Goal: Information Seeking & Learning: Find specific fact

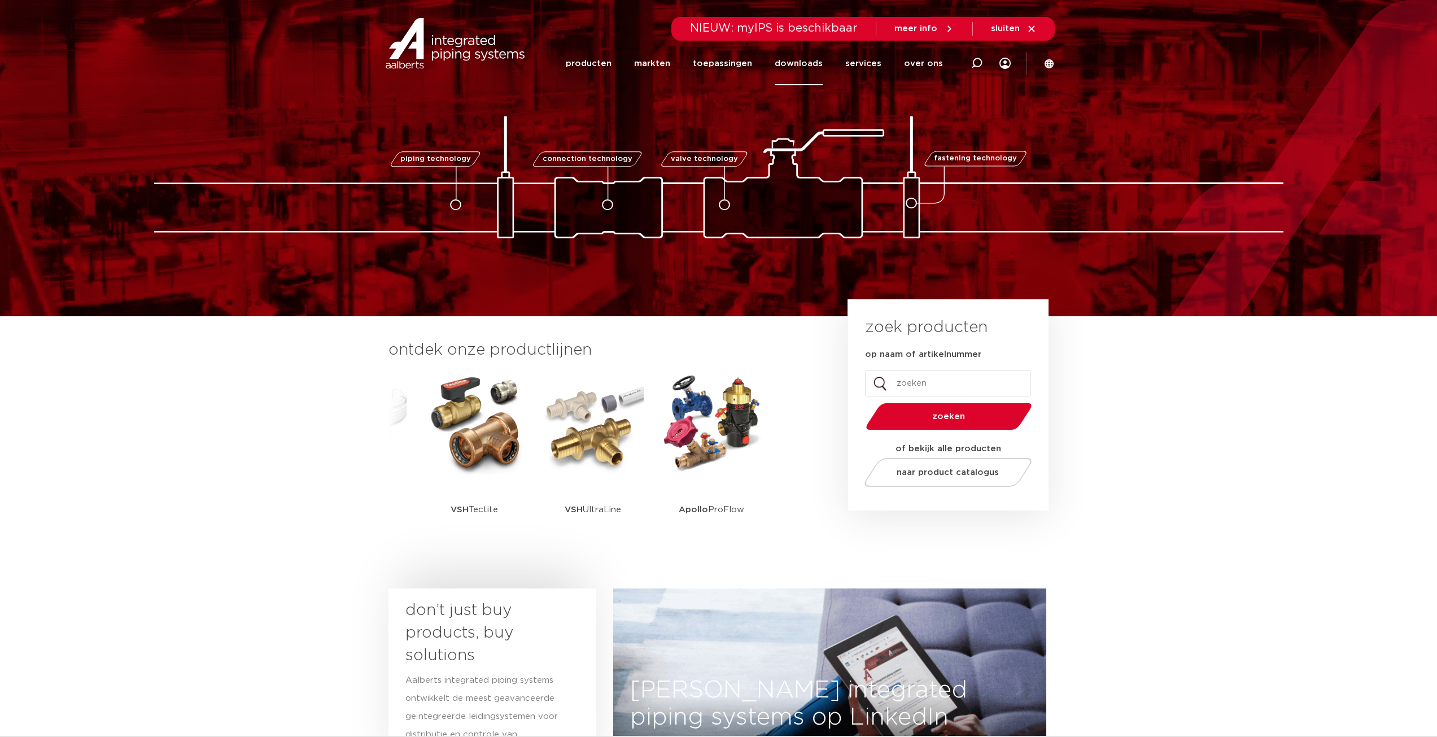
click at [808, 59] on link "downloads" at bounding box center [799, 63] width 48 height 43
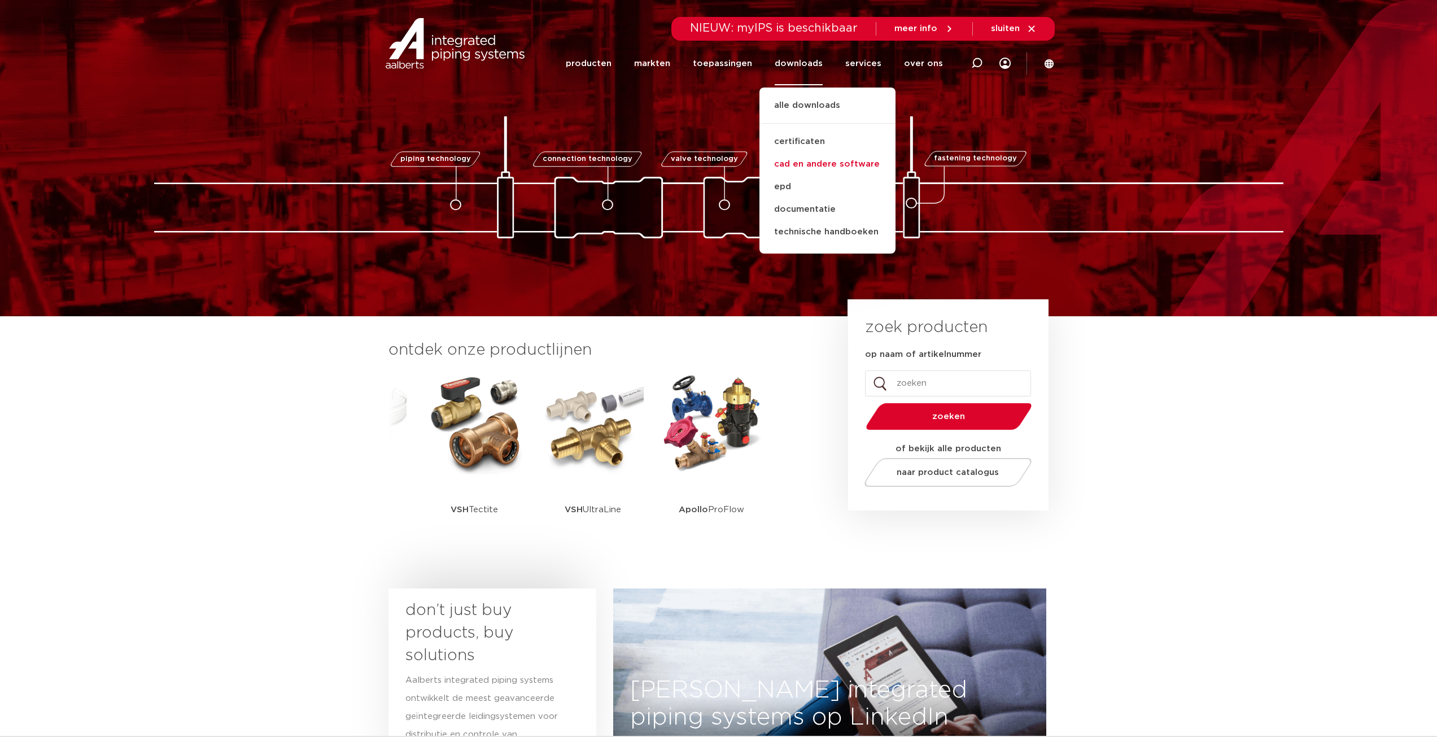
click at [810, 161] on link "cad en andere software" at bounding box center [828, 164] width 136 height 23
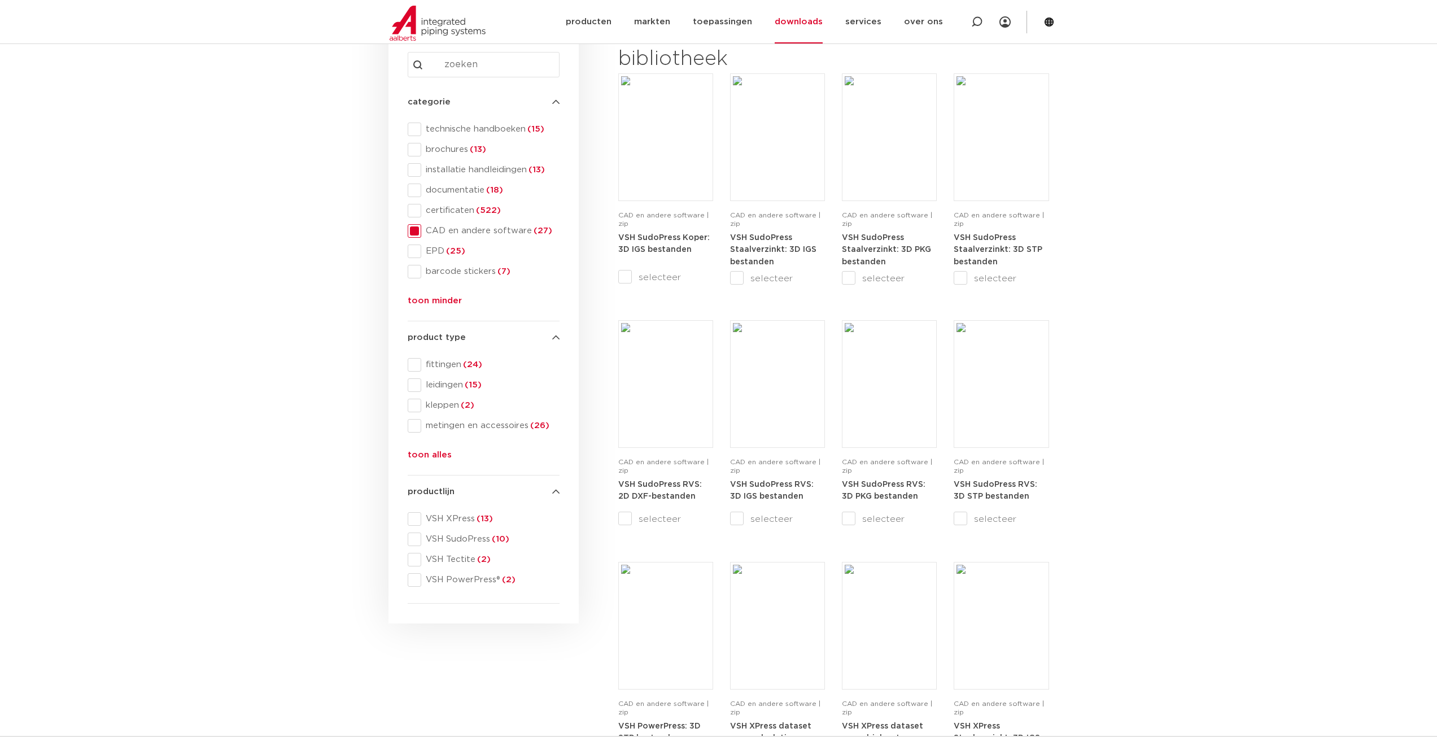
scroll to position [226, 0]
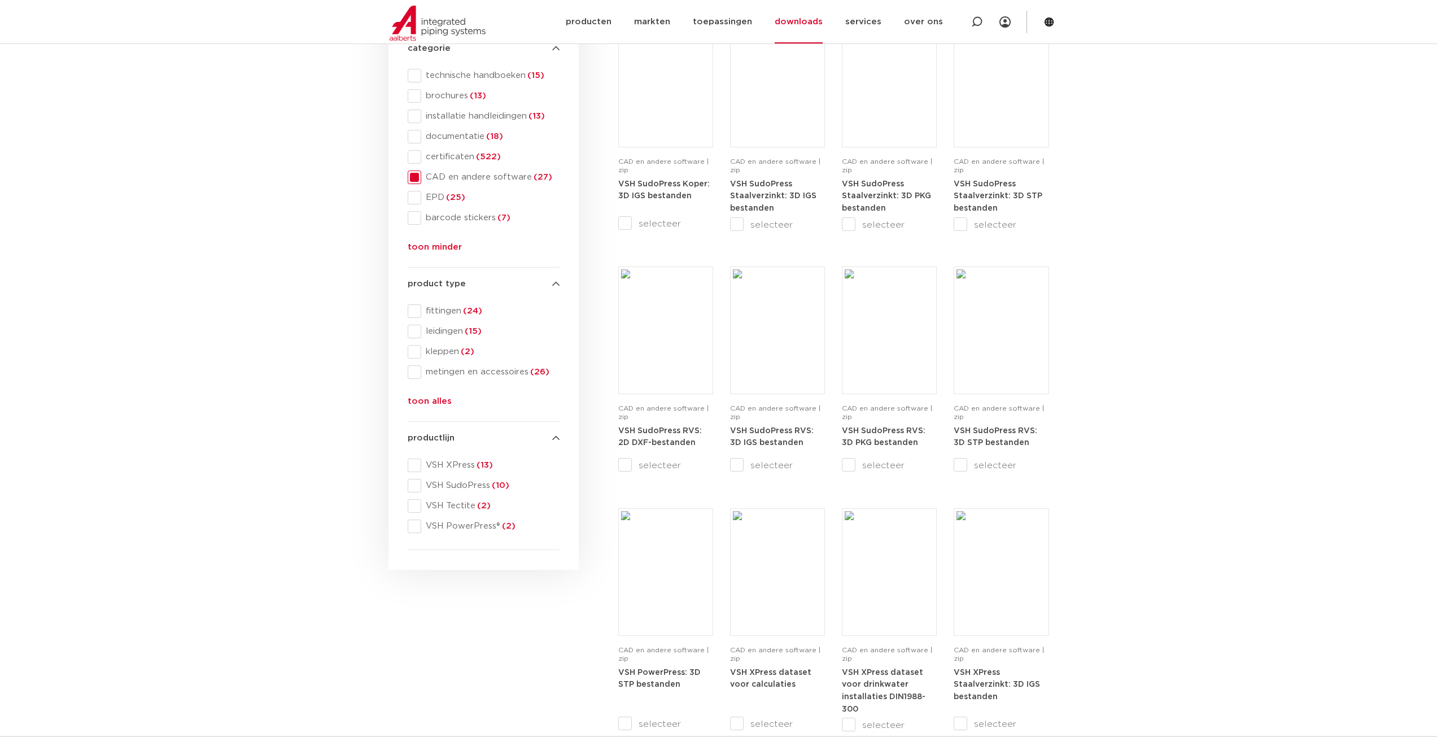
click at [432, 398] on button "toon alles" at bounding box center [430, 404] width 44 height 18
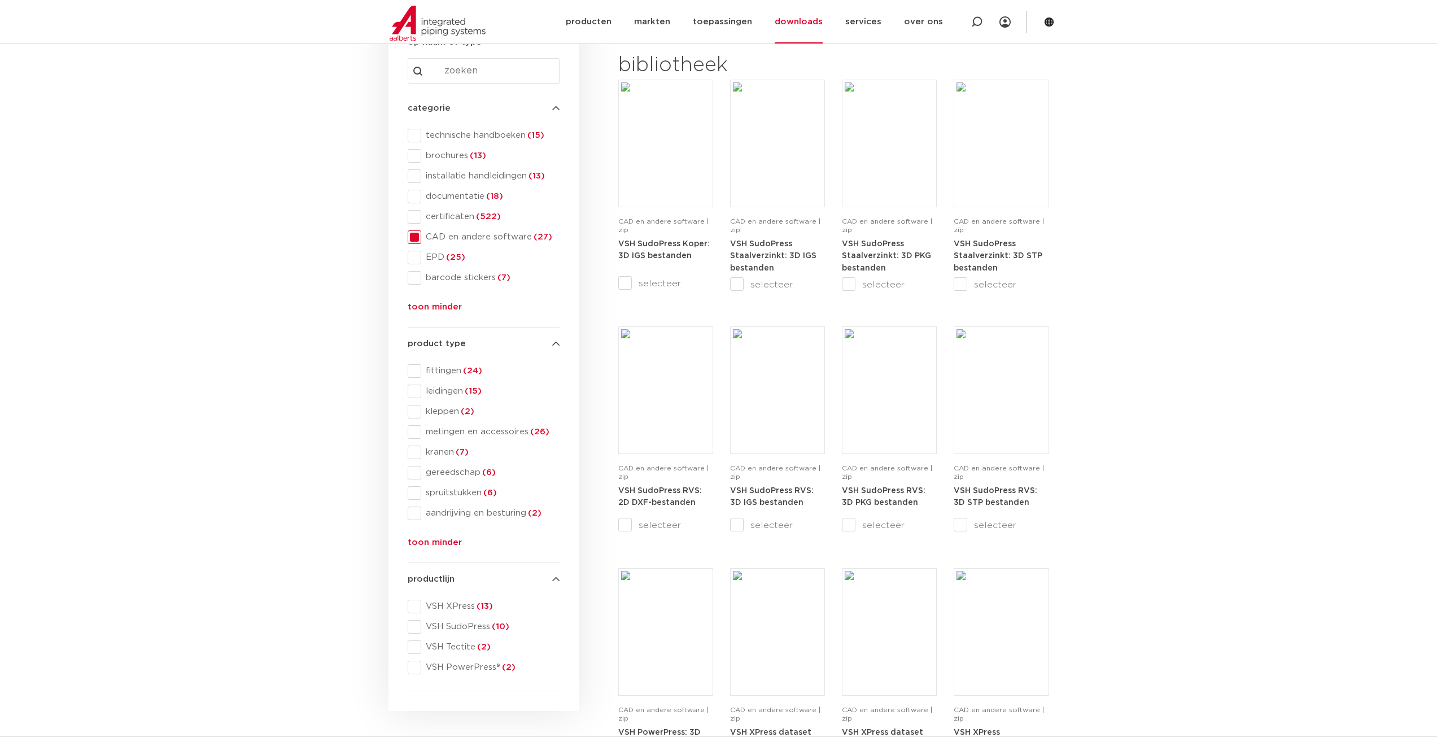
scroll to position [0, 0]
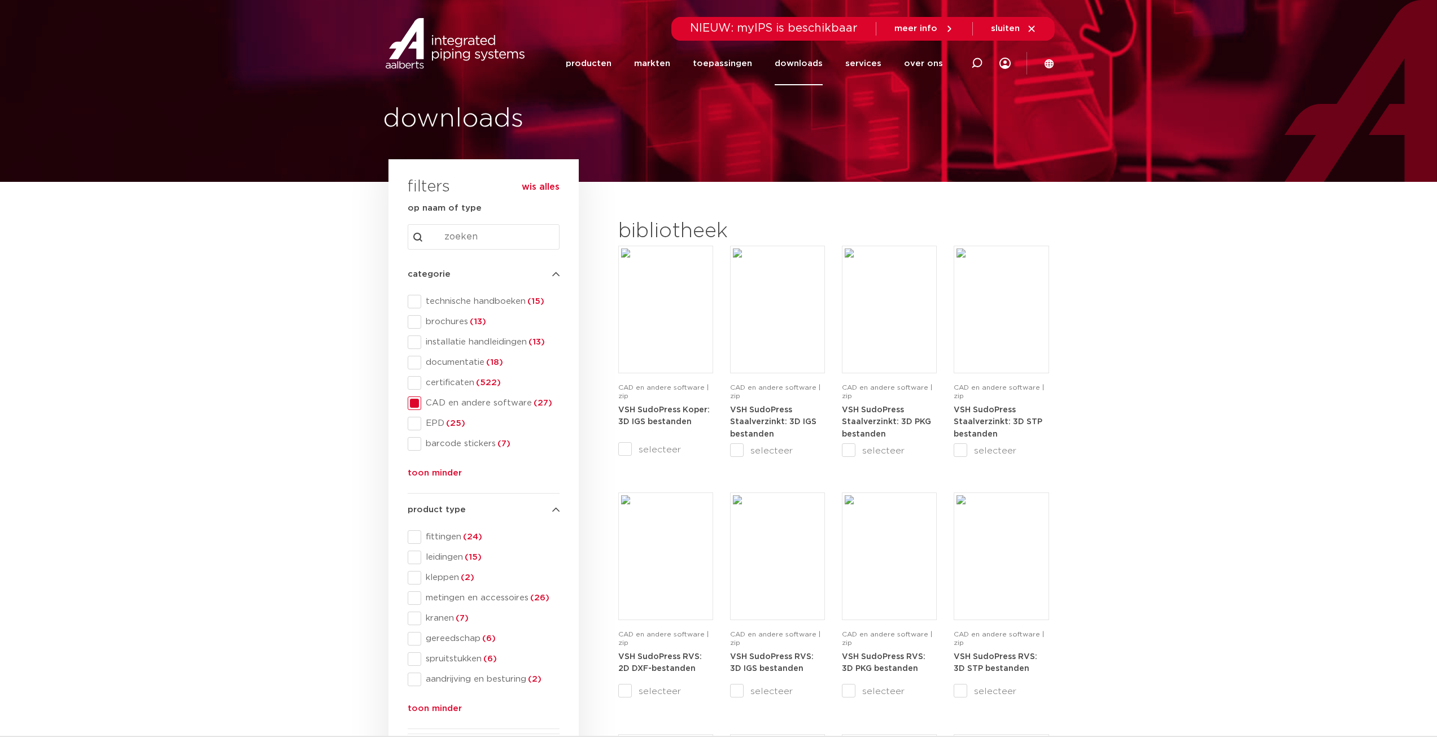
click at [440, 42] on img at bounding box center [455, 43] width 145 height 51
click at [977, 67] on icon at bounding box center [976, 63] width 11 height 11
paste input "104700025"
type input "104700025"
click button "Zoeken" at bounding box center [0, 0] width 0 height 0
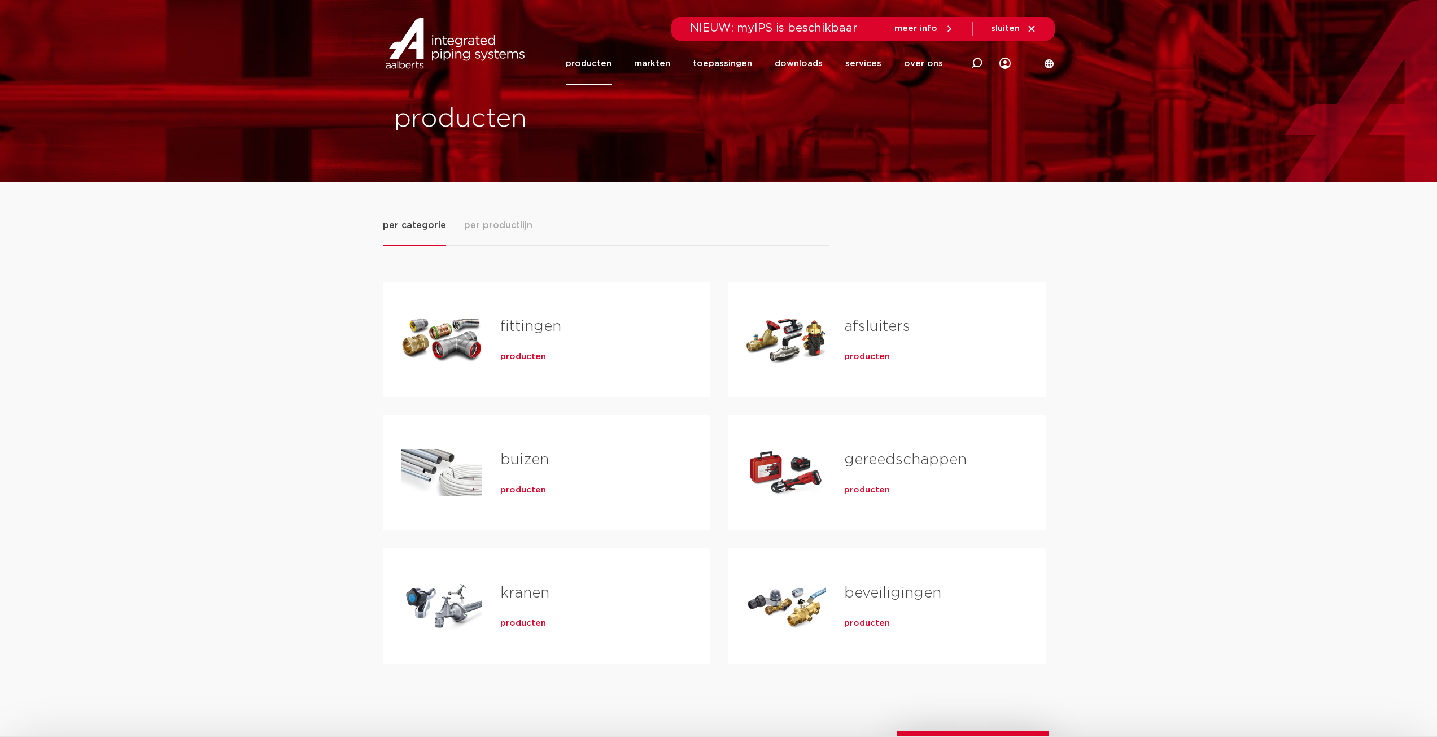
click at [873, 596] on link "beveiligingen" at bounding box center [892, 593] width 97 height 15
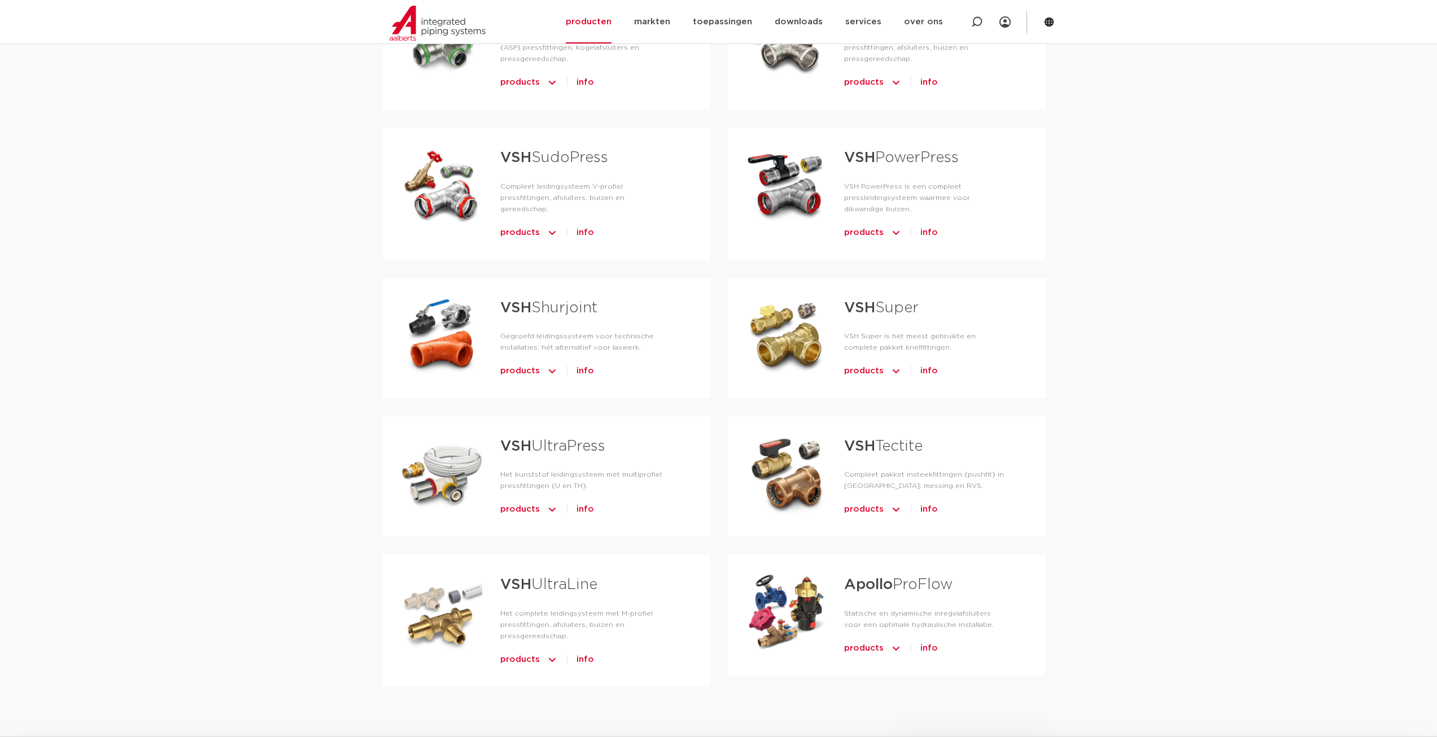
scroll to position [169, 0]
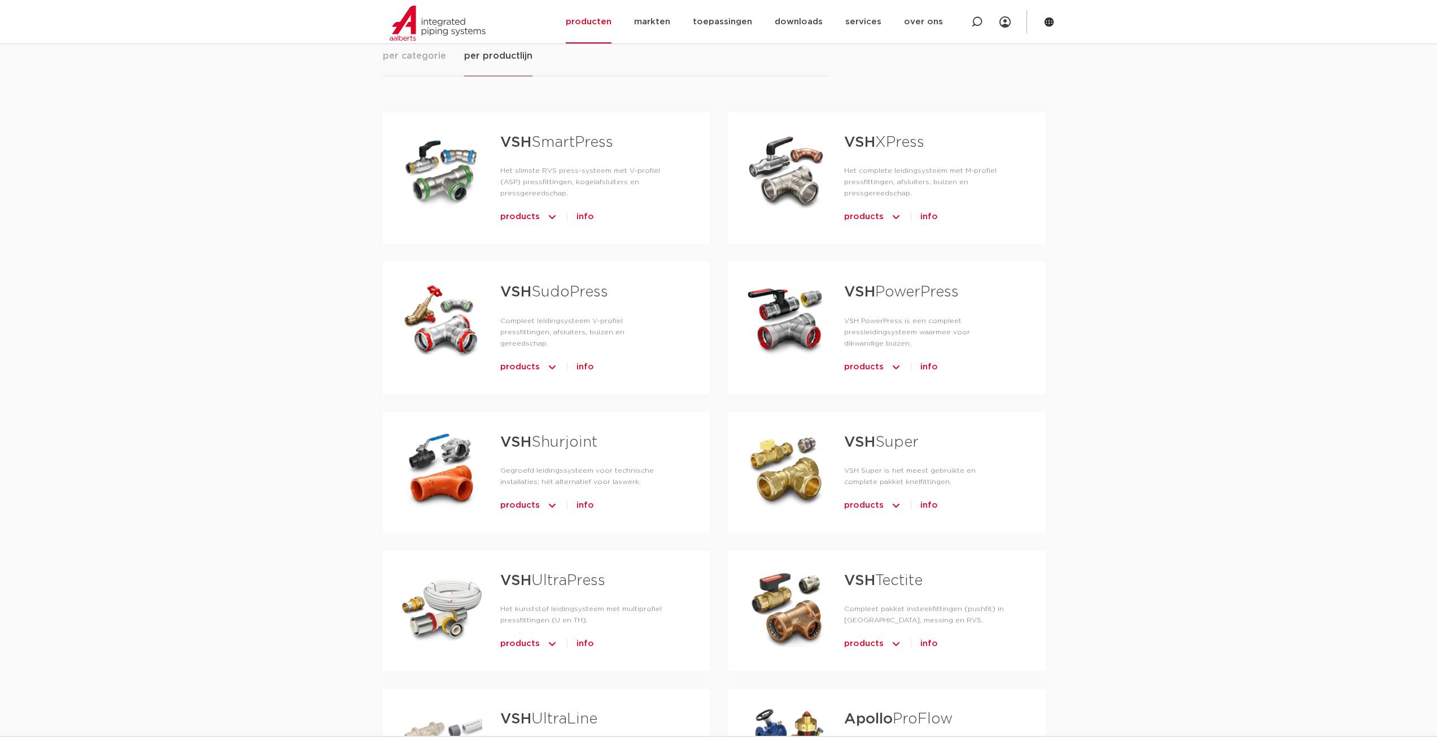
click at [862, 504] on span "products" at bounding box center [864, 505] width 40 height 18
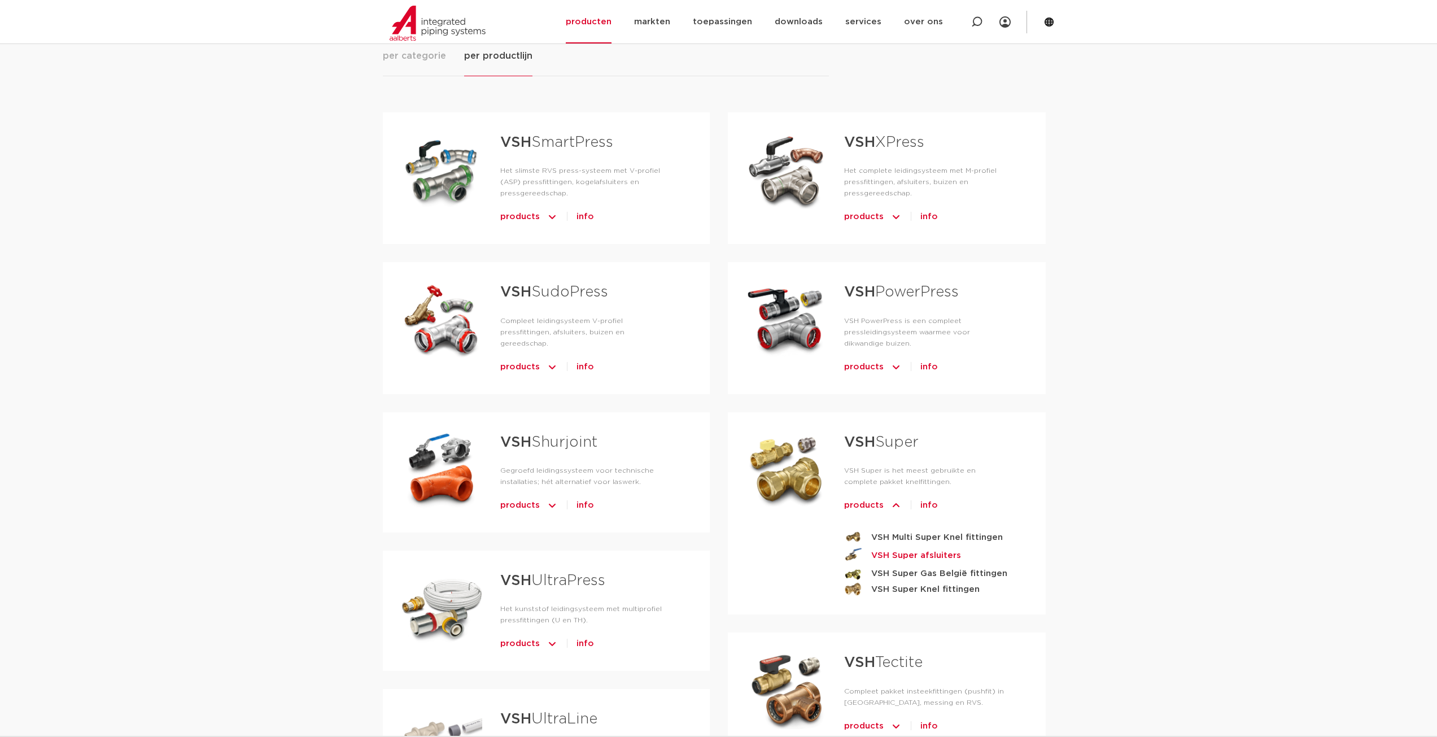
click at [930, 553] on strong "VSH Super afsluiters" at bounding box center [916, 555] width 90 height 14
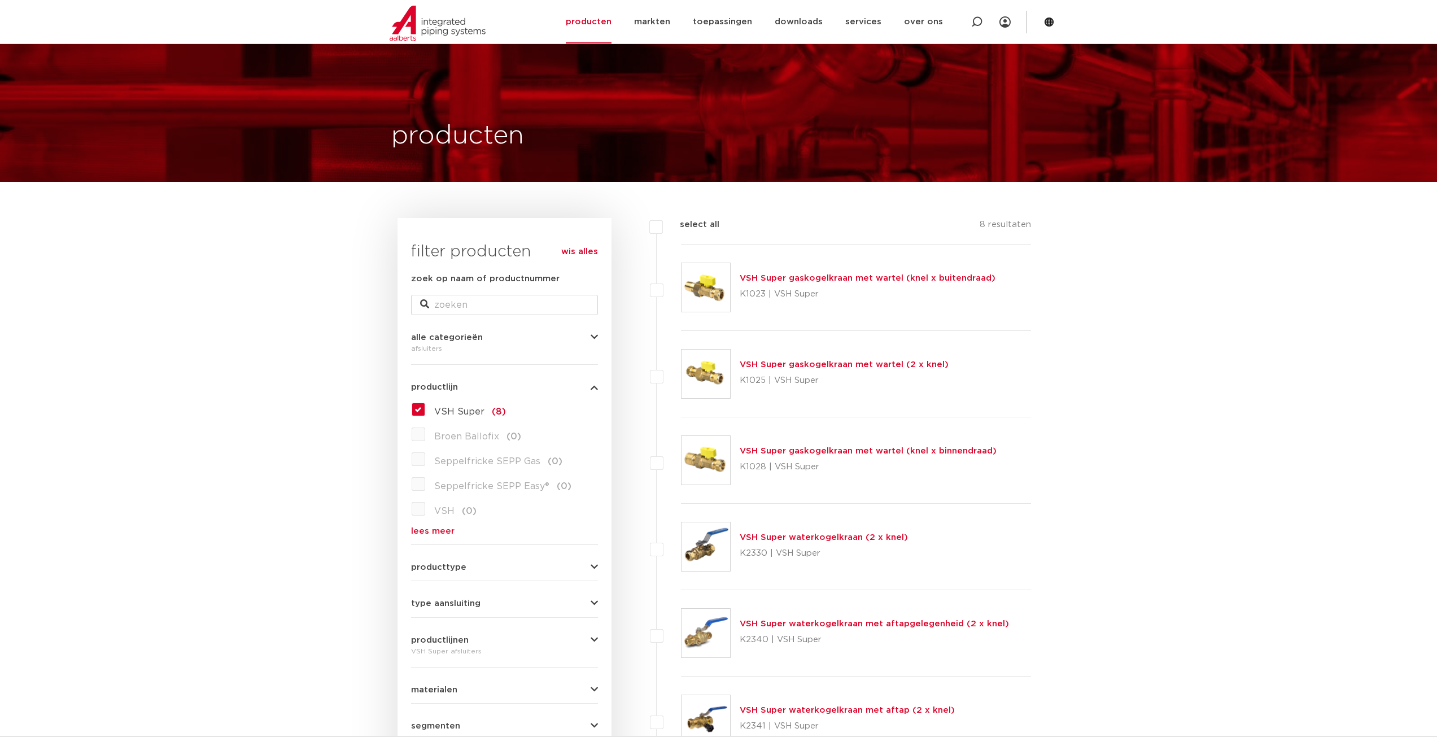
scroll to position [226, 0]
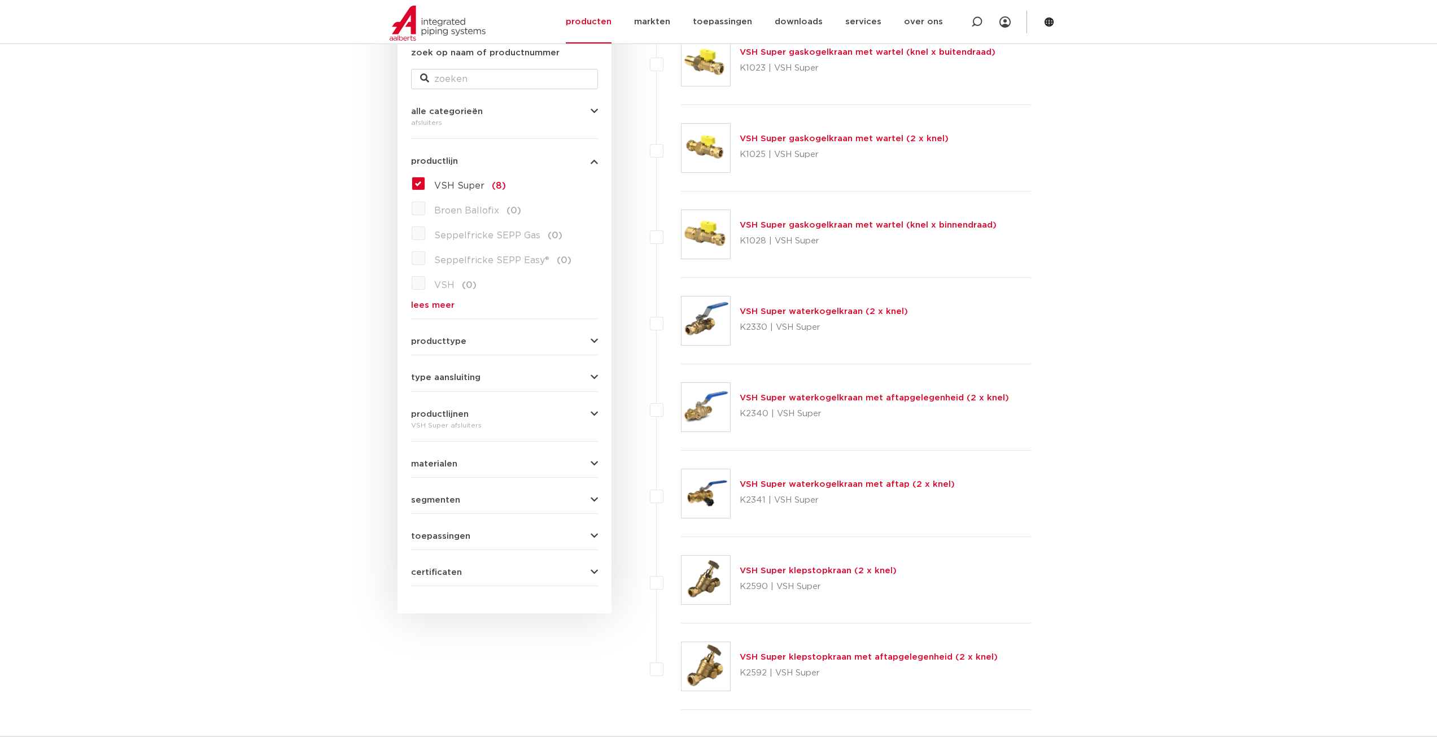
click at [874, 485] on link "VSH Super waterkogelkraan met aftap (2 x knel)" at bounding box center [847, 484] width 215 height 8
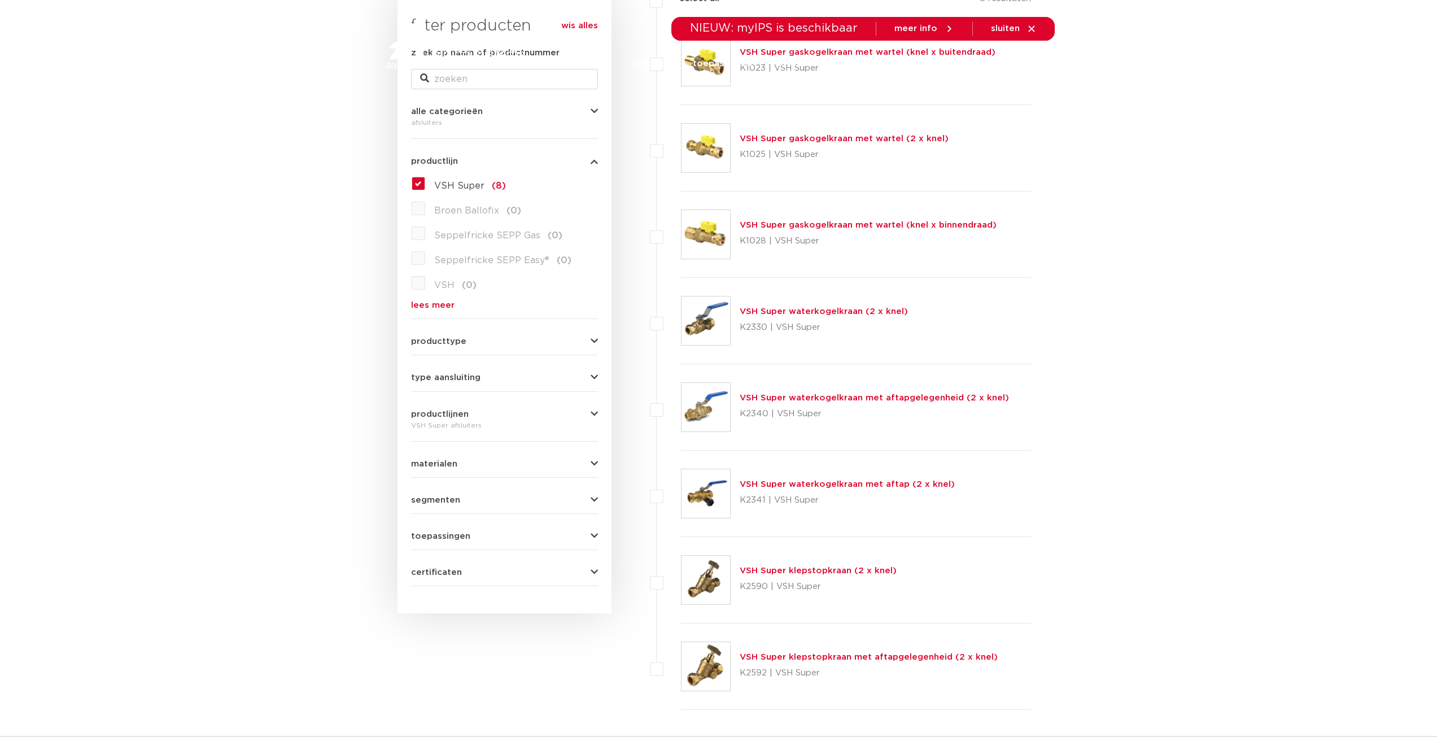
click at [888, 398] on link "VSH Super waterkogelkraan met aftapgelegenheid (2 x knel)" at bounding box center [874, 398] width 269 height 8
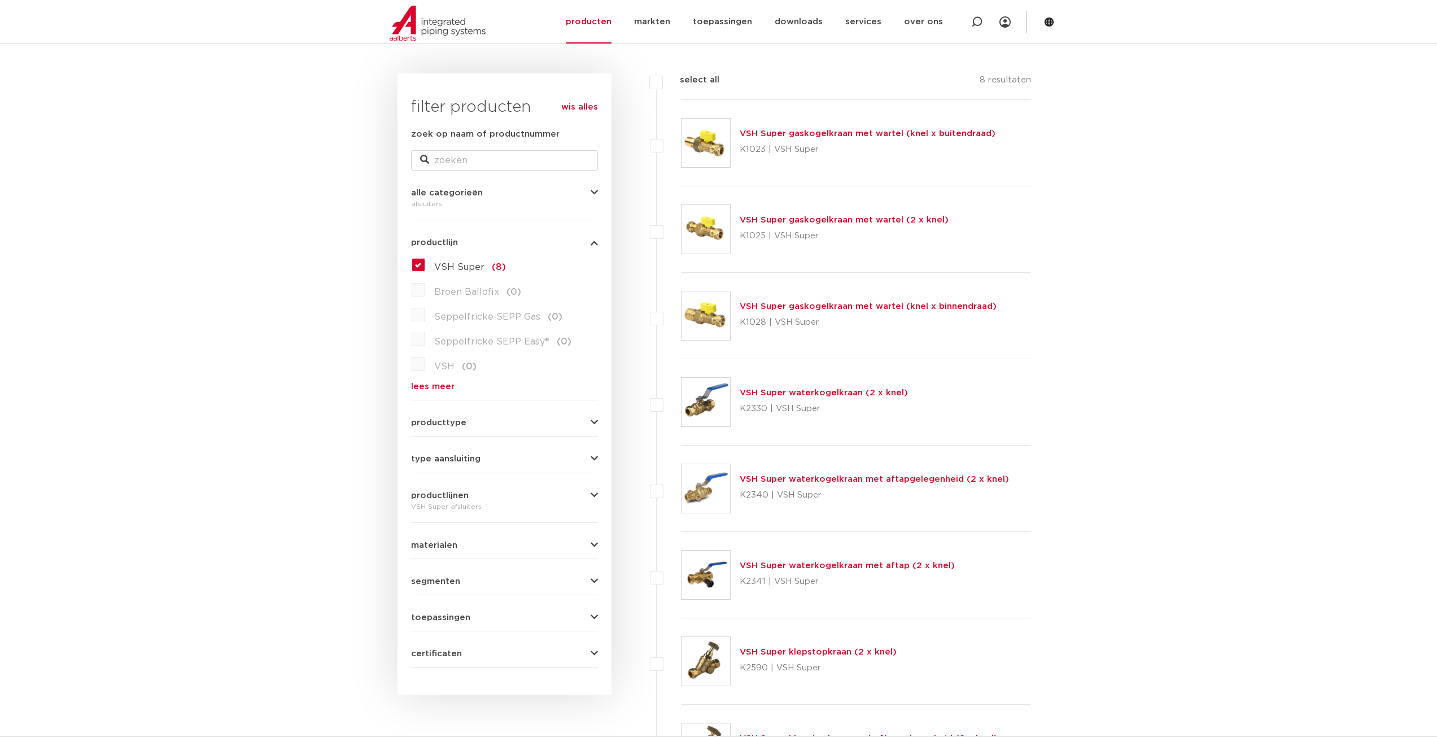
scroll to position [282, 0]
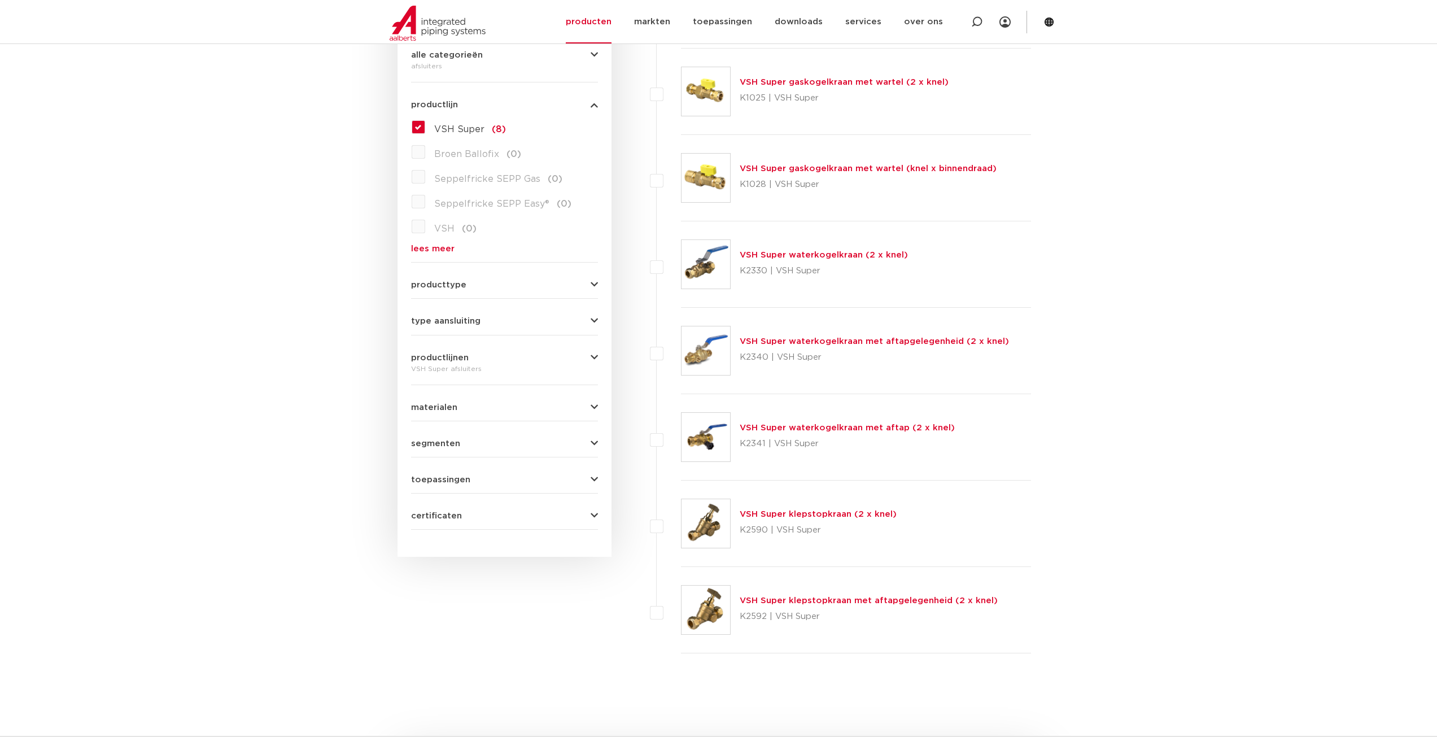
click at [254, 264] on body "Zoeken NIEUW: myIPS is beschikbaar meer info sluiten producten markten toepassi…" at bounding box center [718, 528] width 1437 height 1621
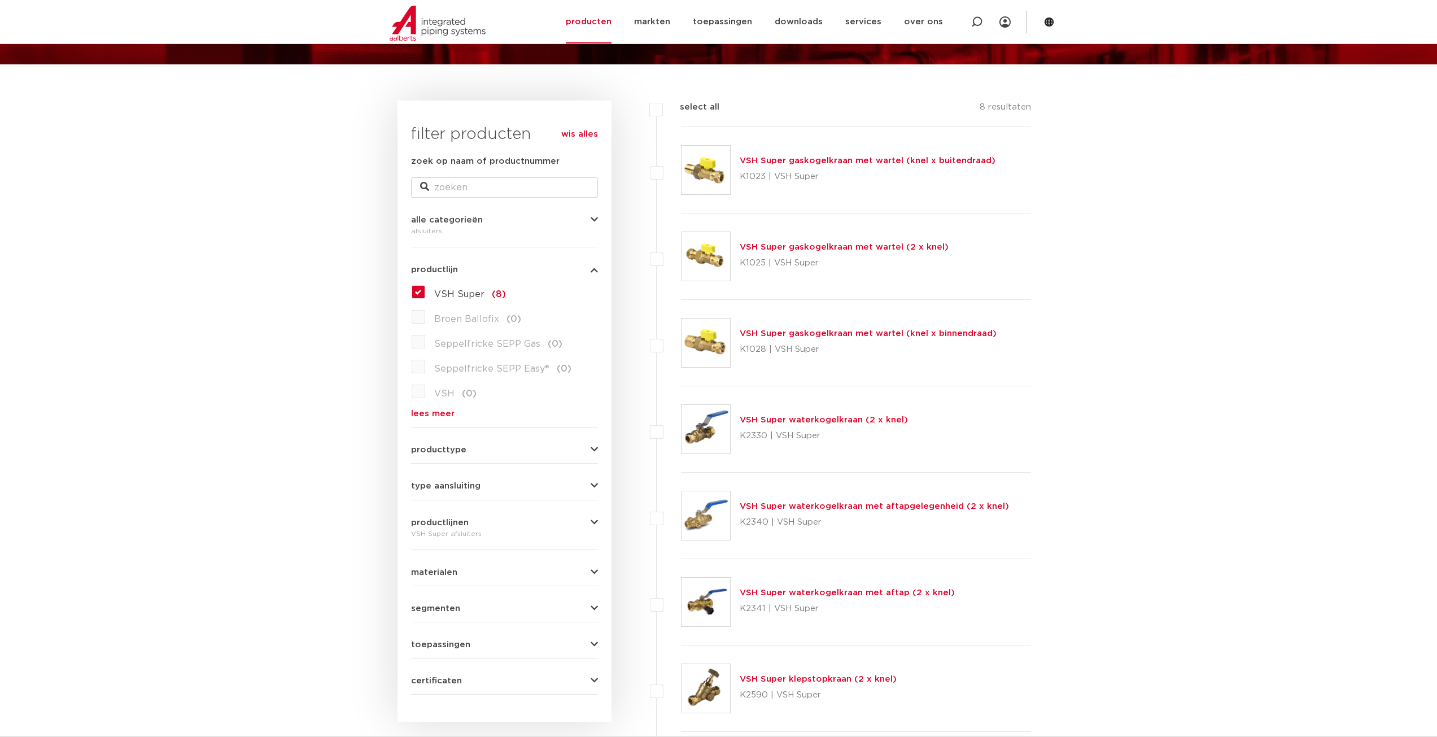
scroll to position [113, 0]
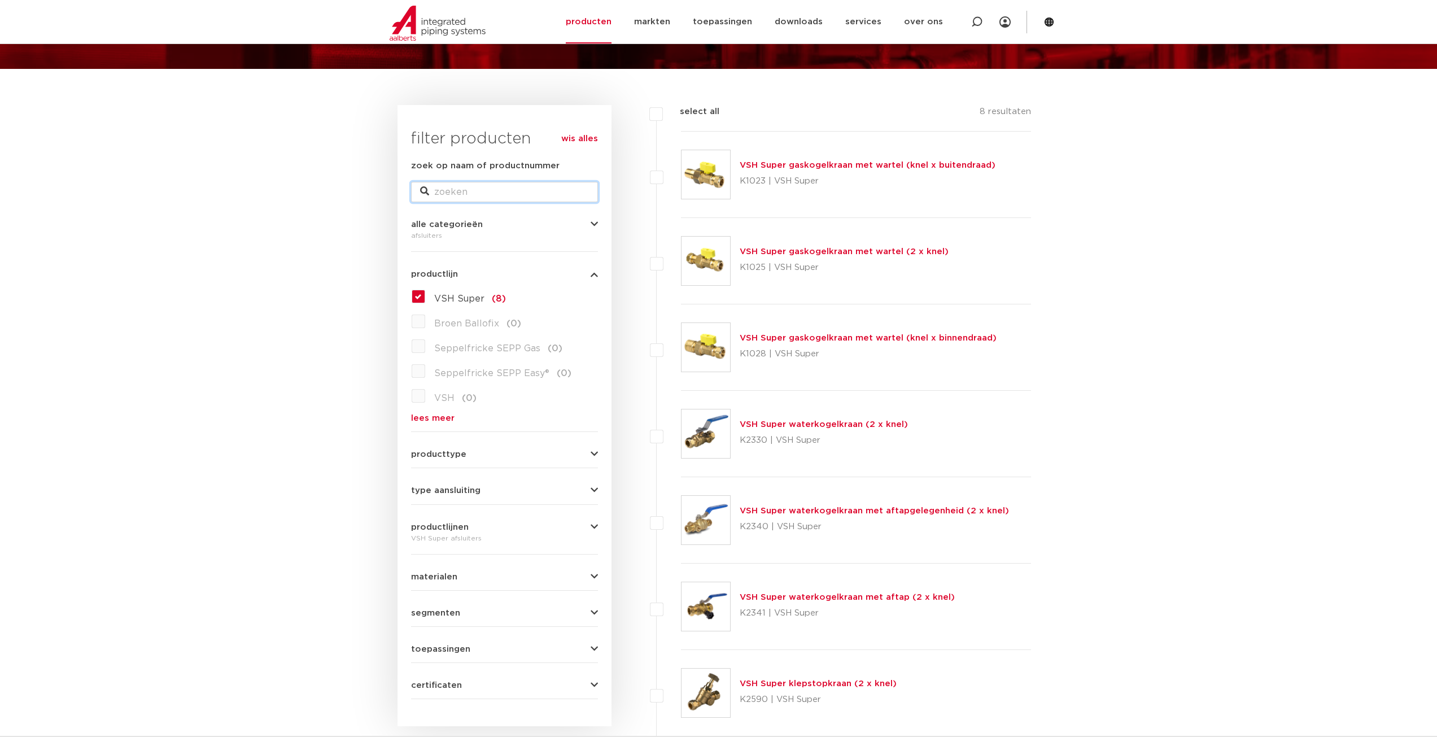
click at [506, 198] on input "zoek op naam of productnummer" at bounding box center [504, 192] width 187 height 20
paste input "0504185"
type input "0504185"
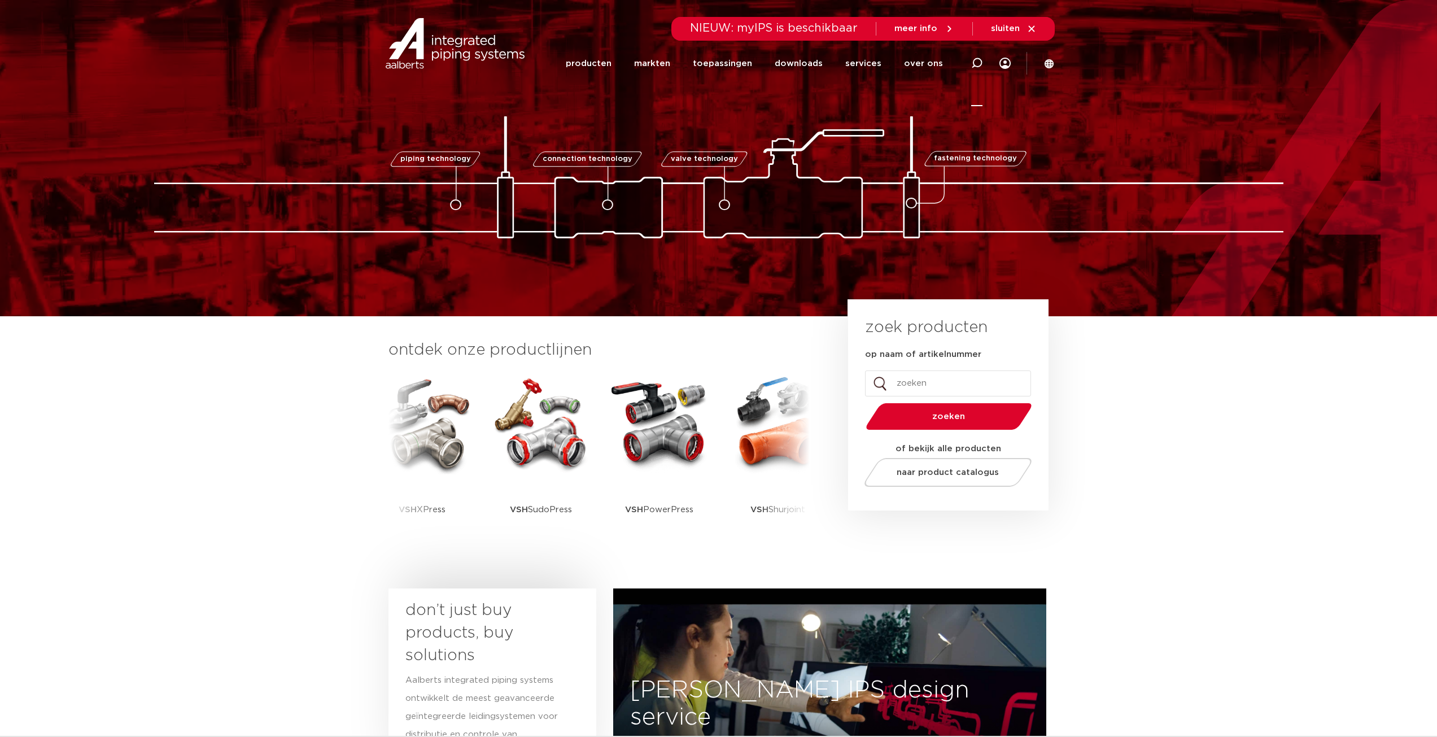
click at [980, 62] on icon at bounding box center [976, 63] width 11 height 11
click at [807, 64] on input "Zoeken" at bounding box center [806, 61] width 355 height 23
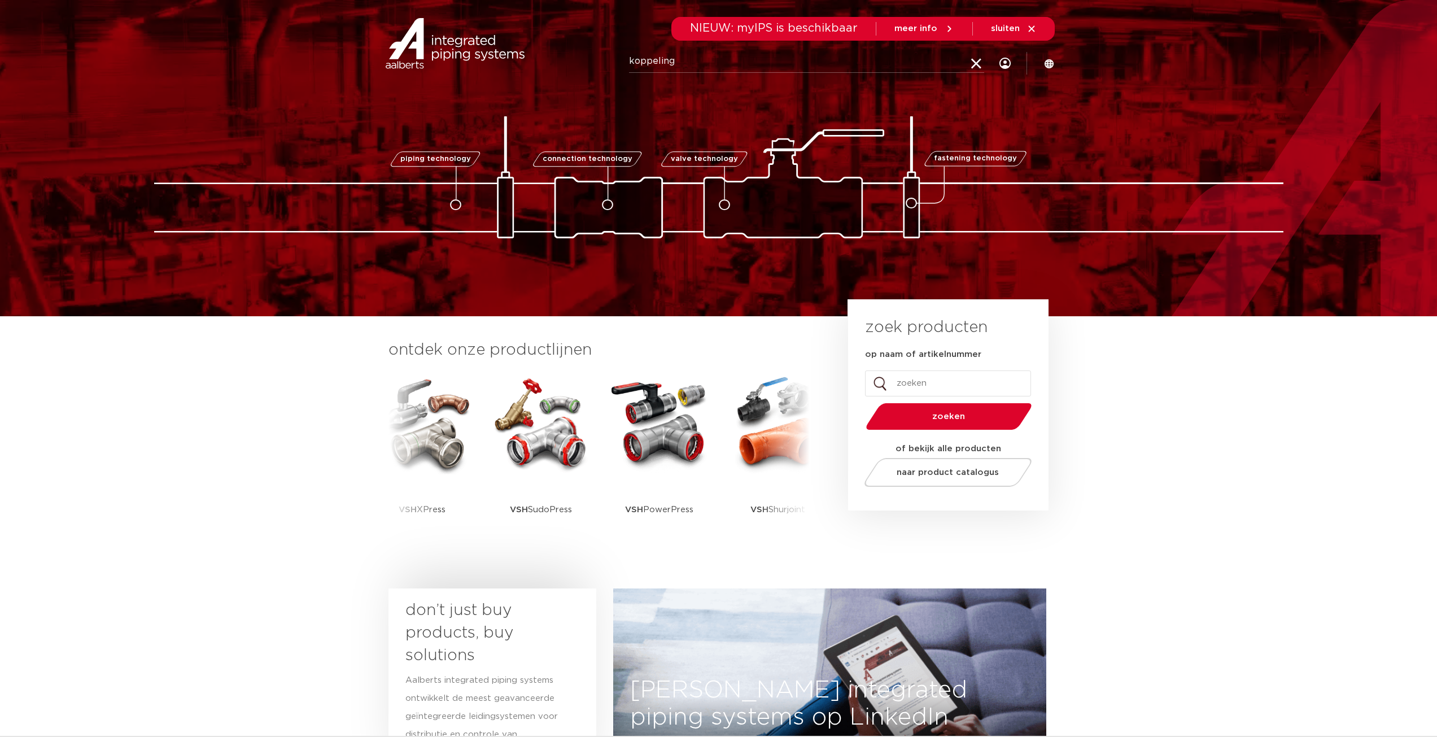
type input "koppeling"
click button "Zoeken" at bounding box center [0, 0] width 0 height 0
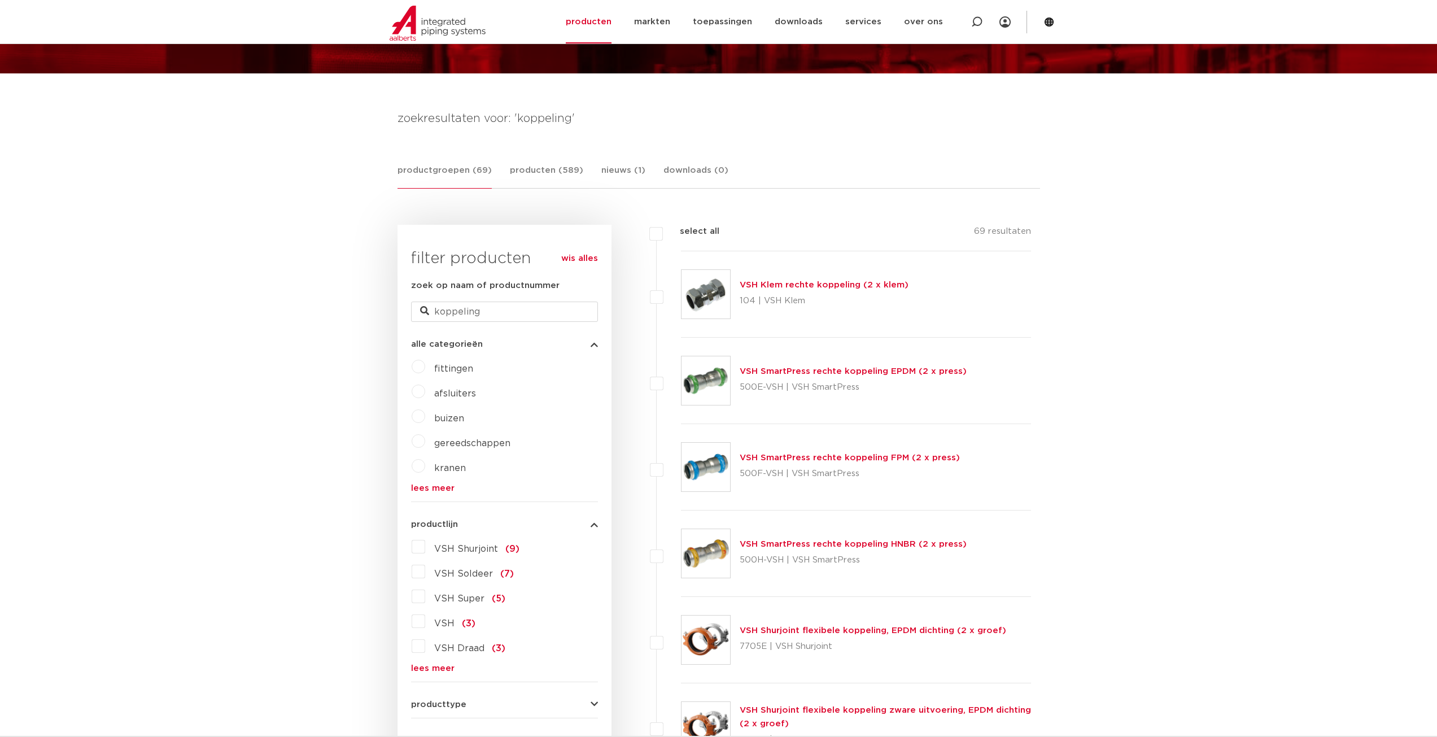
scroll to position [226, 0]
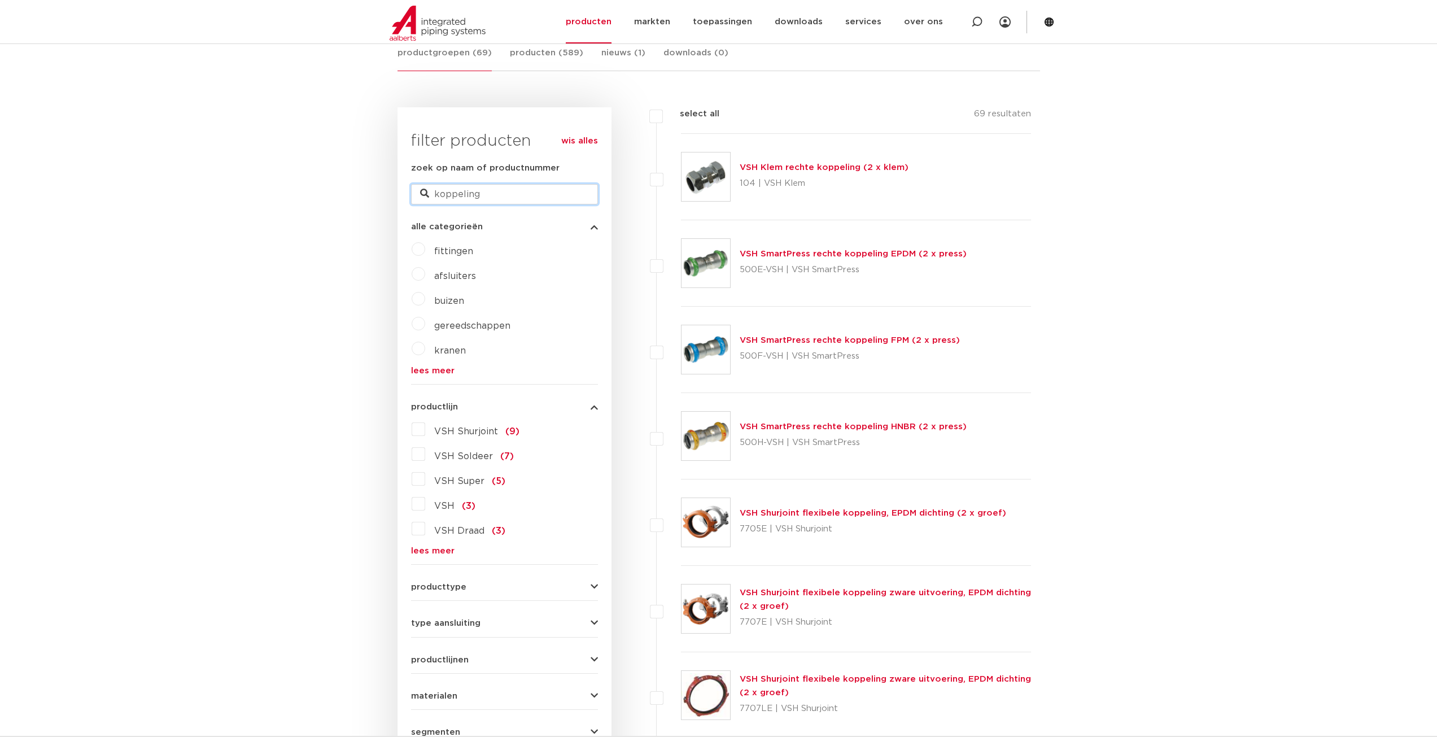
drag, startPoint x: 508, startPoint y: 199, endPoint x: 419, endPoint y: 197, distance: 89.3
click at [419, 196] on input "koppeling" at bounding box center [504, 194] width 187 height 20
paste input "4243019"
type input "4243019"
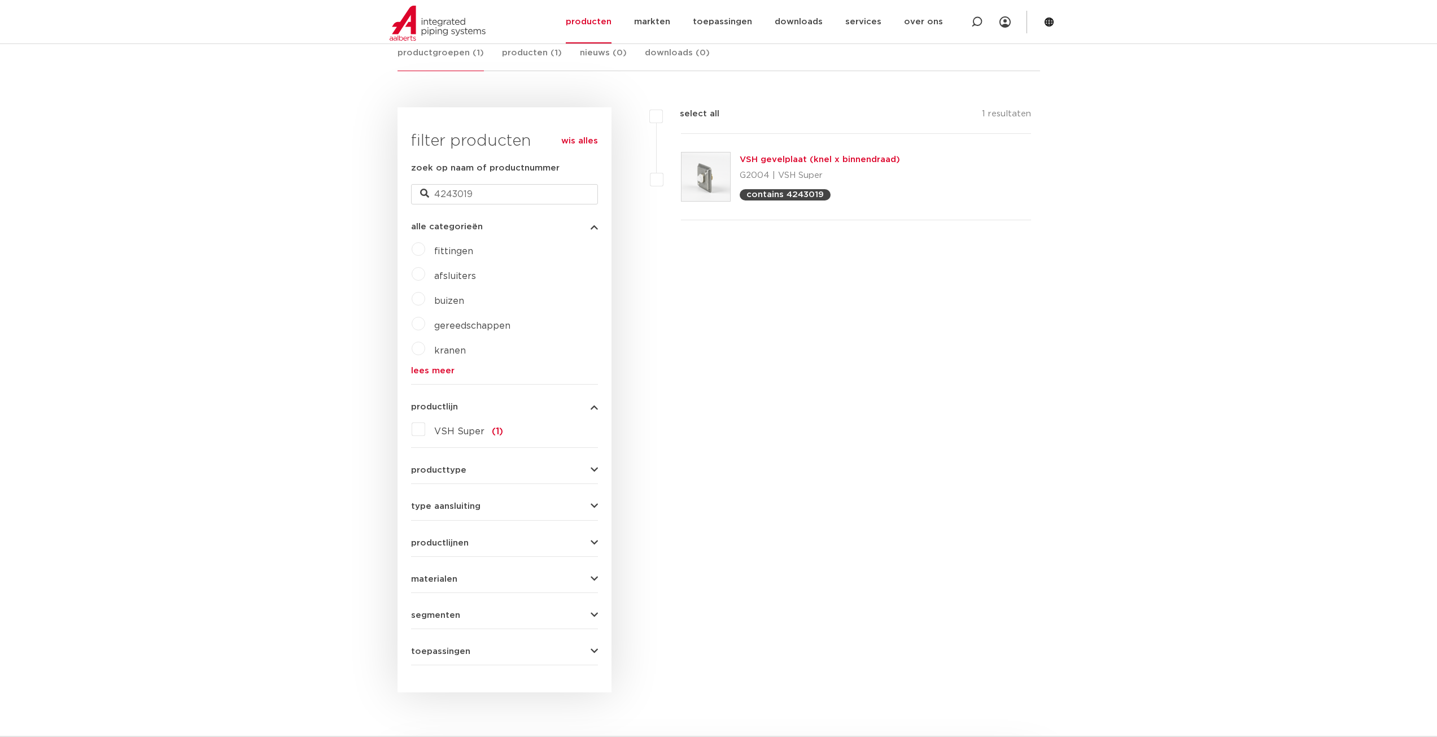
scroll to position [226, 0]
click at [813, 158] on link "VSH gevelplaat (knel x binnendraad)" at bounding box center [820, 159] width 160 height 8
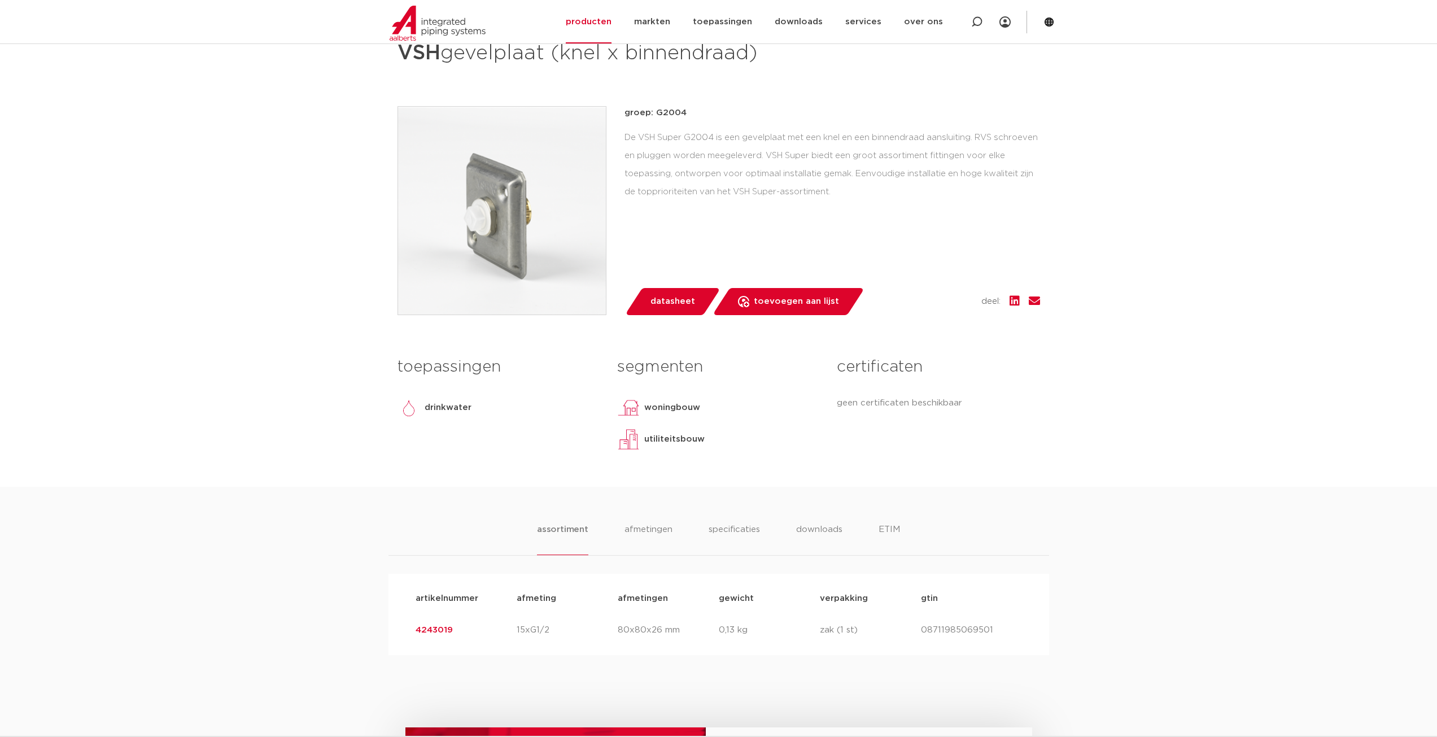
scroll to position [339, 0]
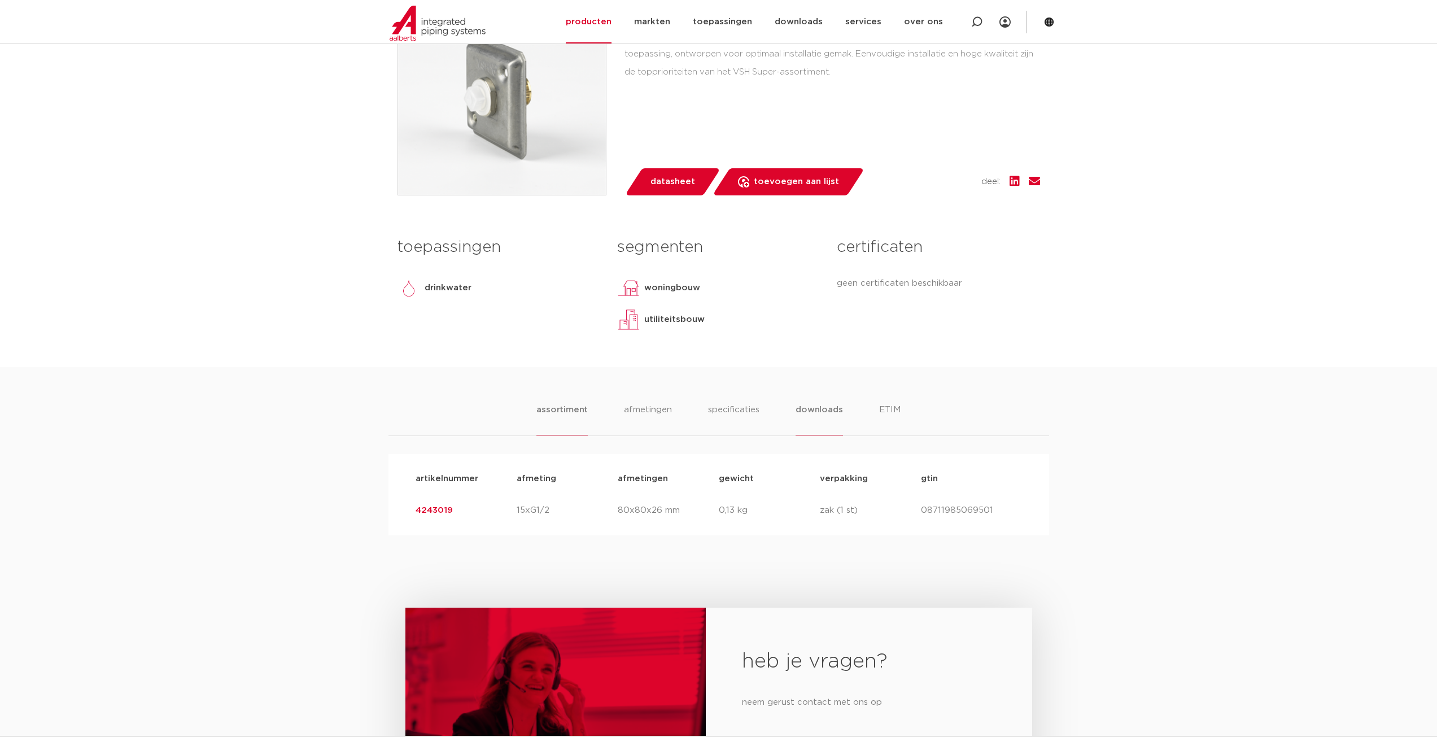
click at [834, 410] on li "downloads" at bounding box center [819, 419] width 47 height 32
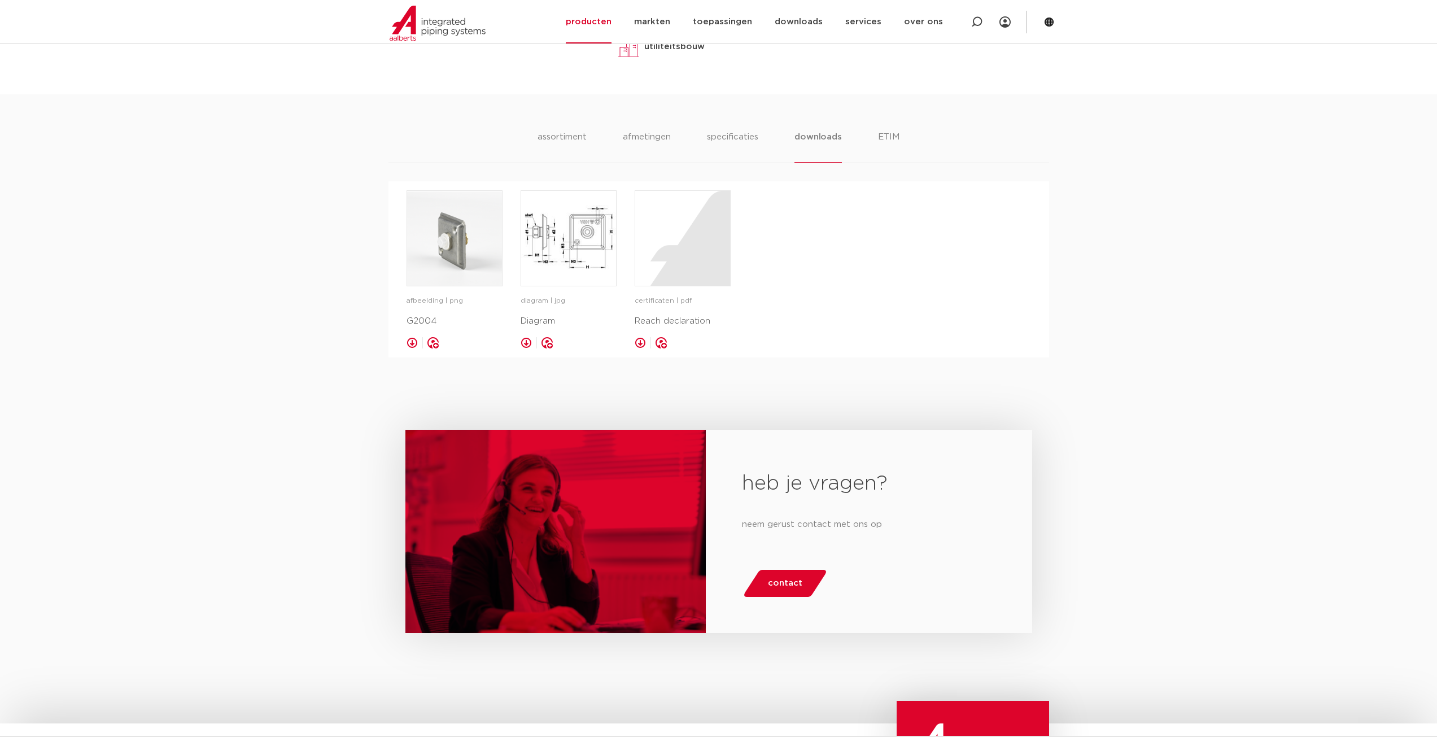
scroll to position [621, 0]
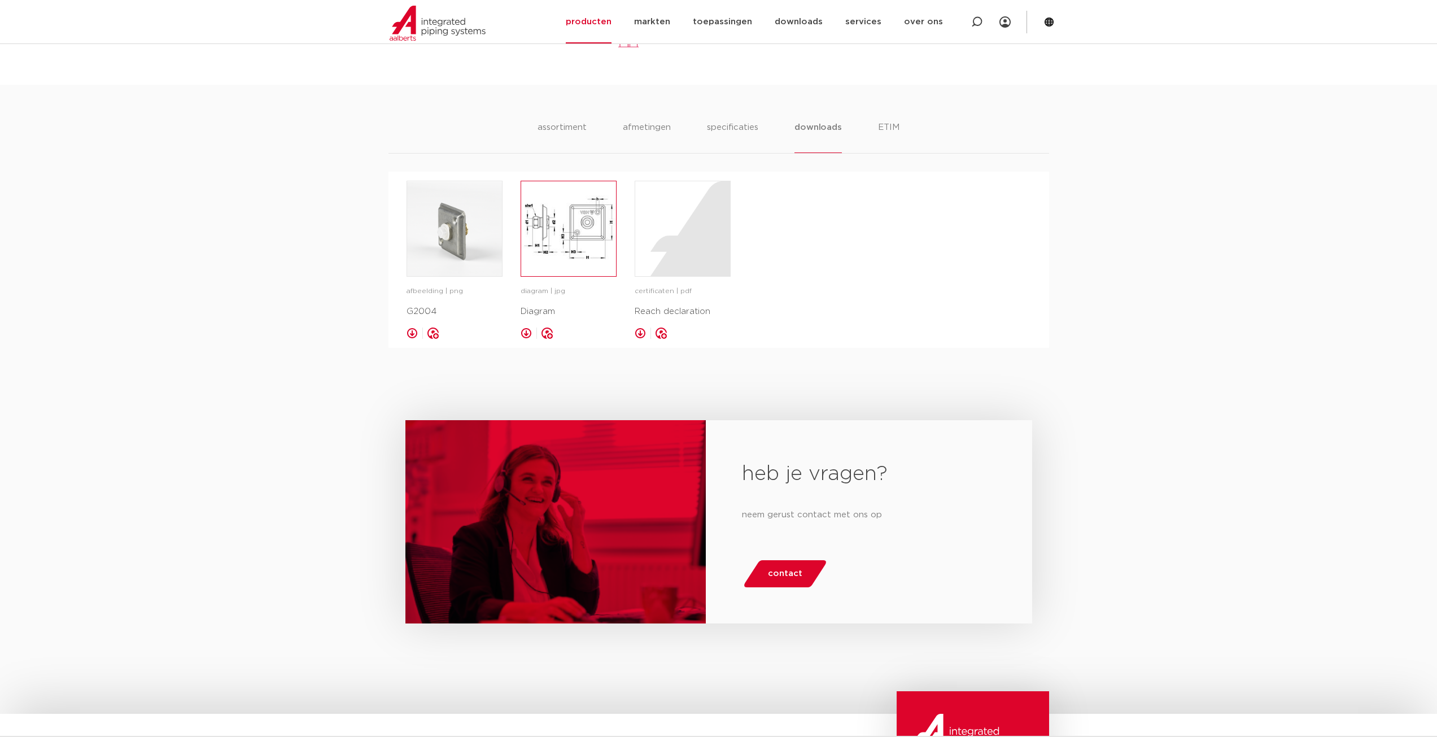
click at [560, 236] on img at bounding box center [568, 228] width 95 height 95
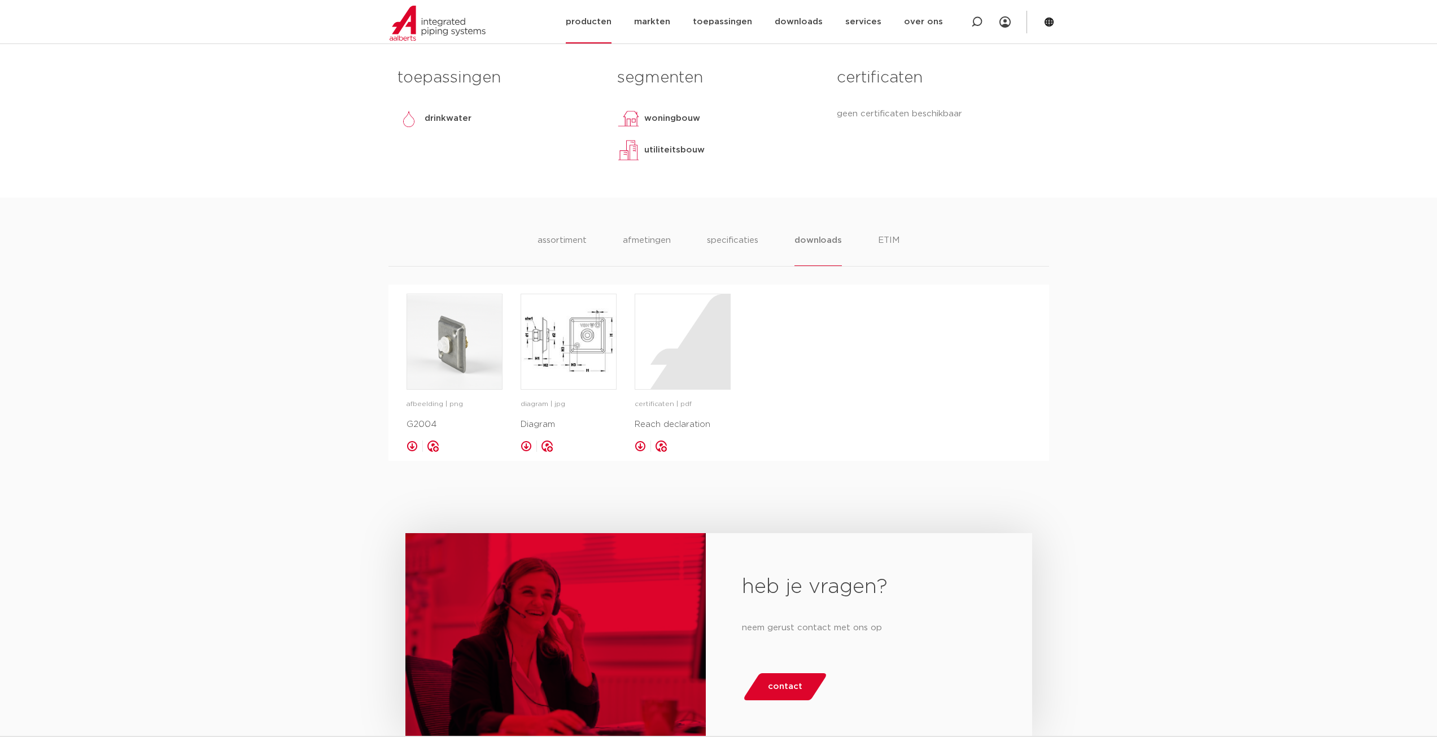
scroll to position [56, 0]
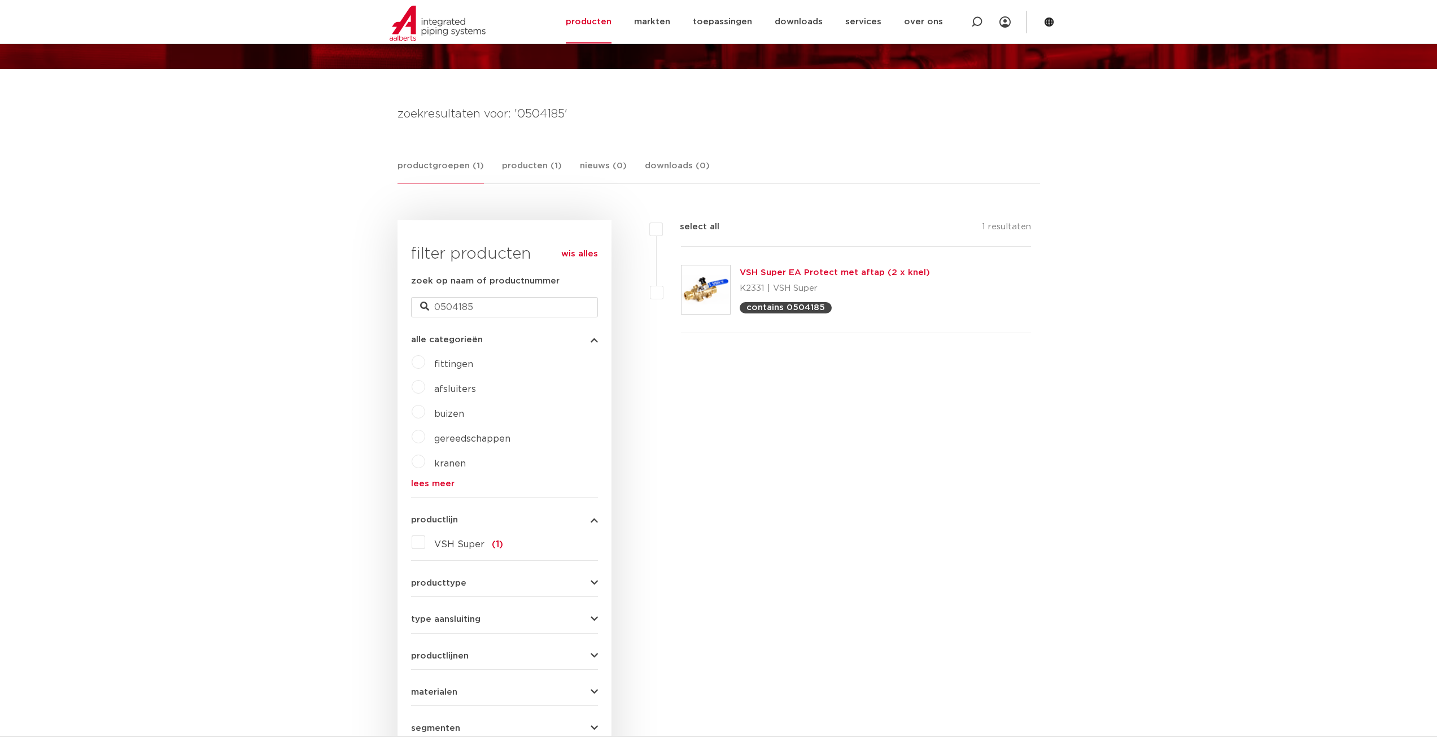
scroll to position [113, 0]
click at [828, 270] on link "VSH Super EA Protect met aftap (2 x knel)" at bounding box center [835, 272] width 190 height 8
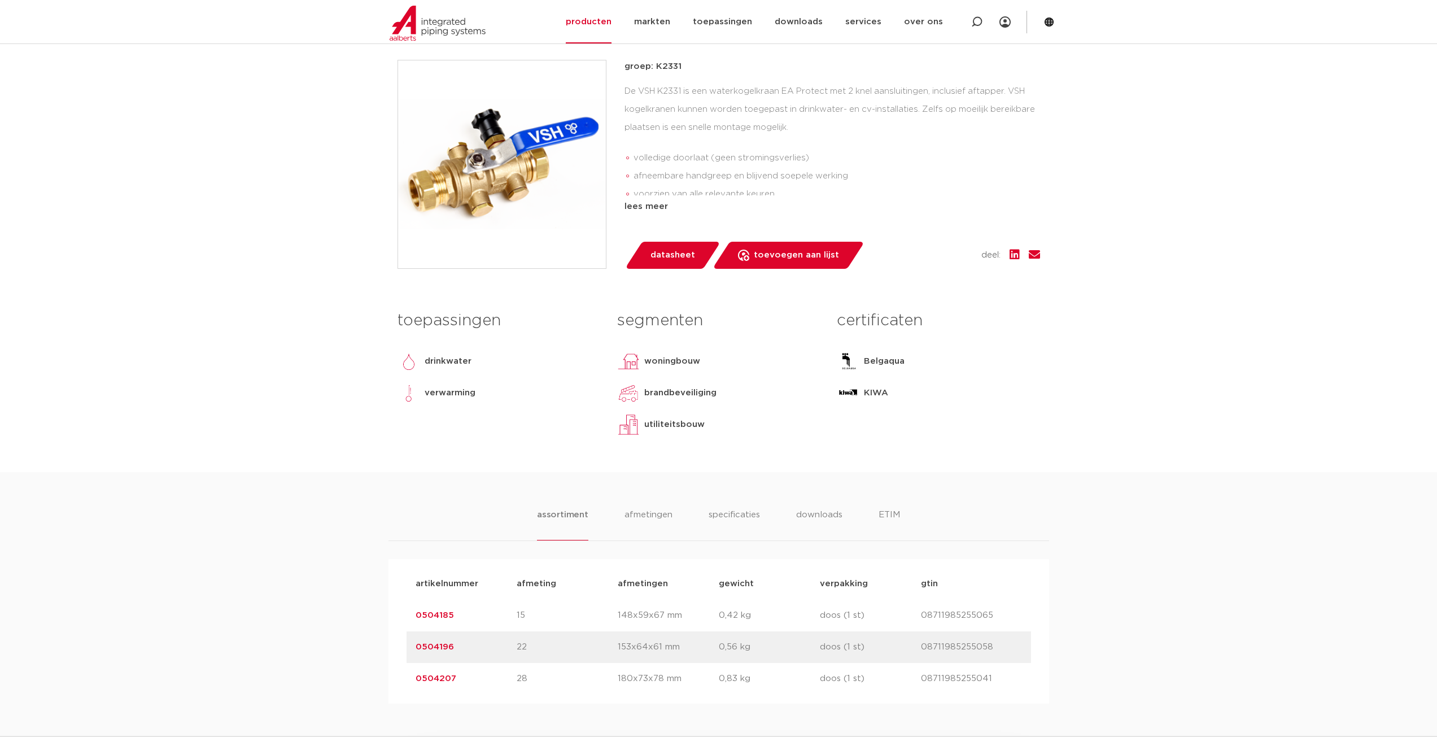
scroll to position [452, 0]
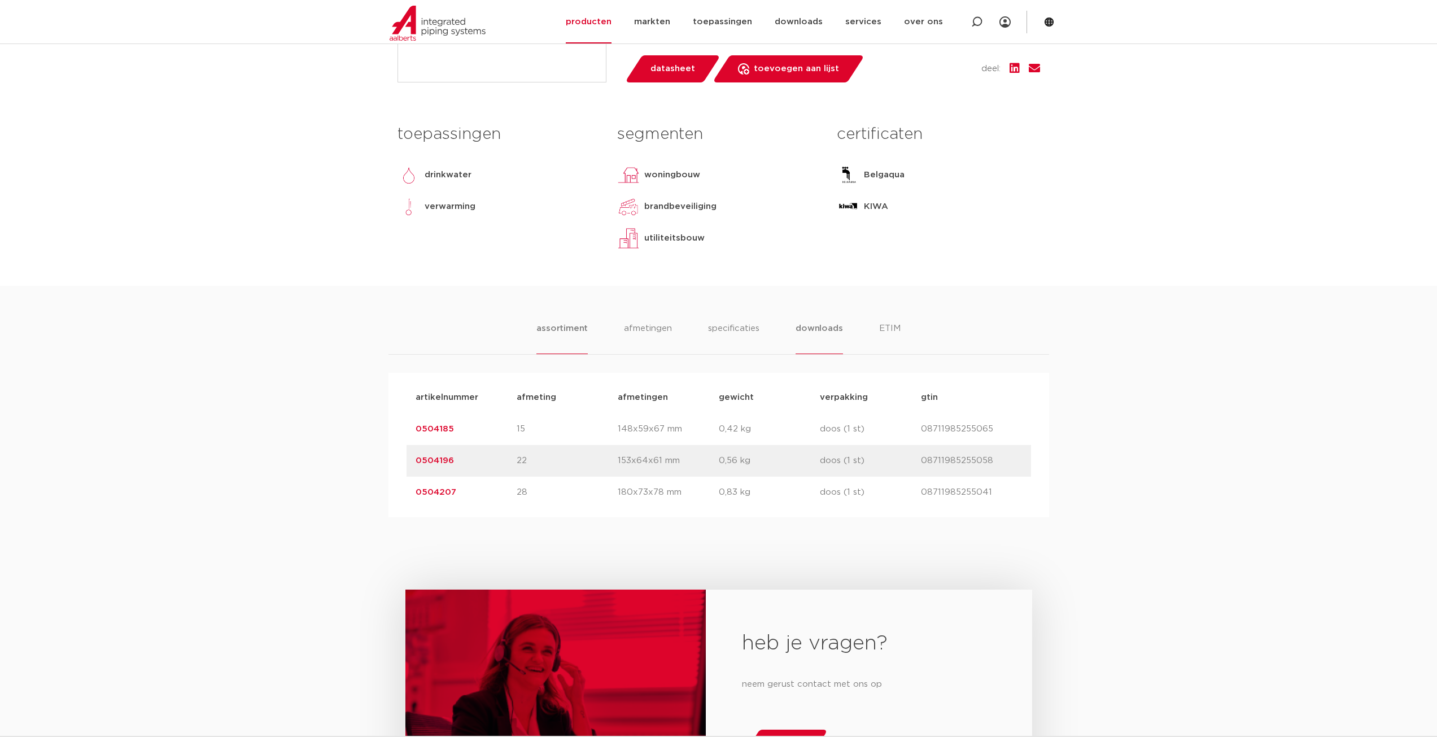
click at [818, 354] on li "downloads" at bounding box center [819, 338] width 47 height 32
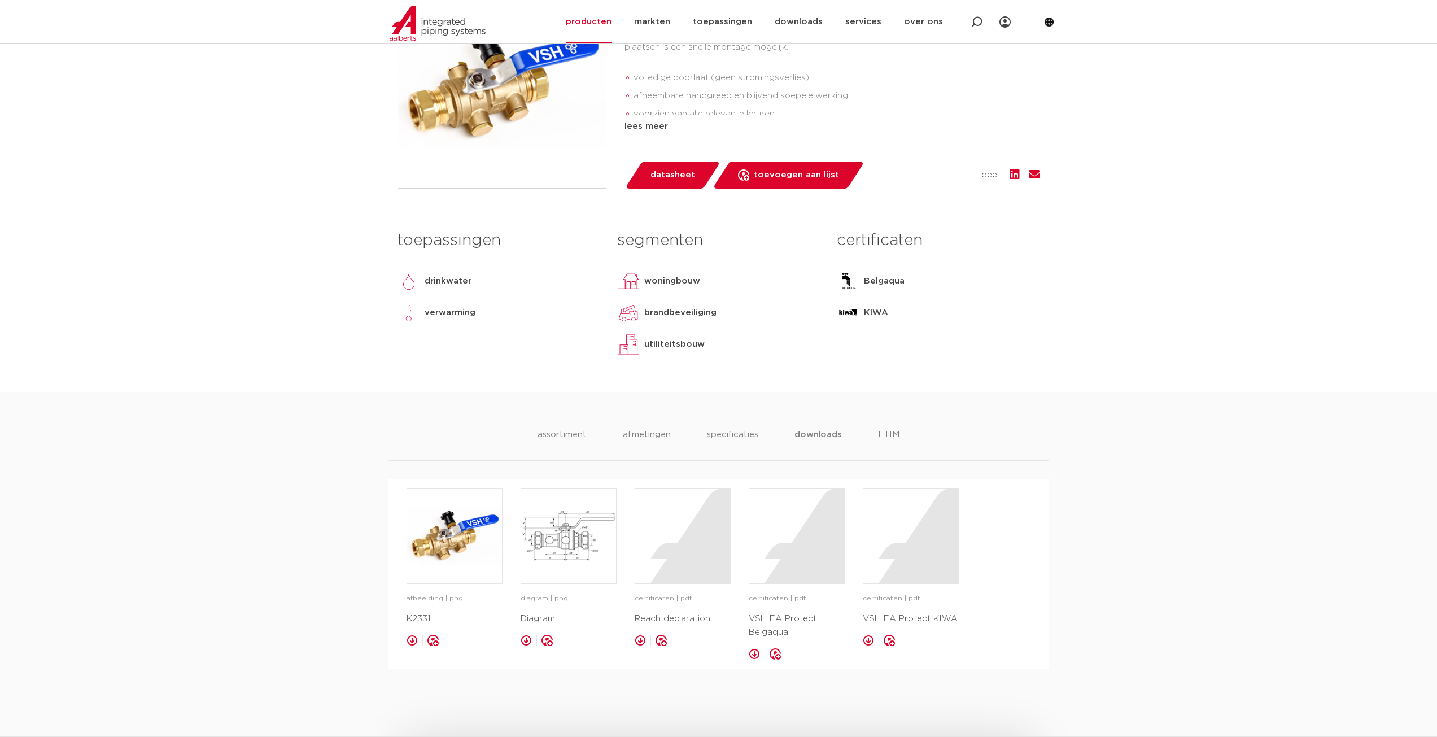
scroll to position [339, 0]
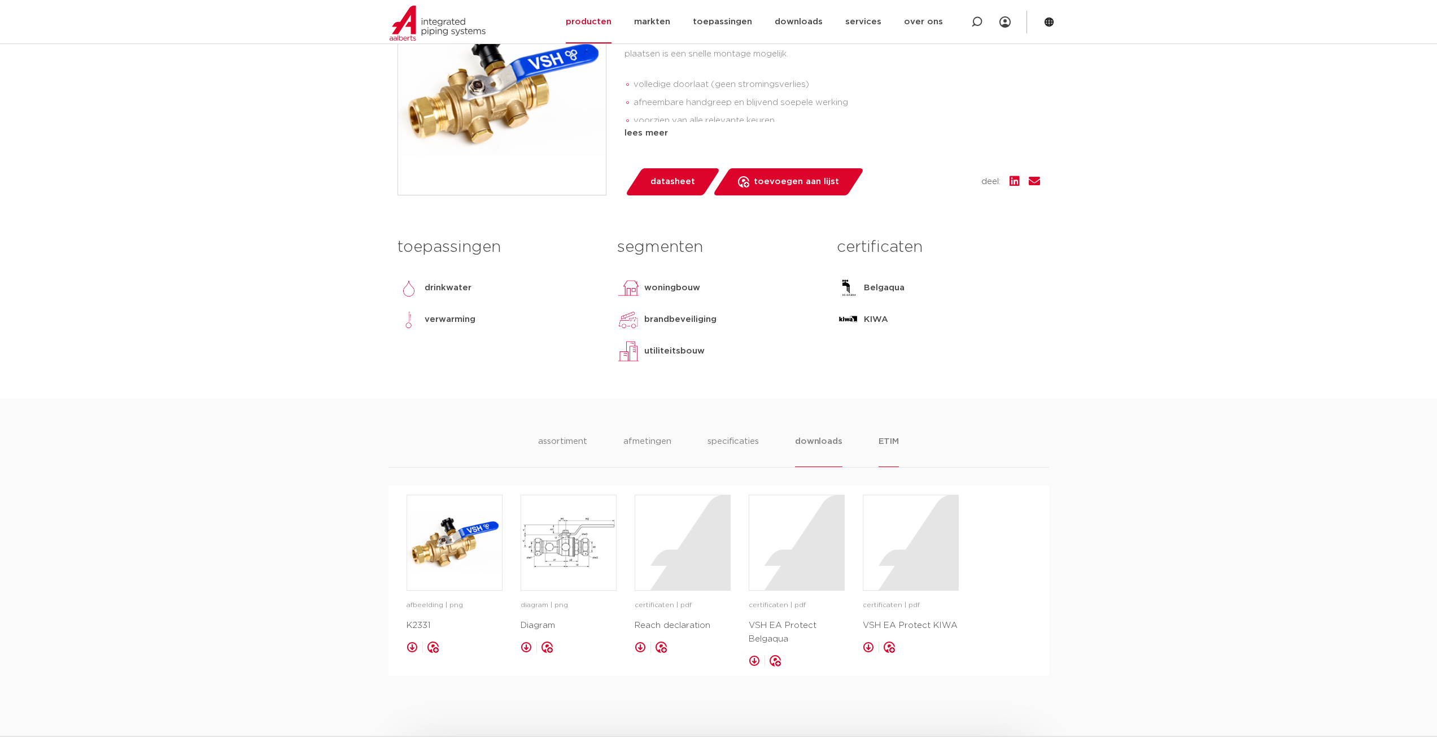
click at [893, 467] on li "ETIM" at bounding box center [889, 451] width 20 height 32
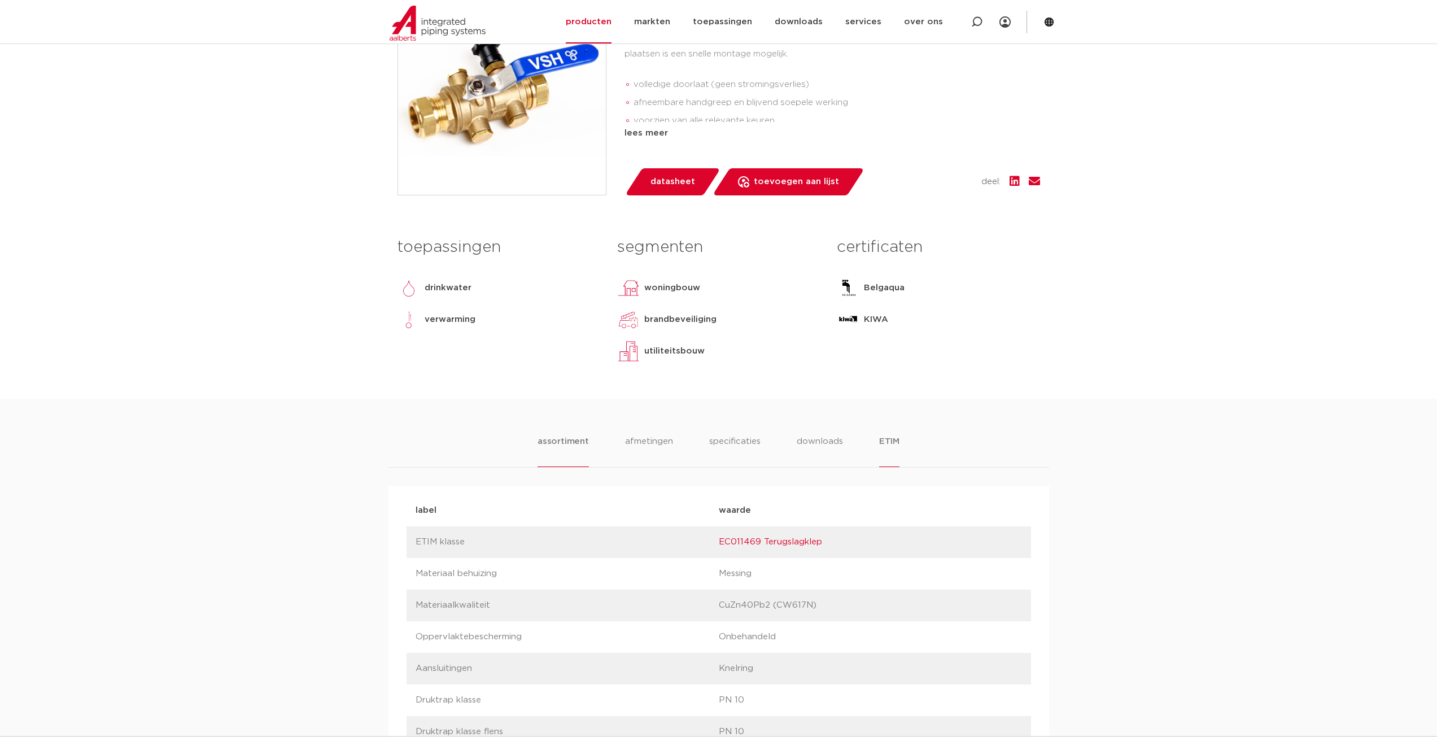
click at [558, 467] on li "assortiment" at bounding box center [563, 451] width 51 height 32
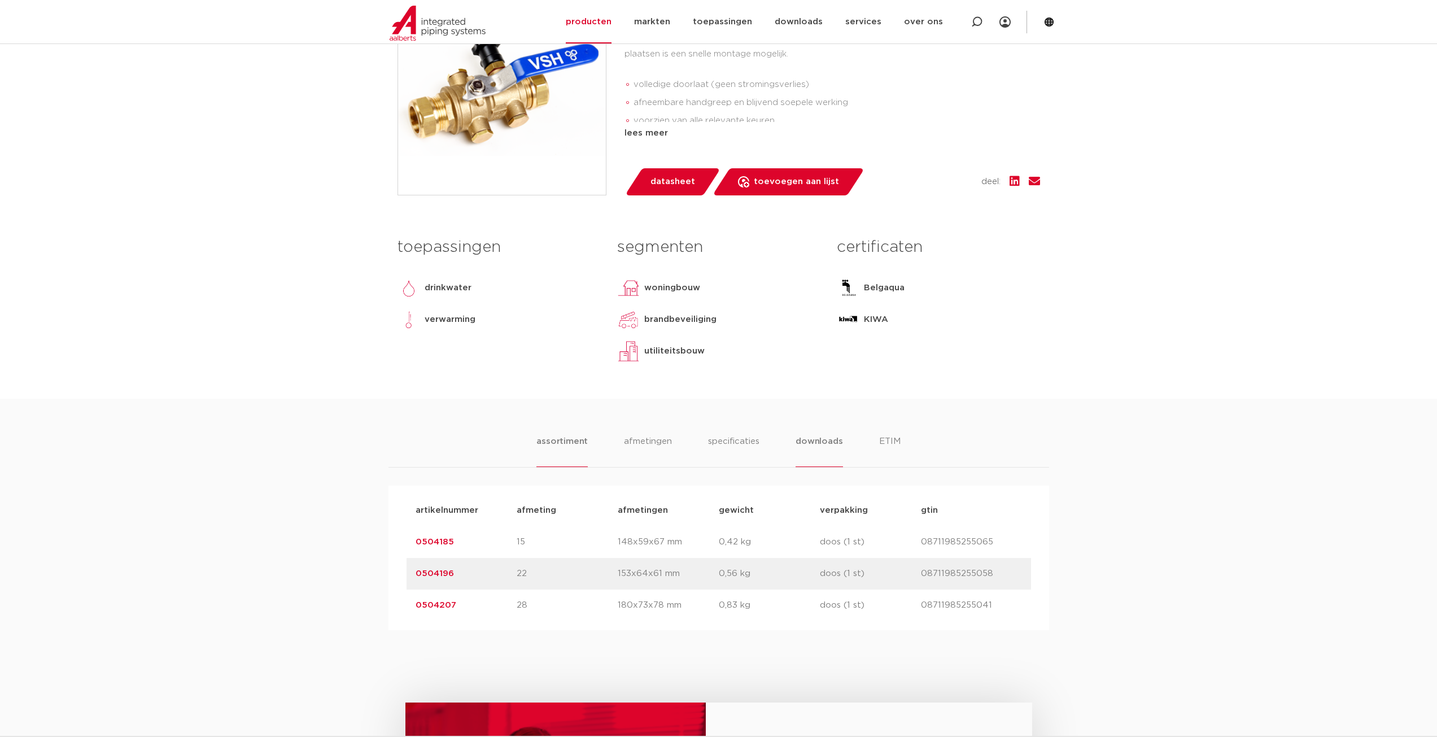
click at [834, 467] on li "downloads" at bounding box center [819, 451] width 47 height 32
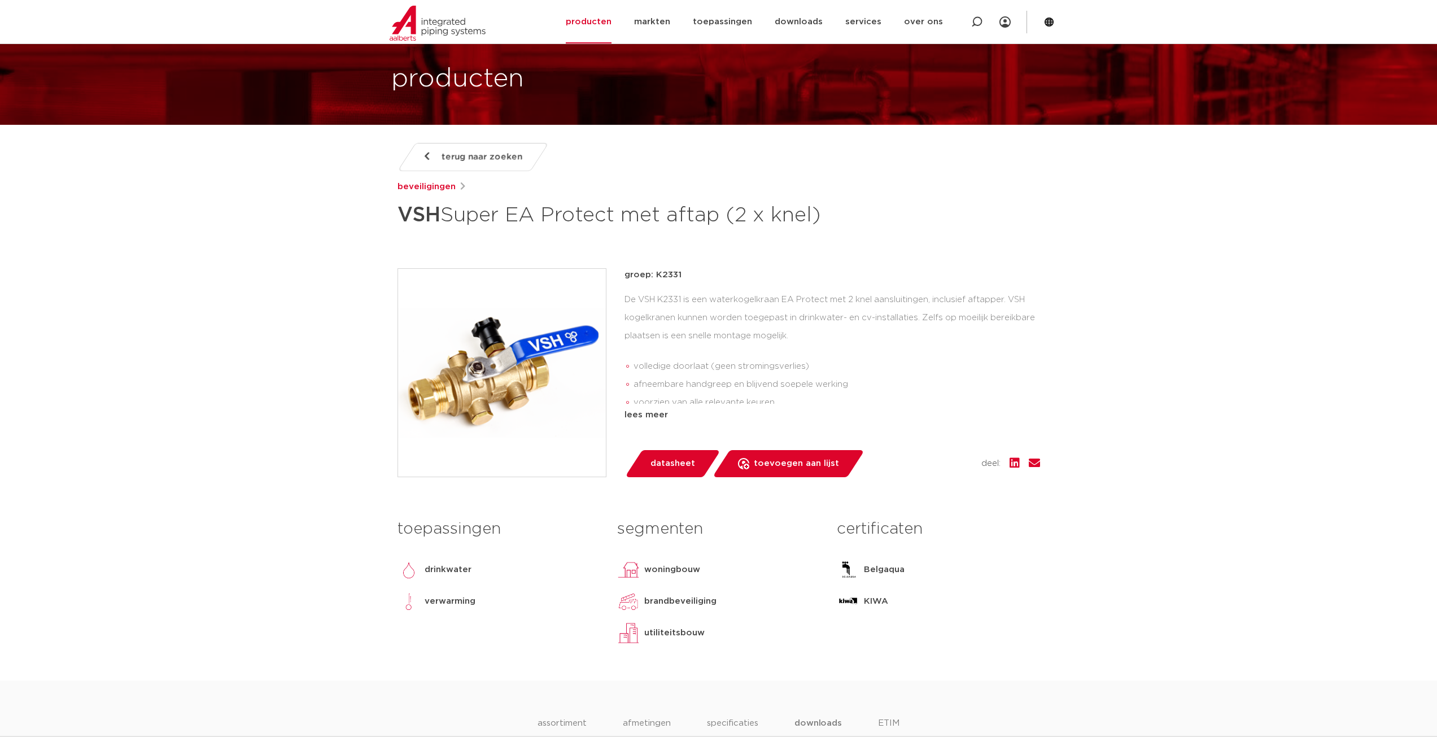
scroll to position [56, 0]
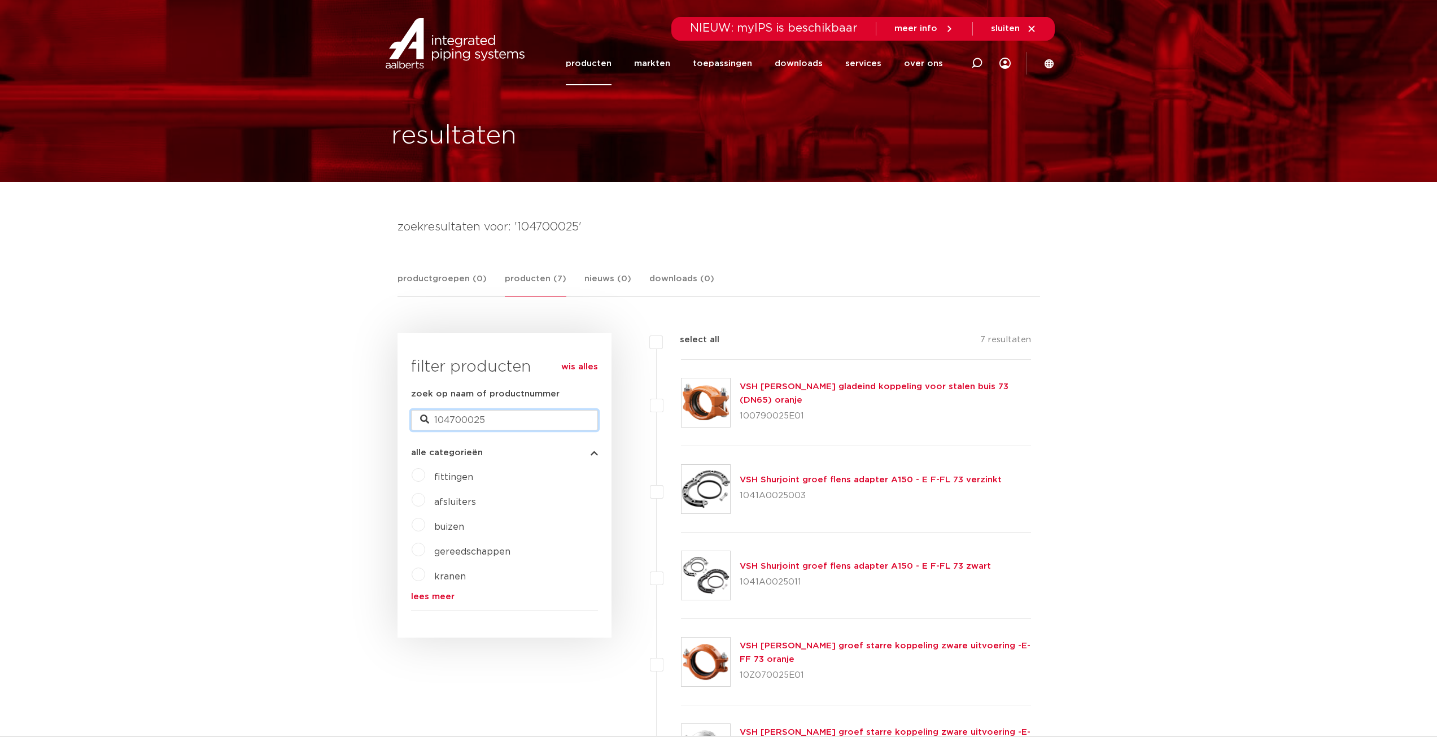
drag, startPoint x: 444, startPoint y: 417, endPoint x: 358, endPoint y: 392, distance: 89.4
paste input "0889240"
type input "0889240"
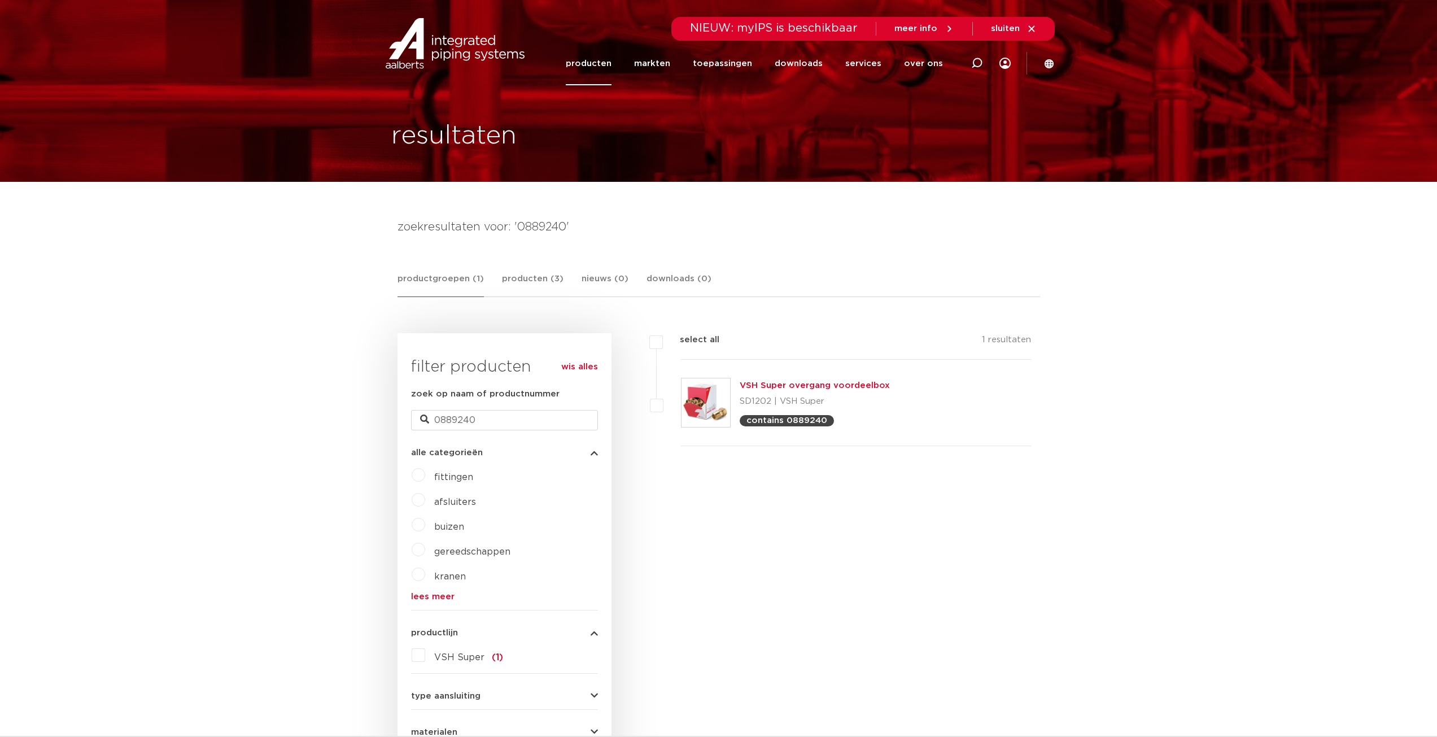
click at [836, 383] on link "VSH Super overgang voordeelbox" at bounding box center [815, 385] width 150 height 8
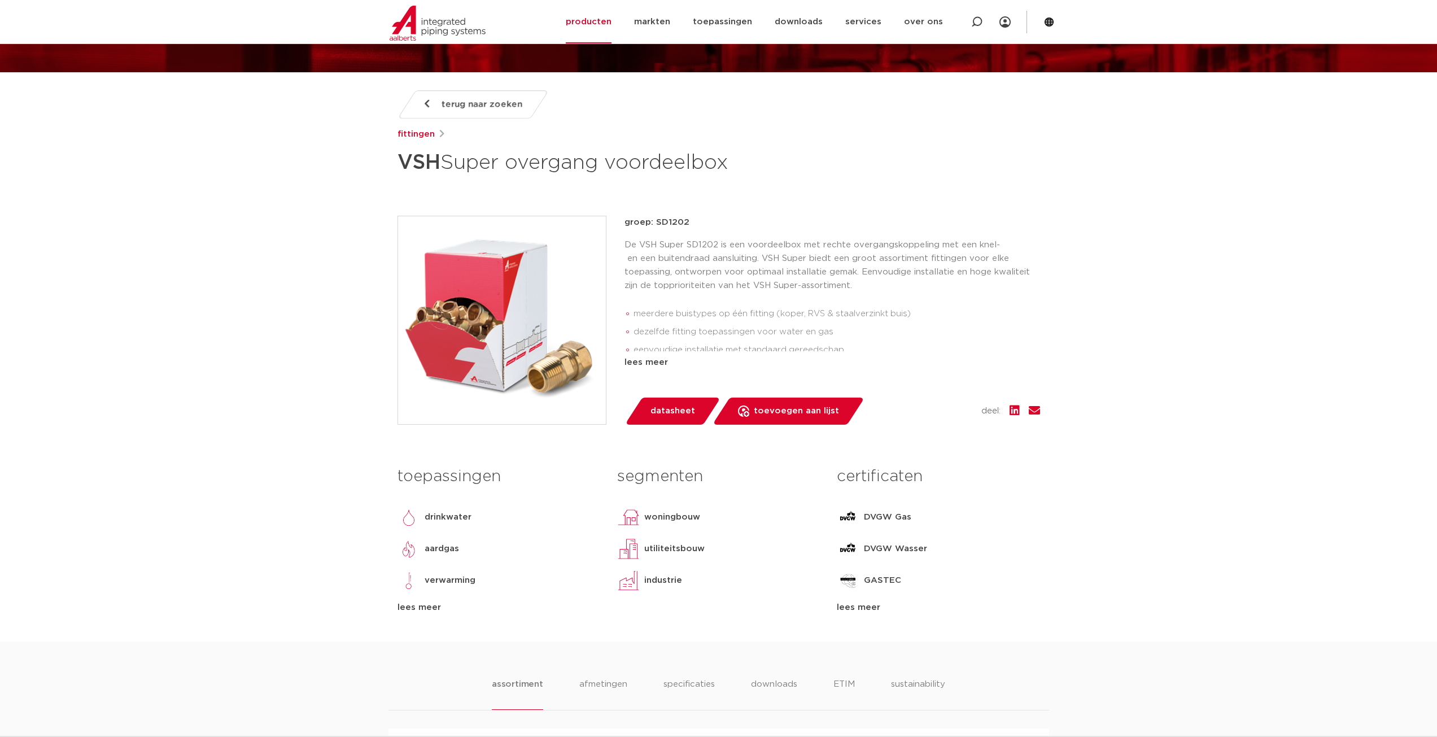
scroll to position [226, 0]
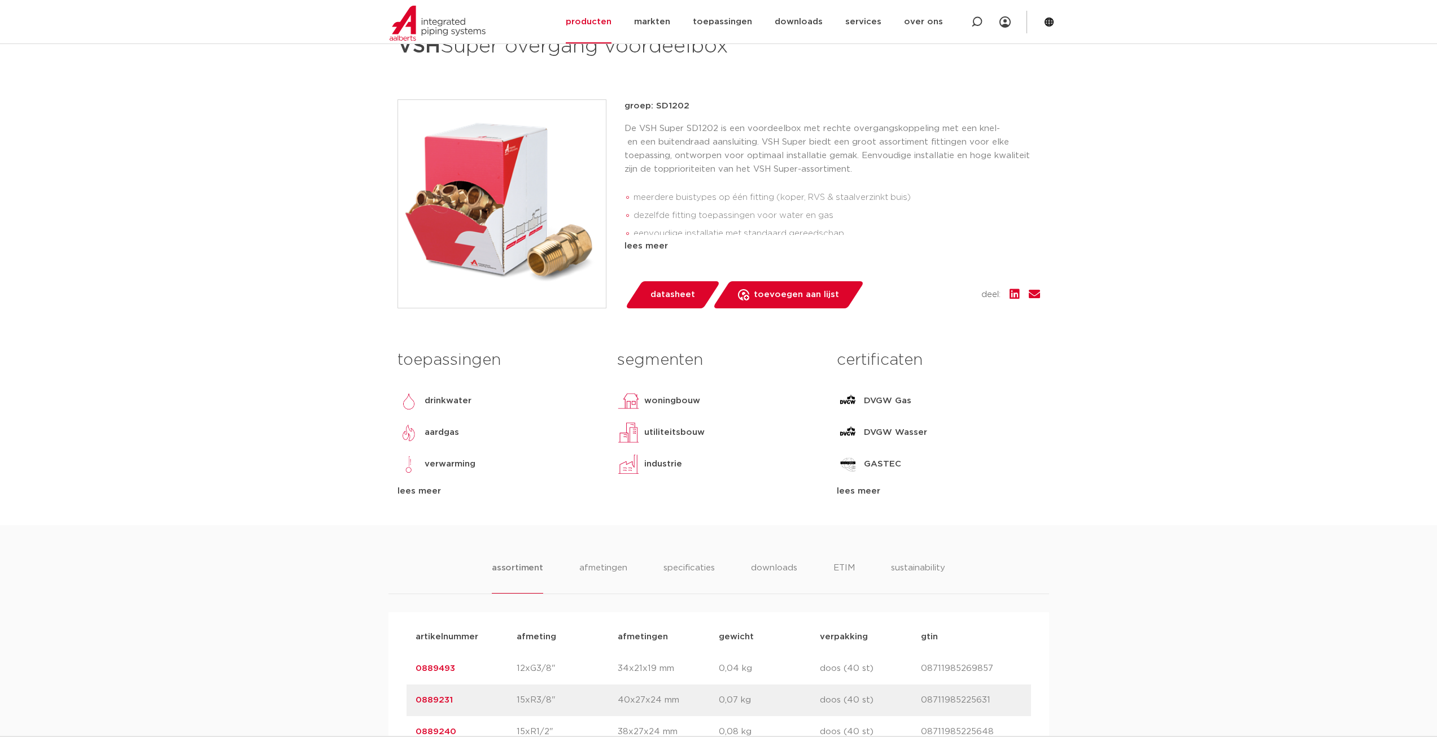
click at [652, 258] on div "groep: SD1202 De VSH Super SD1202 is een voordeelbox met rechte overgangskoppel…" at bounding box center [833, 203] width 416 height 209
click at [652, 254] on div "groep: SD1202 De VSH Super SD1202 is een voordeelbox met rechte overgangskoppel…" at bounding box center [833, 203] width 416 height 209
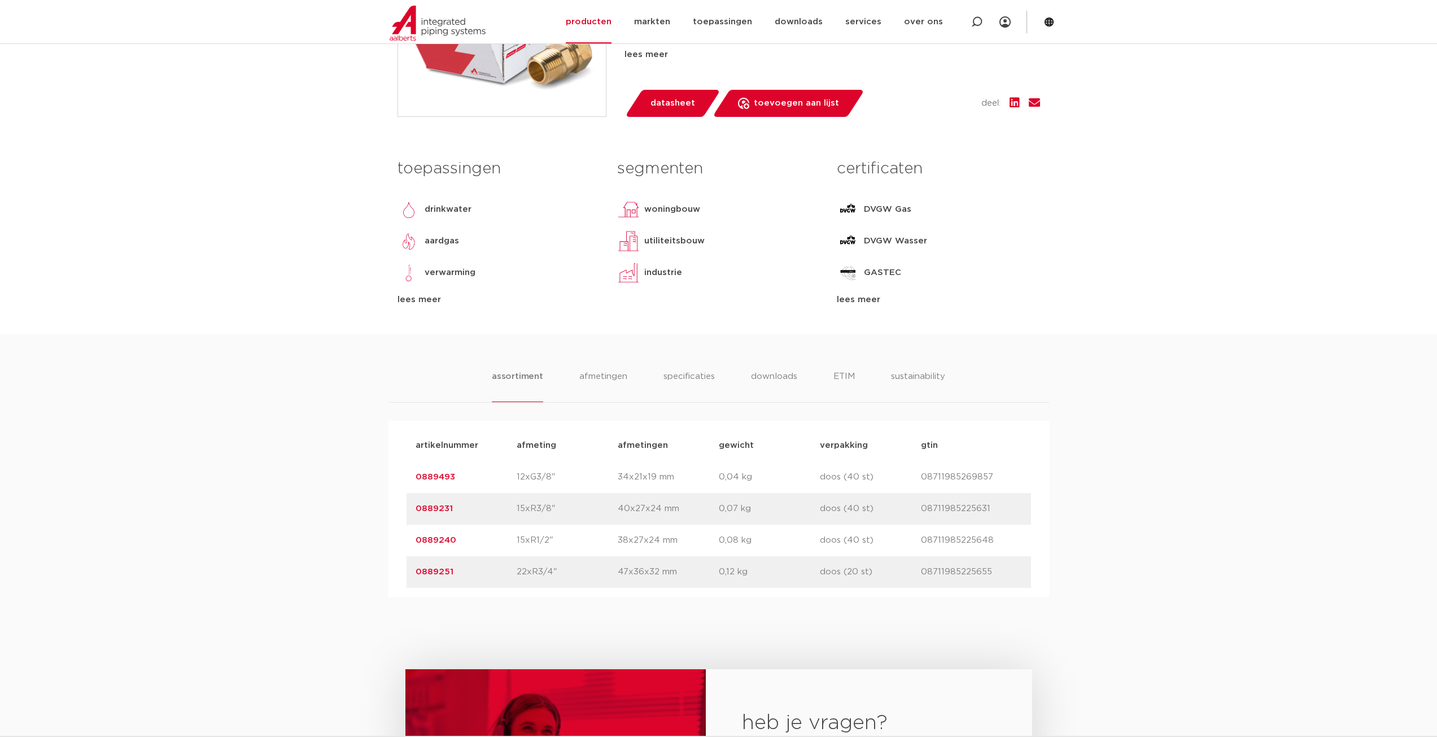
scroll to position [452, 0]
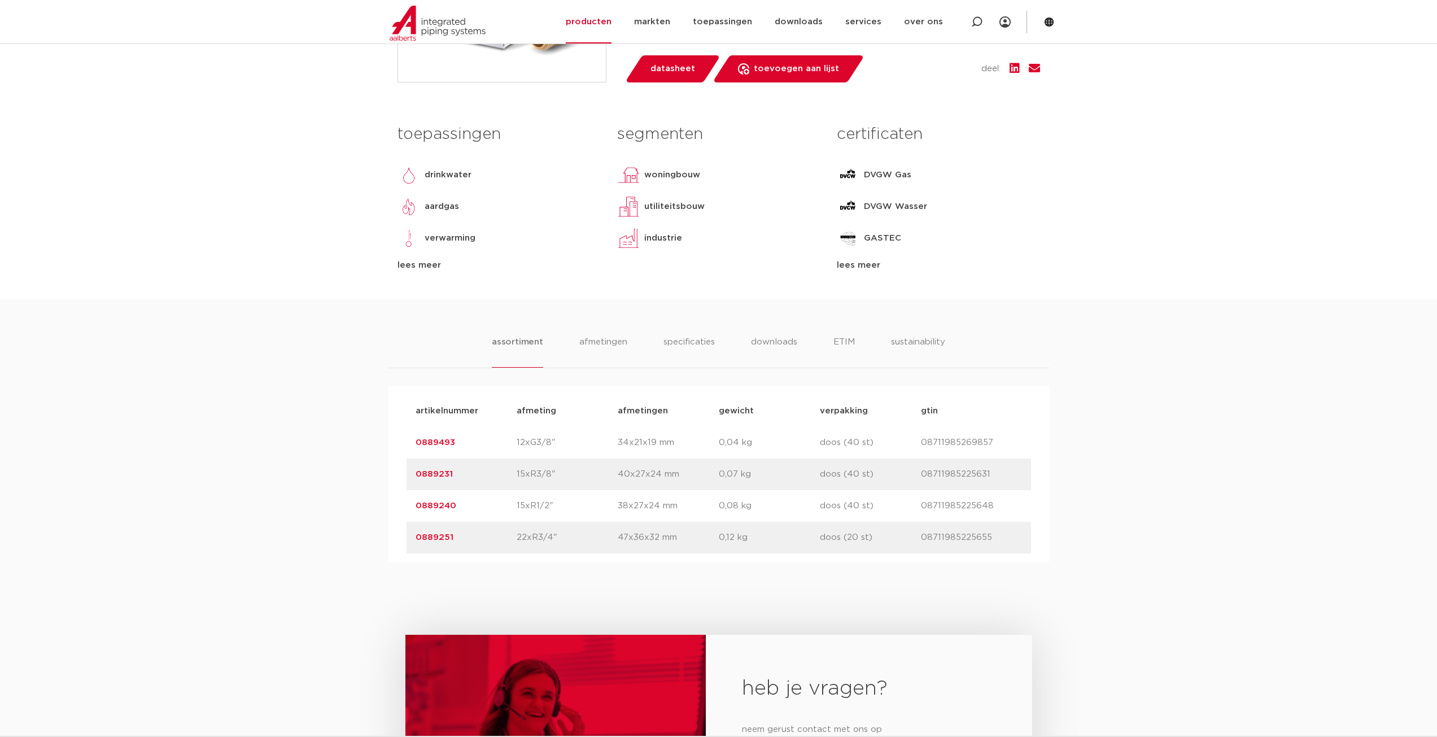
click at [428, 473] on link "0889231" at bounding box center [434, 474] width 37 height 8
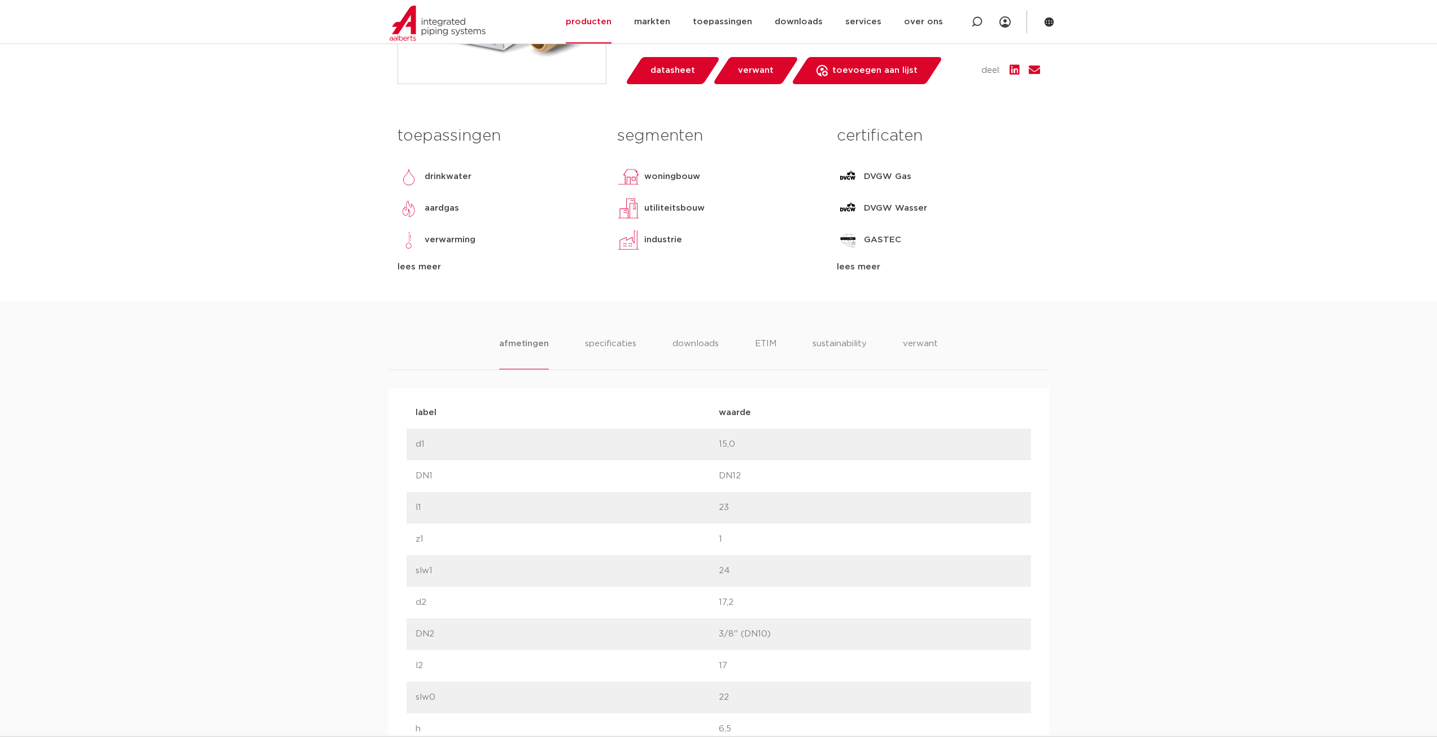
scroll to position [382, 0]
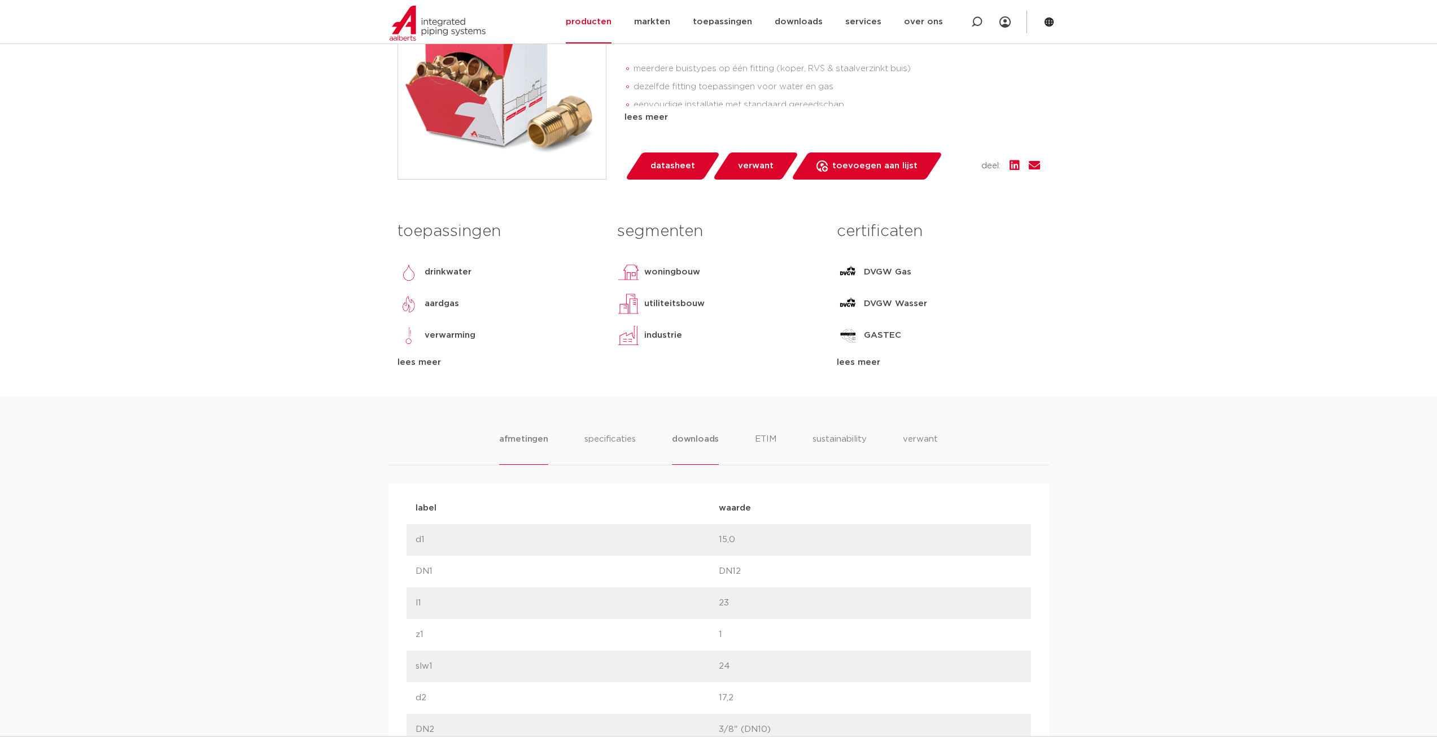
click at [705, 444] on li "downloads" at bounding box center [695, 449] width 47 height 32
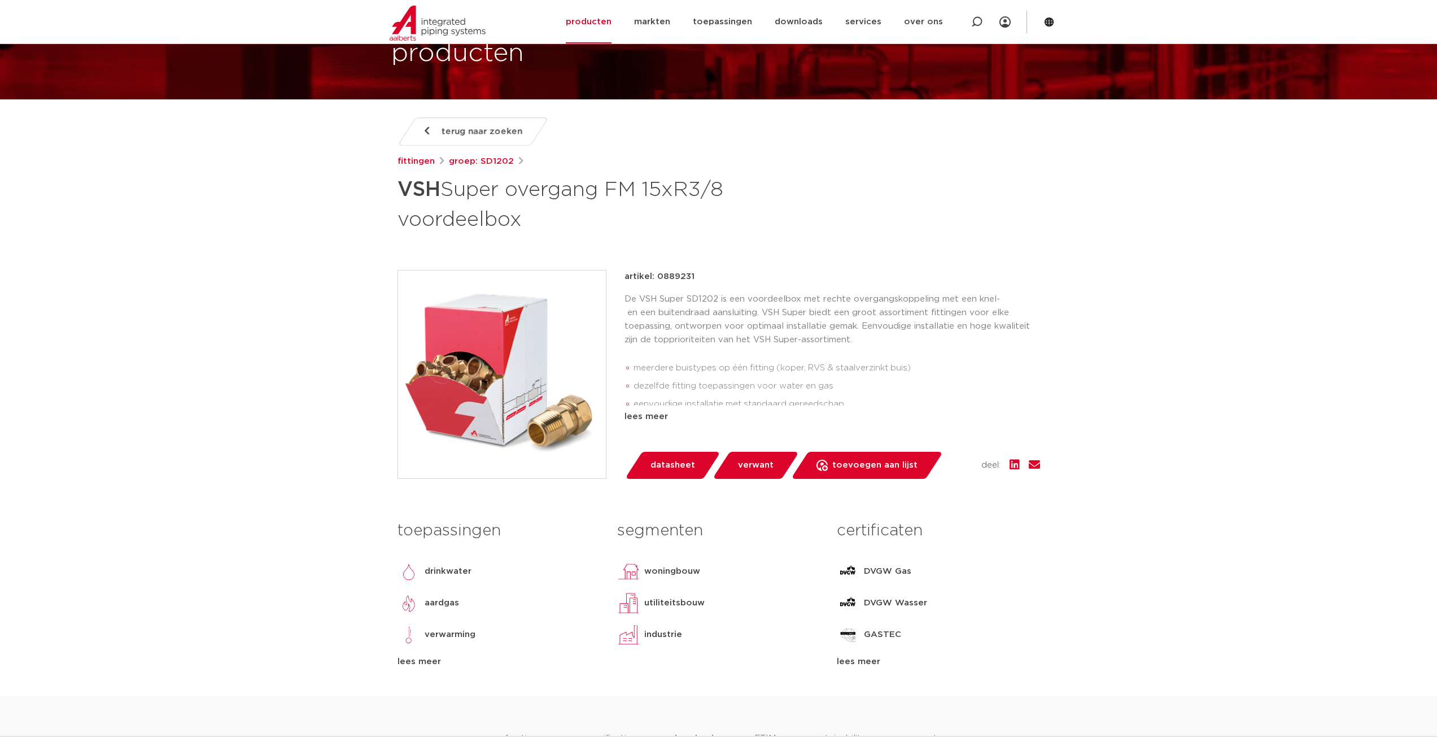
scroll to position [0, 0]
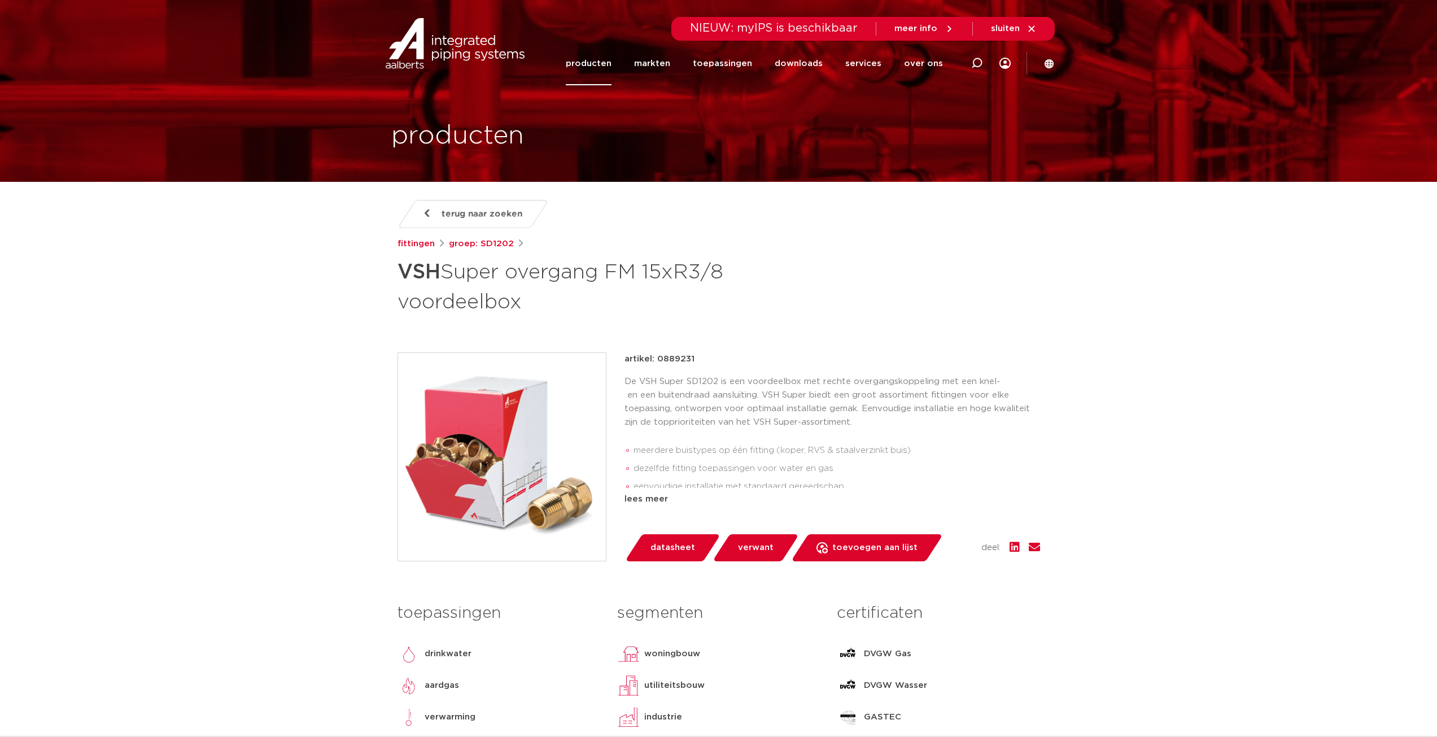
click at [683, 357] on p "artikel: 0889231" at bounding box center [660, 359] width 70 height 14
click at [944, 358] on div "artikel: 0889231" at bounding box center [833, 359] width 416 height 14
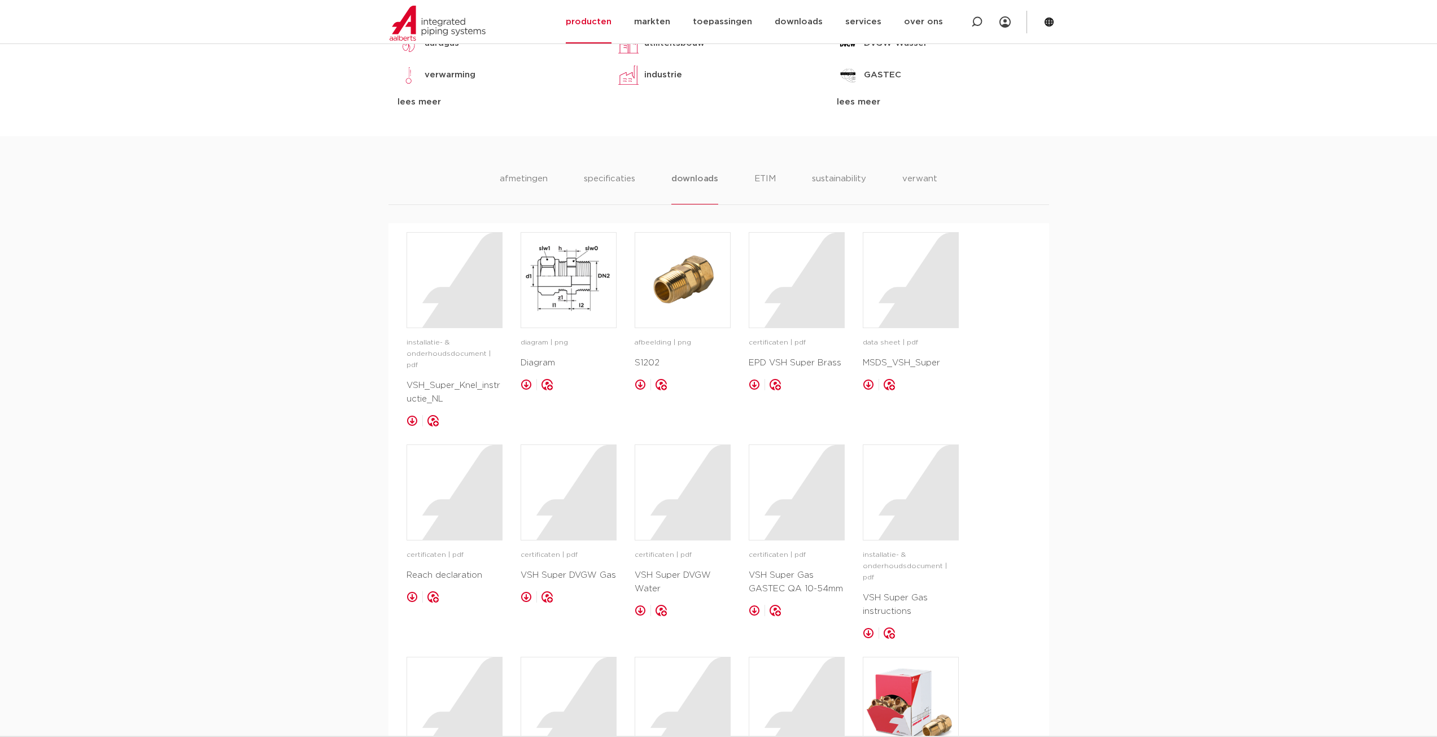
scroll to position [508, 0]
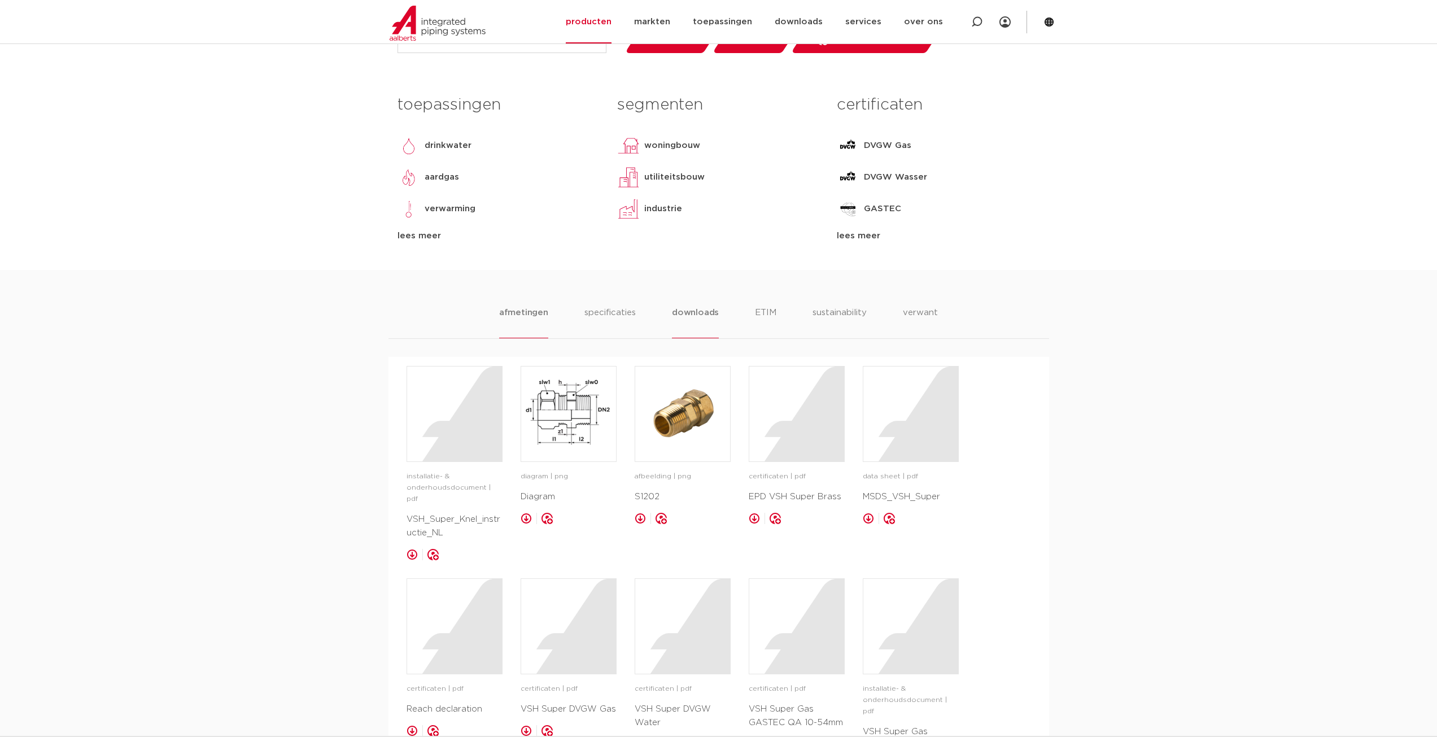
click at [534, 315] on li "afmetingen" at bounding box center [523, 322] width 49 height 32
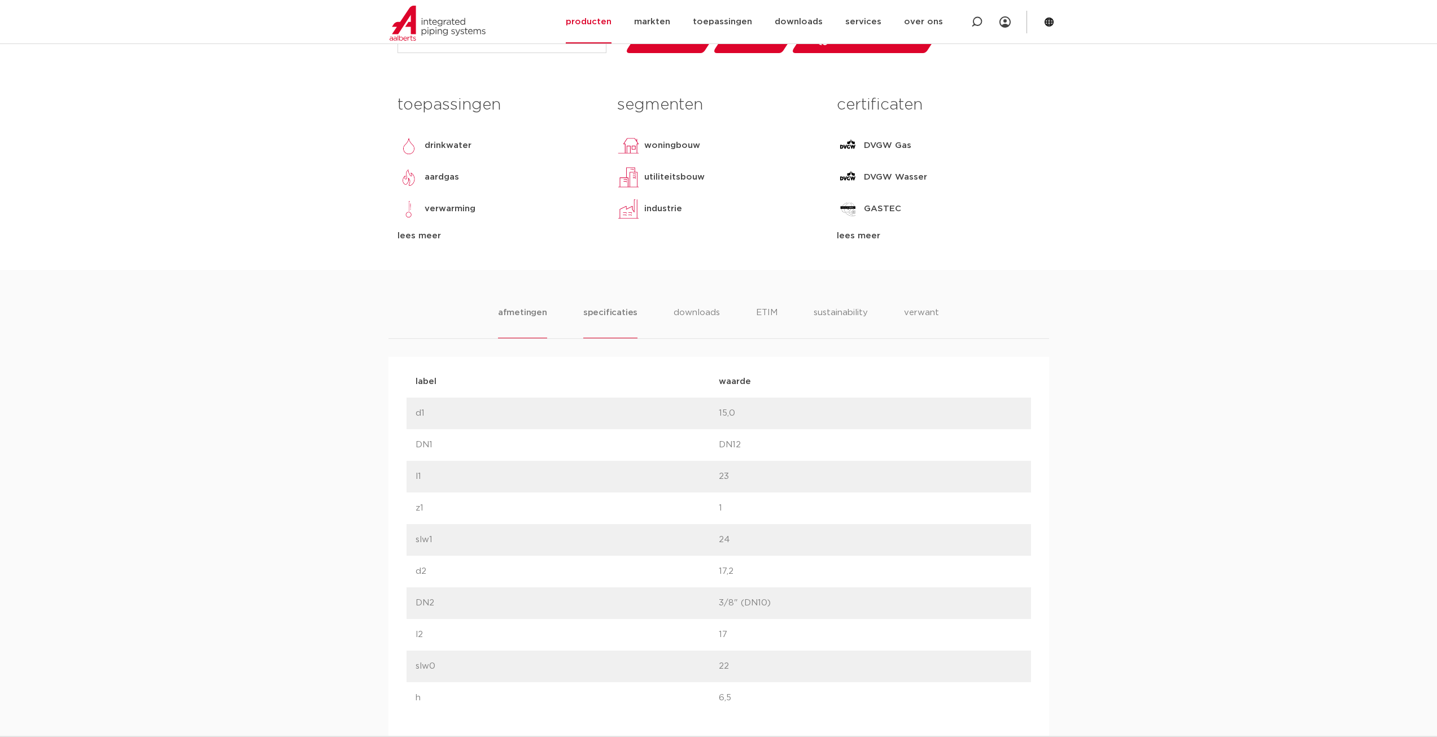
click at [592, 312] on li "specificaties" at bounding box center [610, 322] width 54 height 32
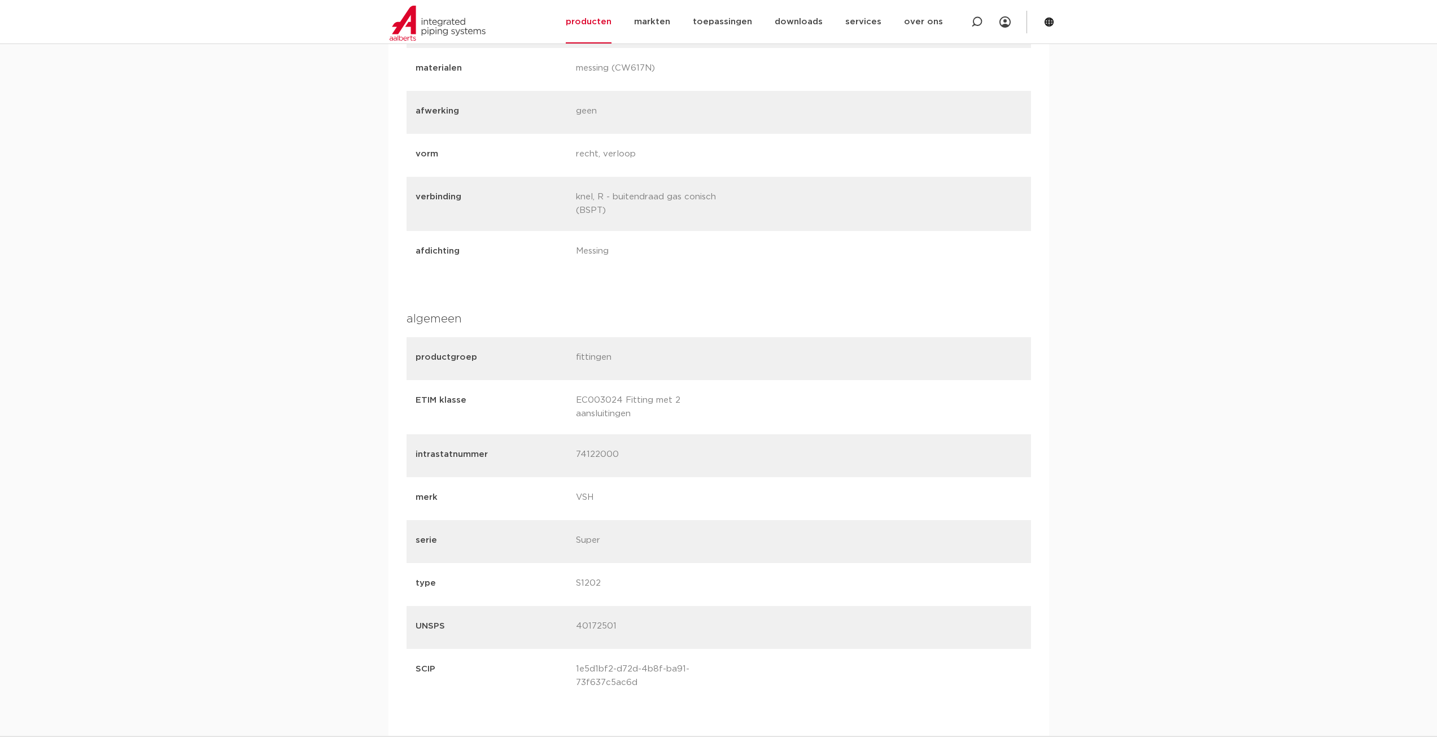
scroll to position [1016, 0]
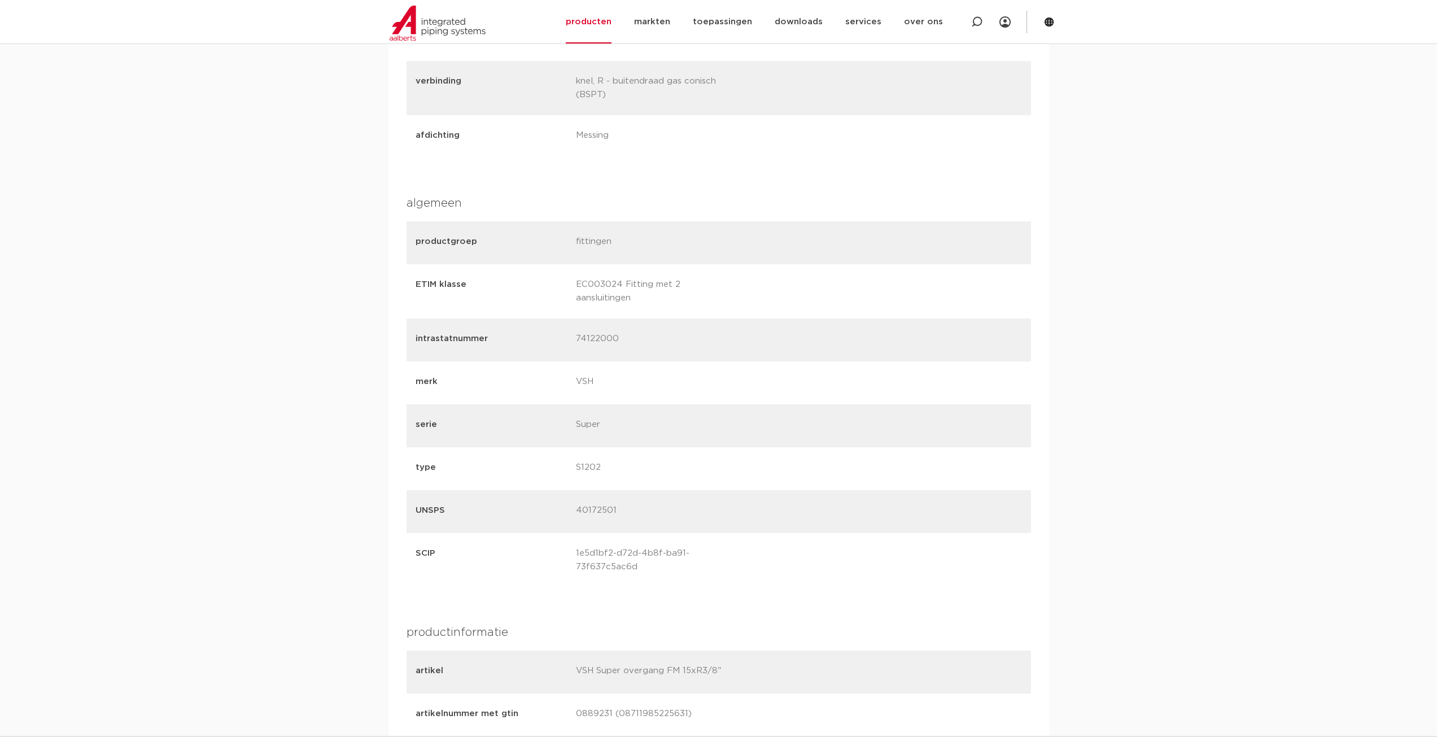
click at [591, 472] on p "S1202" at bounding box center [652, 469] width 152 height 16
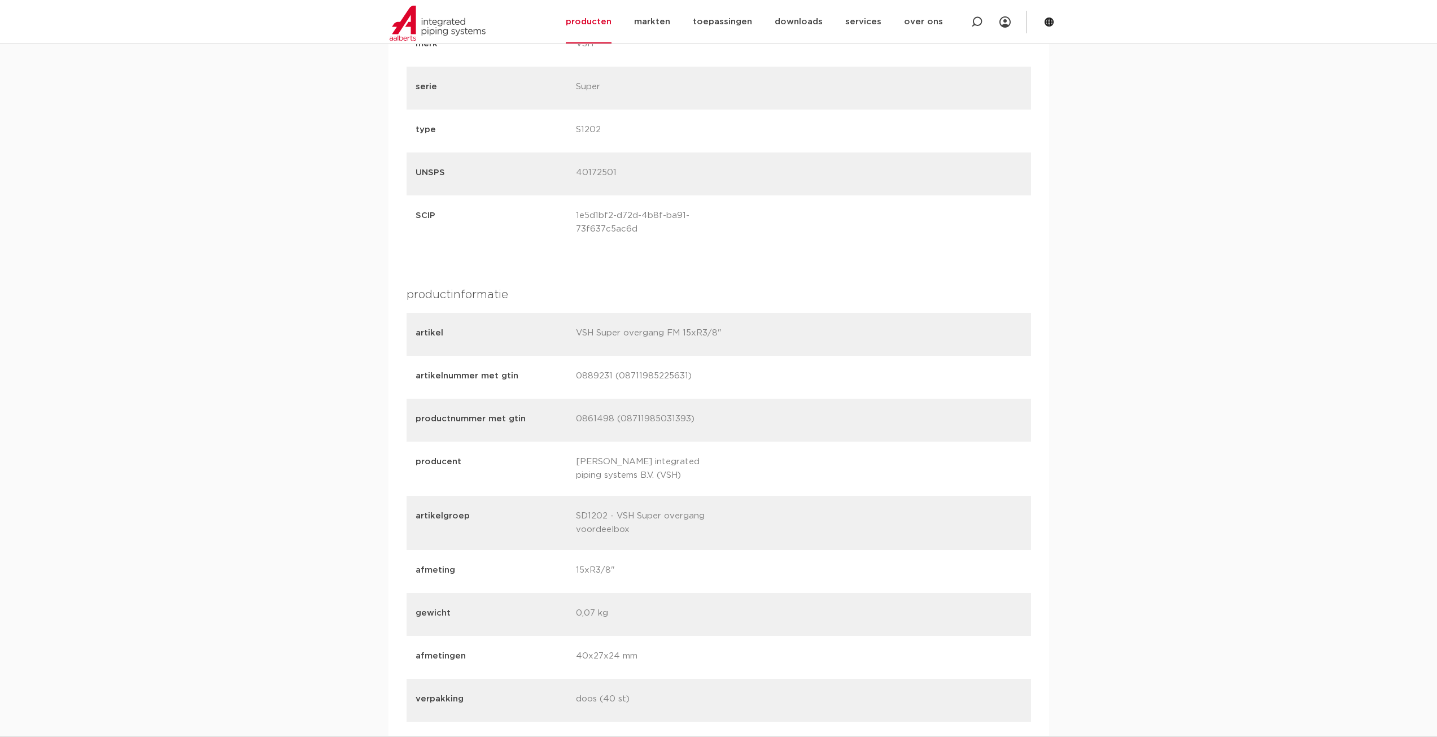
scroll to position [1355, 0]
click at [609, 336] on p "VSH Super overgang FM 15xR3/8"" at bounding box center [652, 333] width 152 height 16
drag, startPoint x: 578, startPoint y: 332, endPoint x: 715, endPoint y: 334, distance: 137.2
click at [715, 334] on p "VSH Super overgang FM 15xR3/8"" at bounding box center [652, 333] width 152 height 16
copy p "VSH Super overgang FM 15xR3/8"
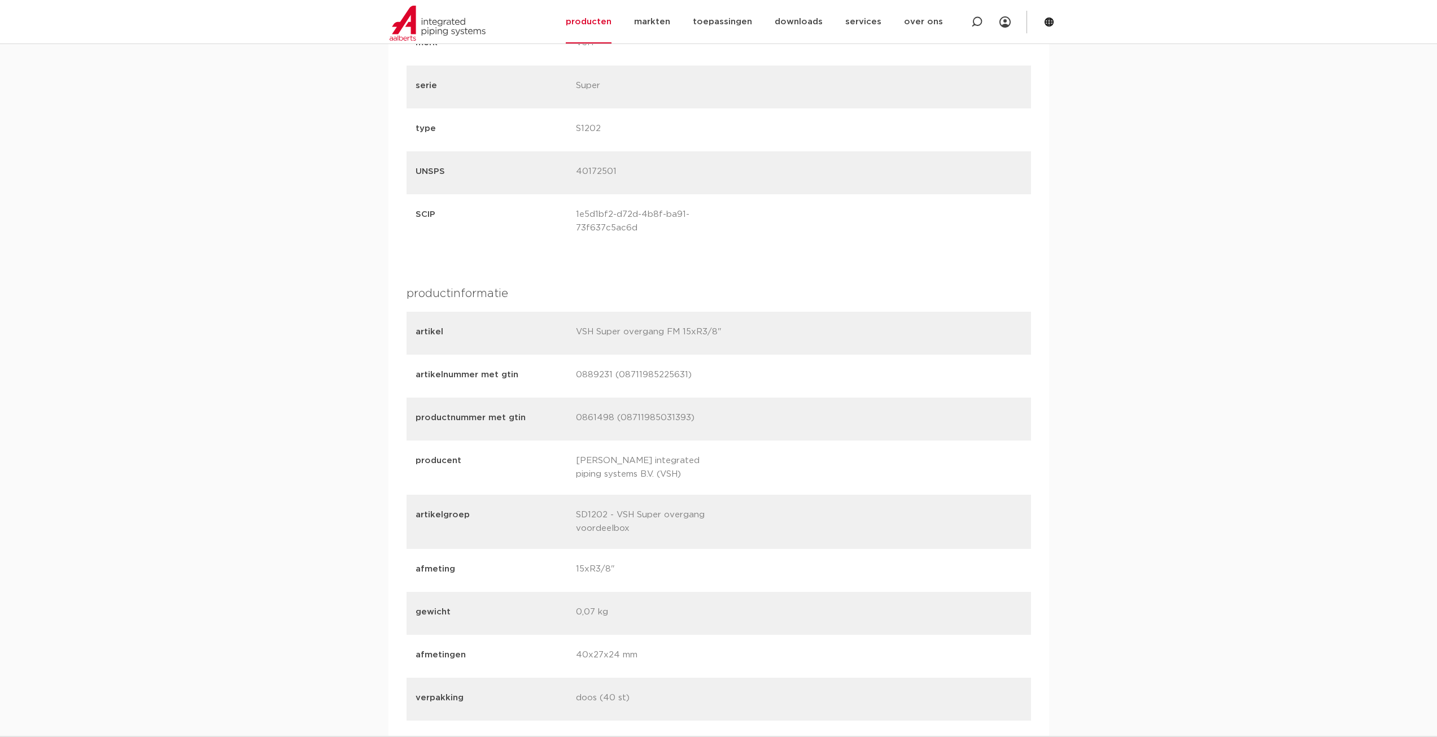
click at [593, 372] on p "0889231 (08711985225631)" at bounding box center [652, 376] width 152 height 16
copy p "0889231"
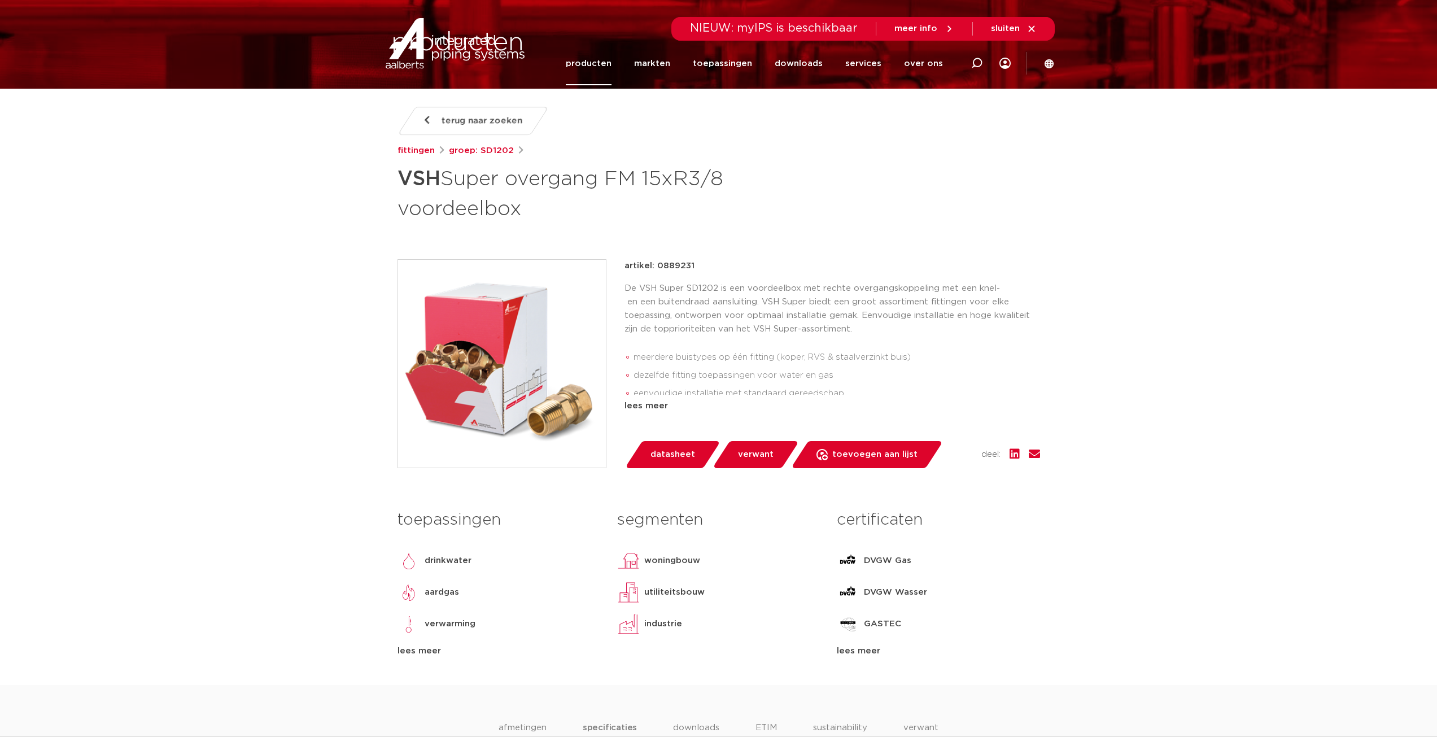
scroll to position [0, 0]
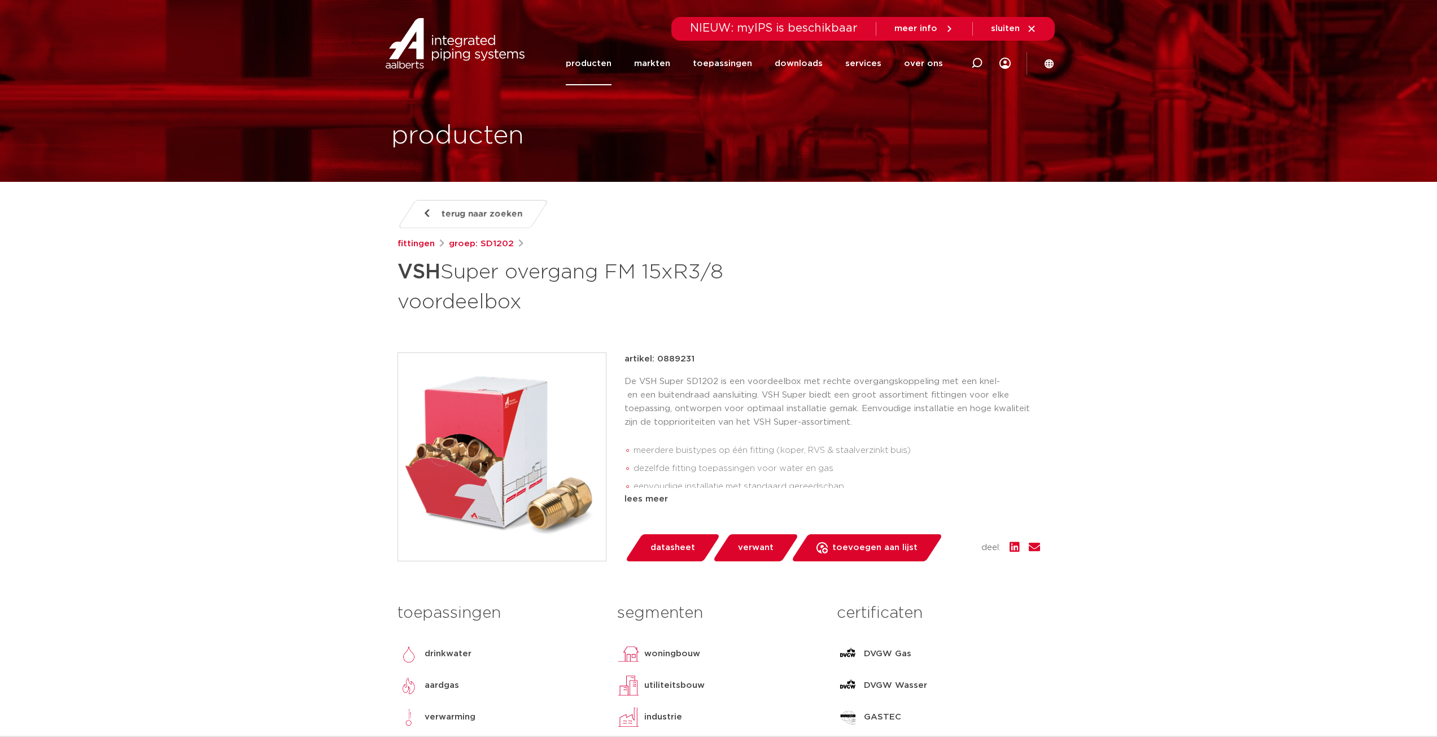
click at [816, 27] on span "NIEUW: myIPS is beschikbaar" at bounding box center [774, 28] width 168 height 11
click at [1033, 27] on icon at bounding box center [1031, 28] width 6 height 6
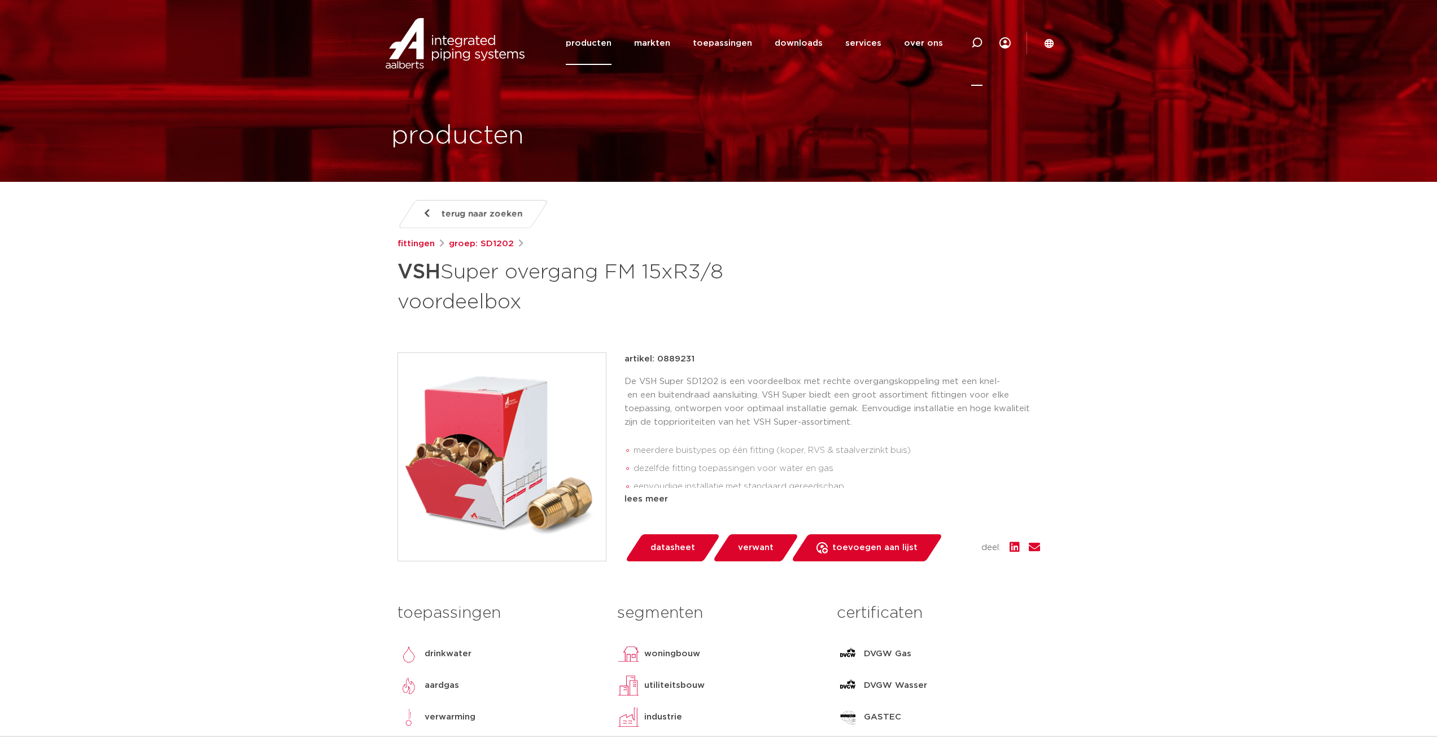
click at [972, 41] on icon at bounding box center [976, 42] width 11 height 11
paste input "0889231"
type input "0889231"
click button "Zoeken" at bounding box center [0, 0] width 0 height 0
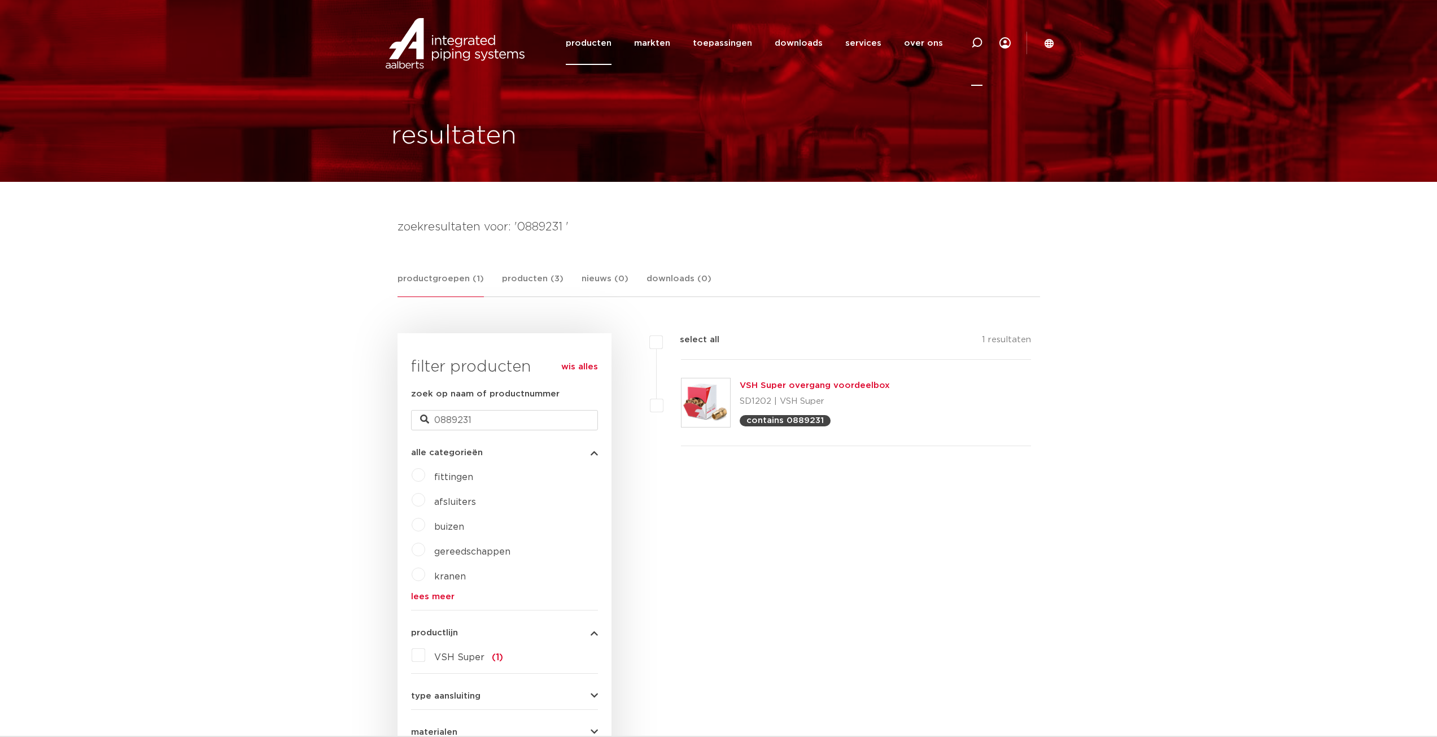
click at [975, 46] on icon at bounding box center [977, 43] width 14 height 14
type input "super overgang"
click button "Zoeken" at bounding box center [0, 0] width 0 height 0
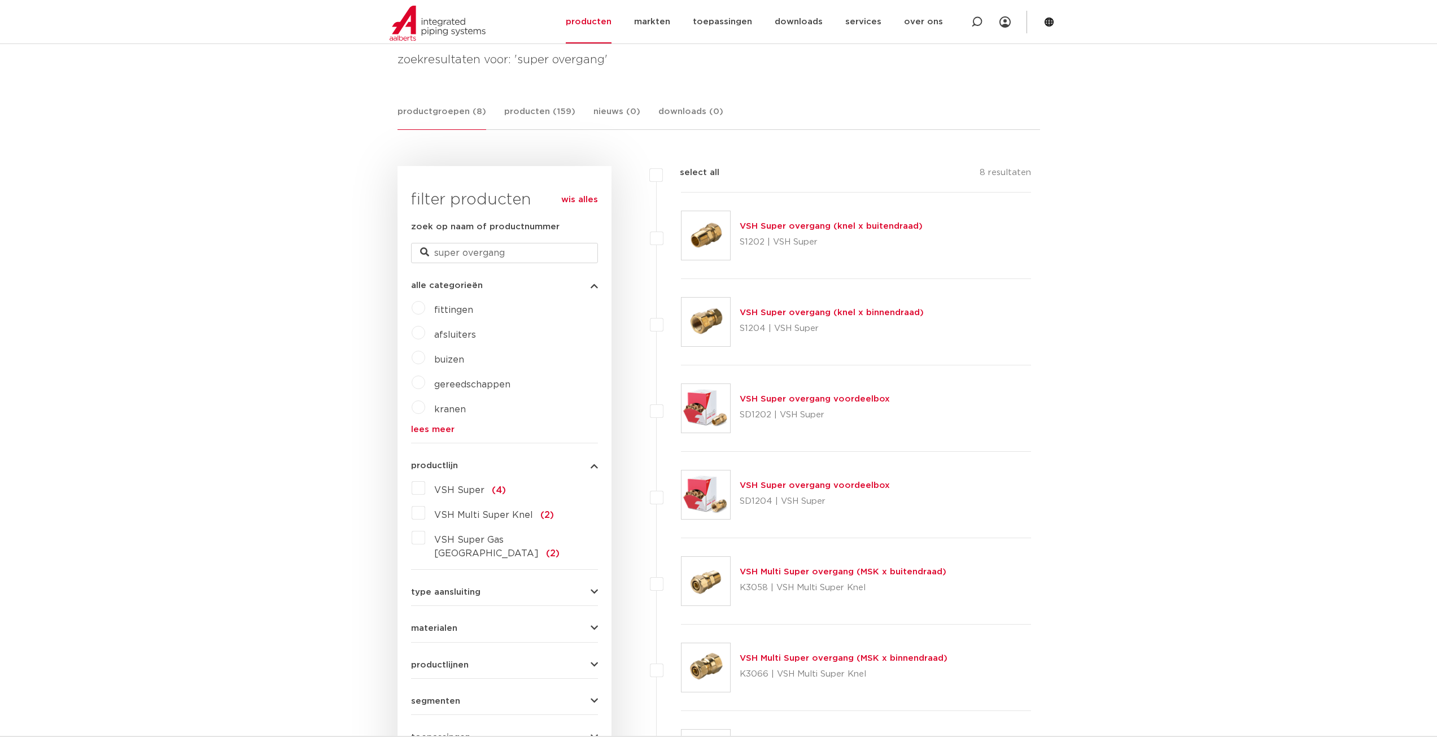
scroll to position [169, 0]
click at [825, 224] on link "VSH Super overgang (knel x buitendraad)" at bounding box center [831, 224] width 183 height 8
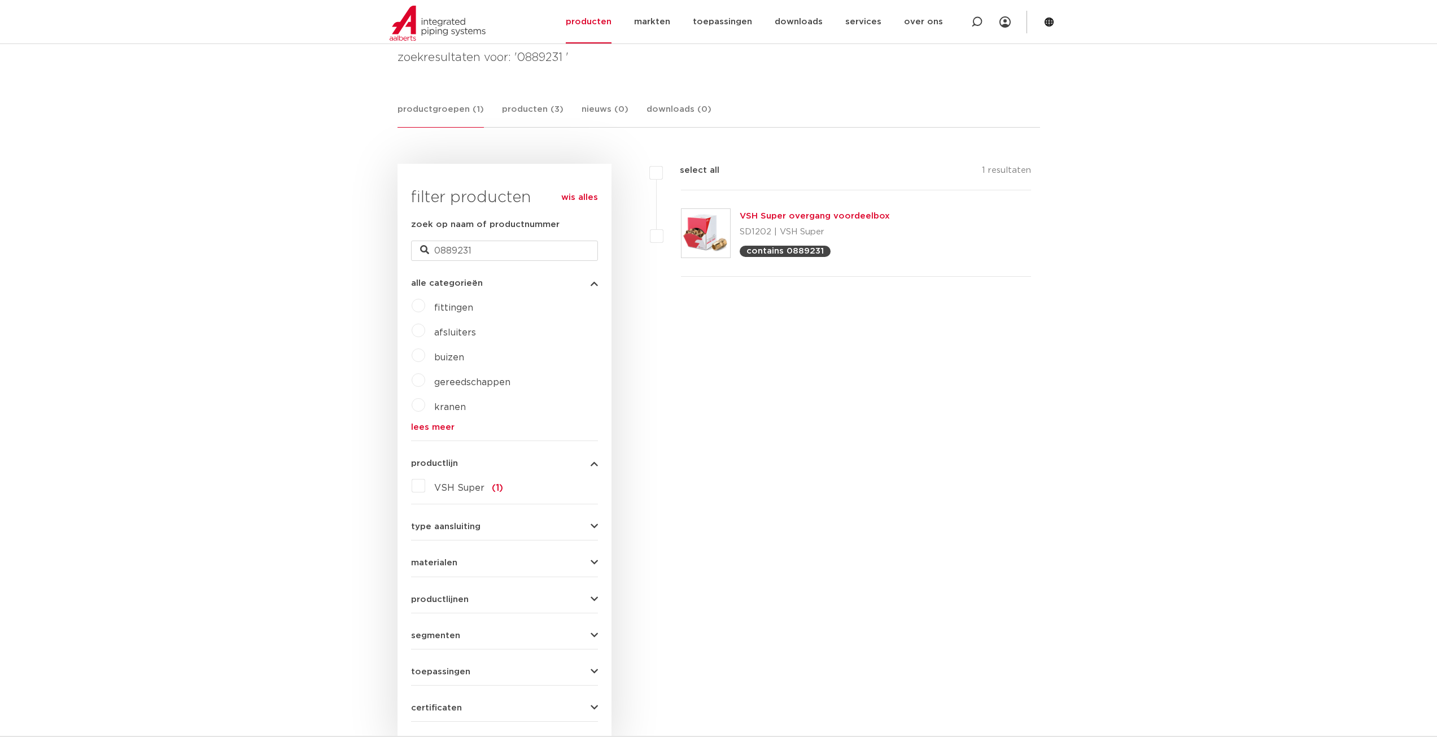
scroll to position [169, 0]
click at [725, 222] on img at bounding box center [706, 233] width 49 height 49
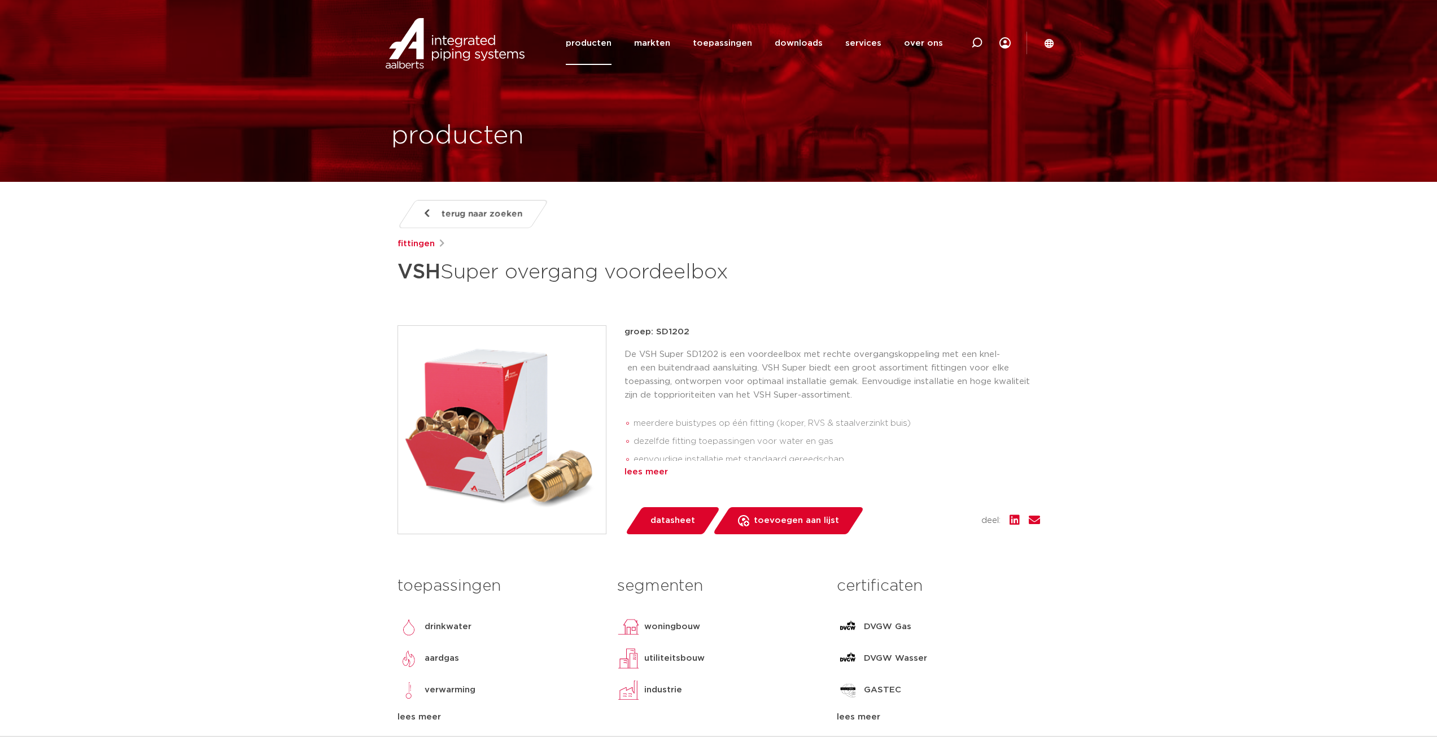
click at [661, 470] on div "lees meer" at bounding box center [833, 472] width 416 height 14
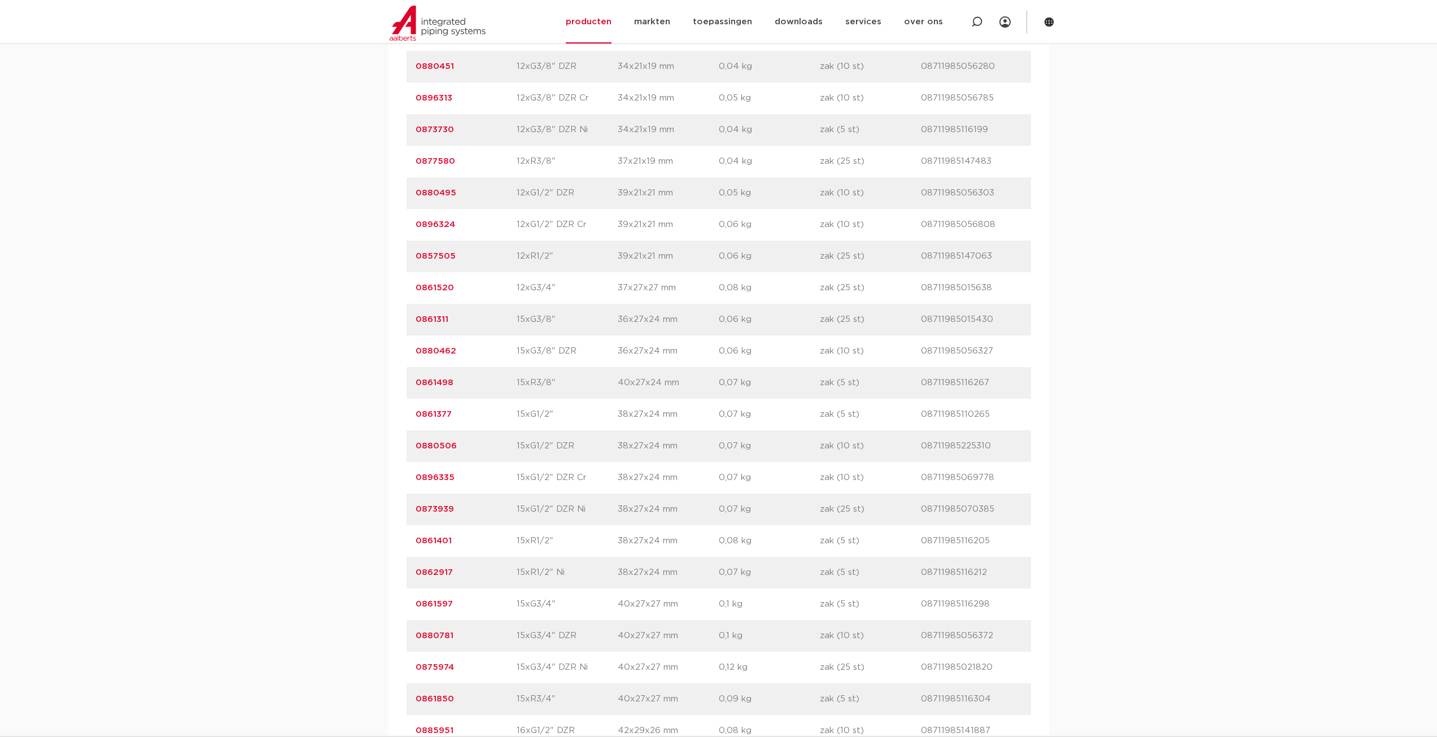
scroll to position [1299, 0]
click at [438, 383] on link "0861498" at bounding box center [435, 386] width 38 height 8
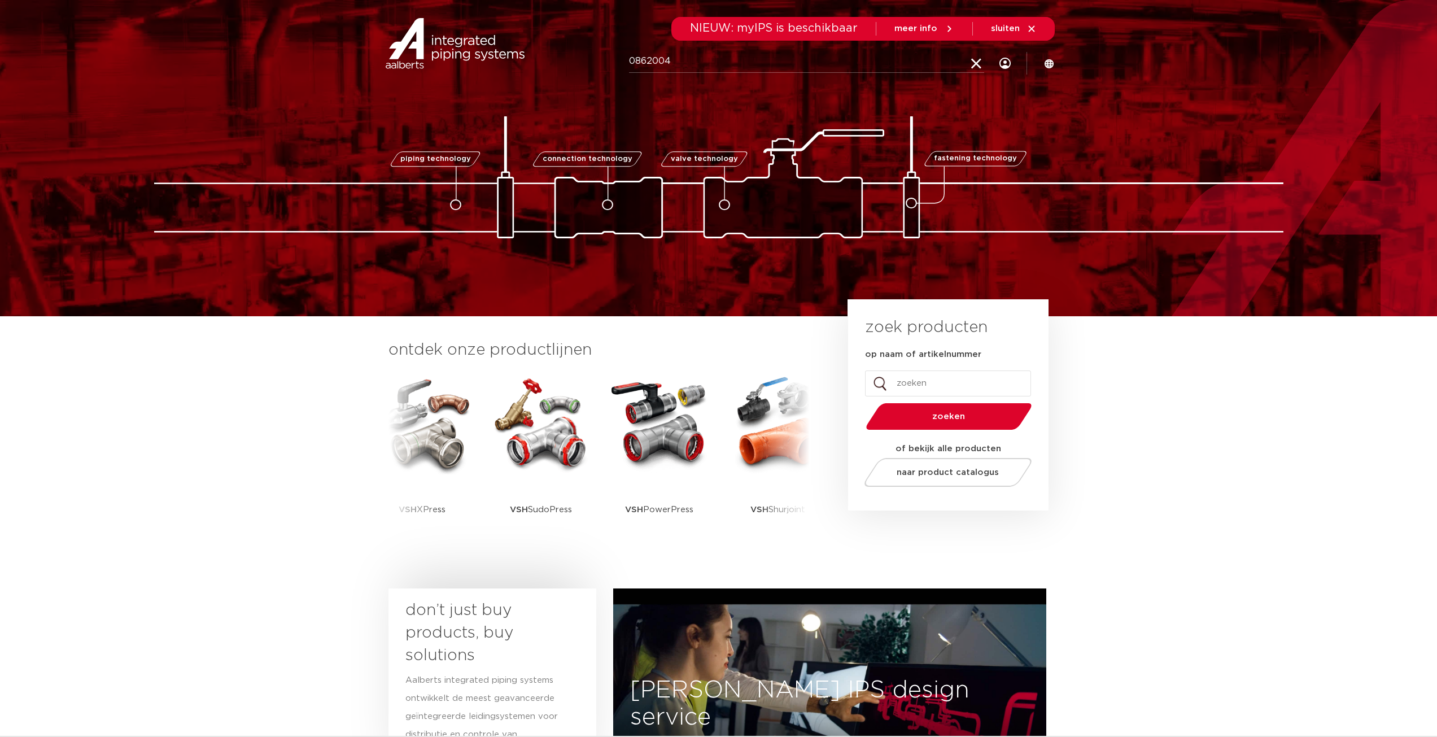
type input "0862004"
click button "Zoeken" at bounding box center [0, 0] width 0 height 0
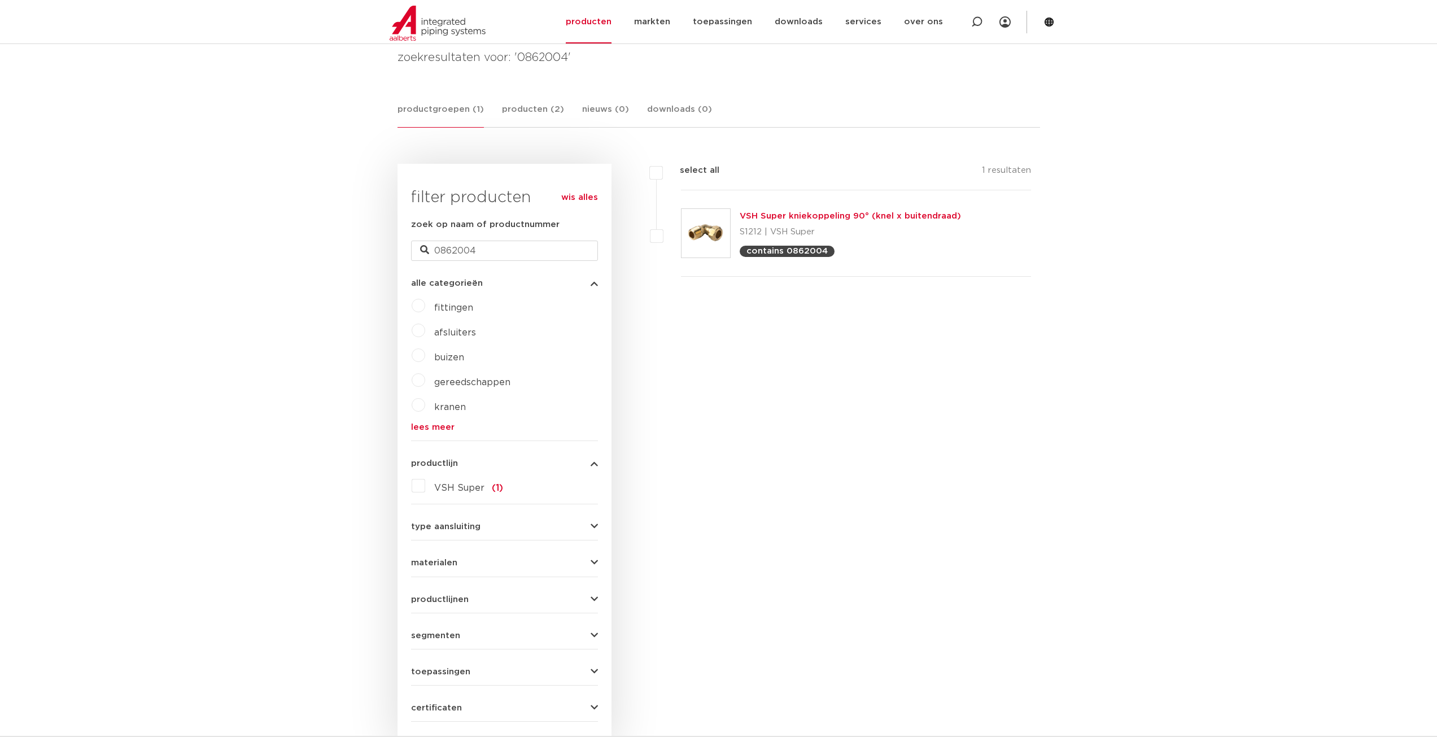
scroll to position [169, 0]
click at [819, 216] on link "VSH Super kniekoppeling 90° (knel x buitendraad)" at bounding box center [850, 216] width 221 height 8
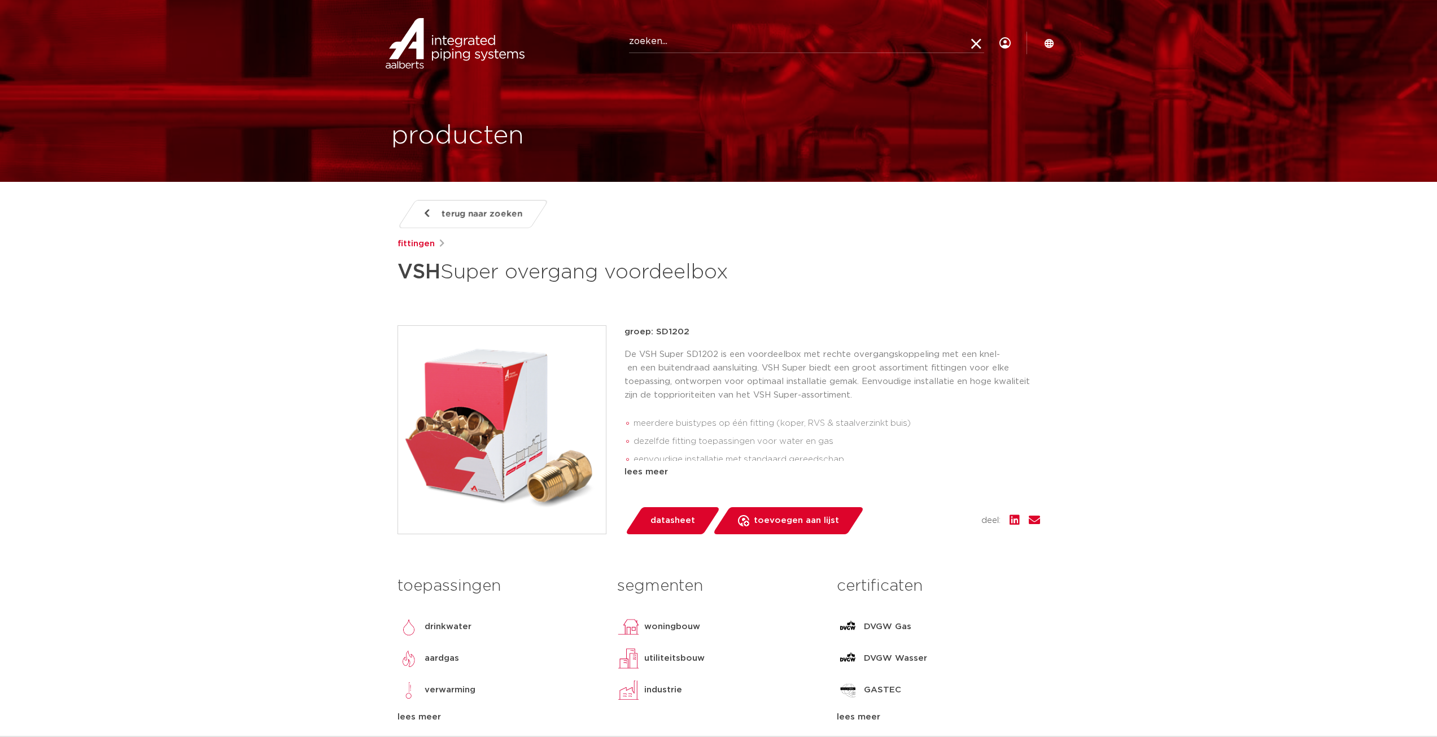
click at [893, 41] on input "Zoeken" at bounding box center [806, 41] width 355 height 23
type input "0861300"
click button "Zoeken" at bounding box center [0, 0] width 0 height 0
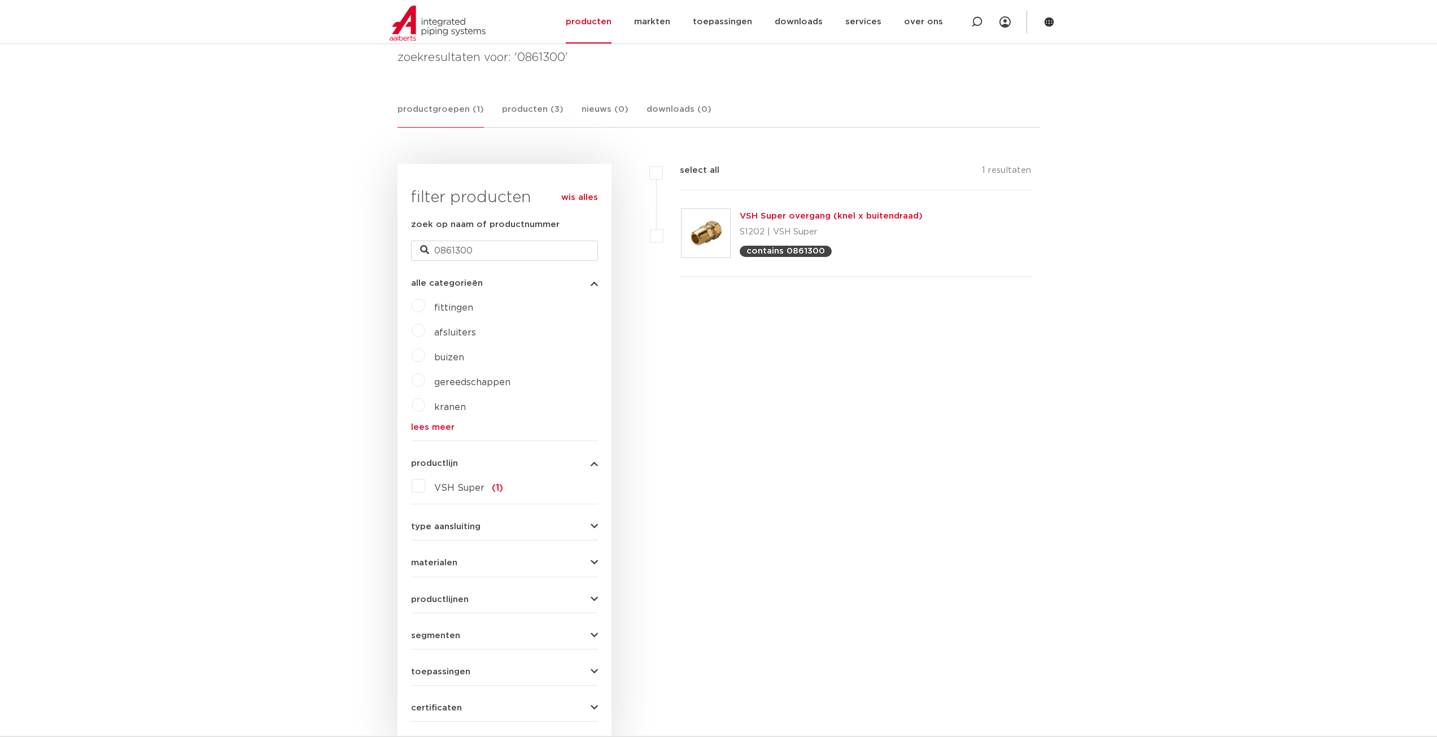
click at [862, 219] on link "VSH Super overgang (knel x buitendraad)" at bounding box center [831, 216] width 183 height 8
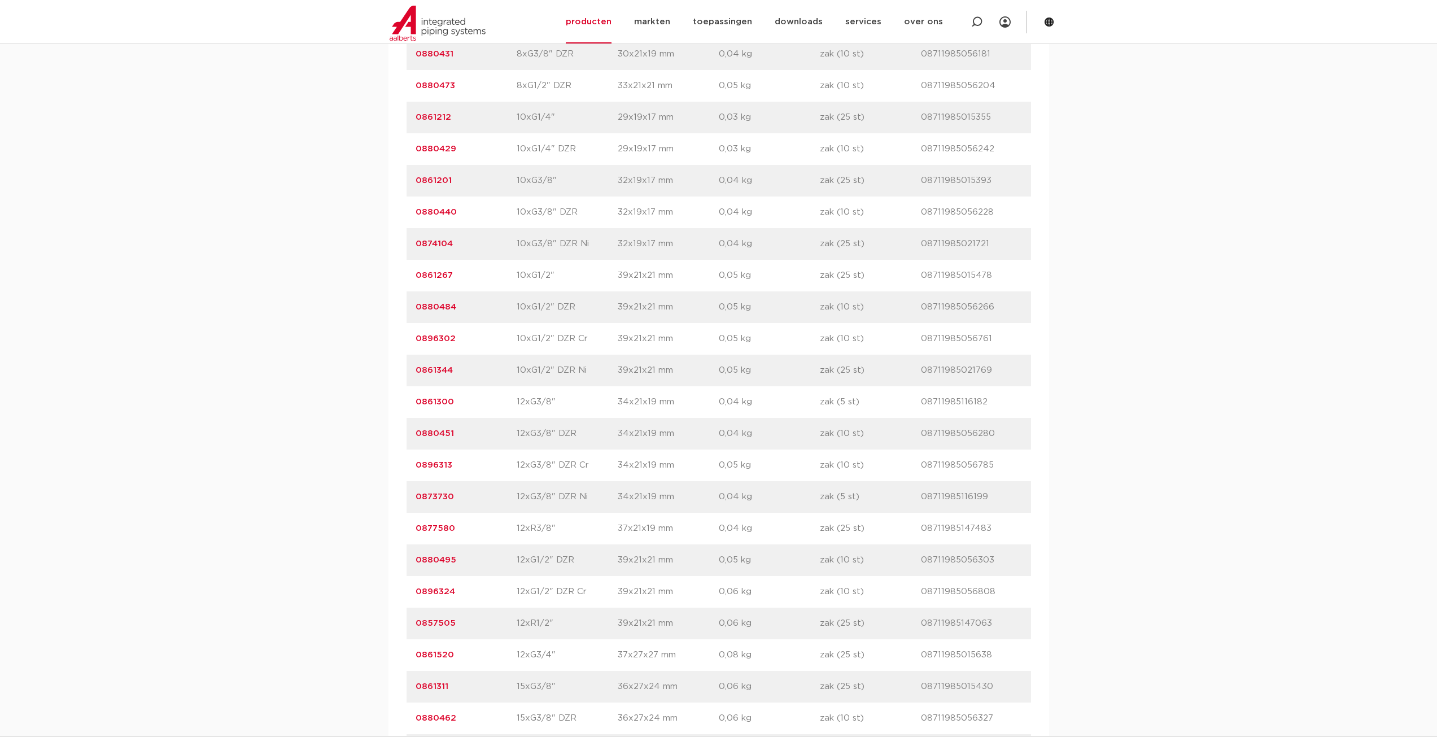
scroll to position [1129, 0]
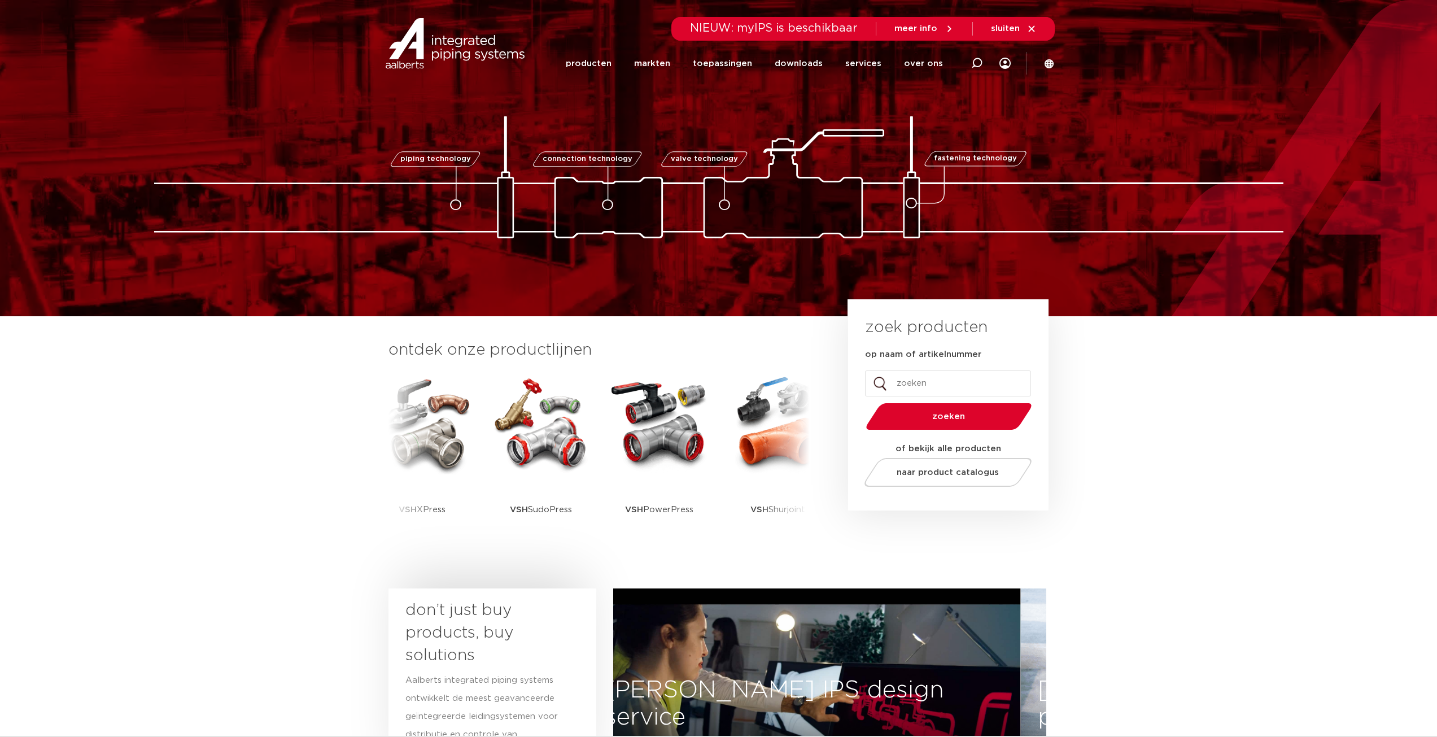
click at [972, 62] on icon at bounding box center [976, 63] width 11 height 11
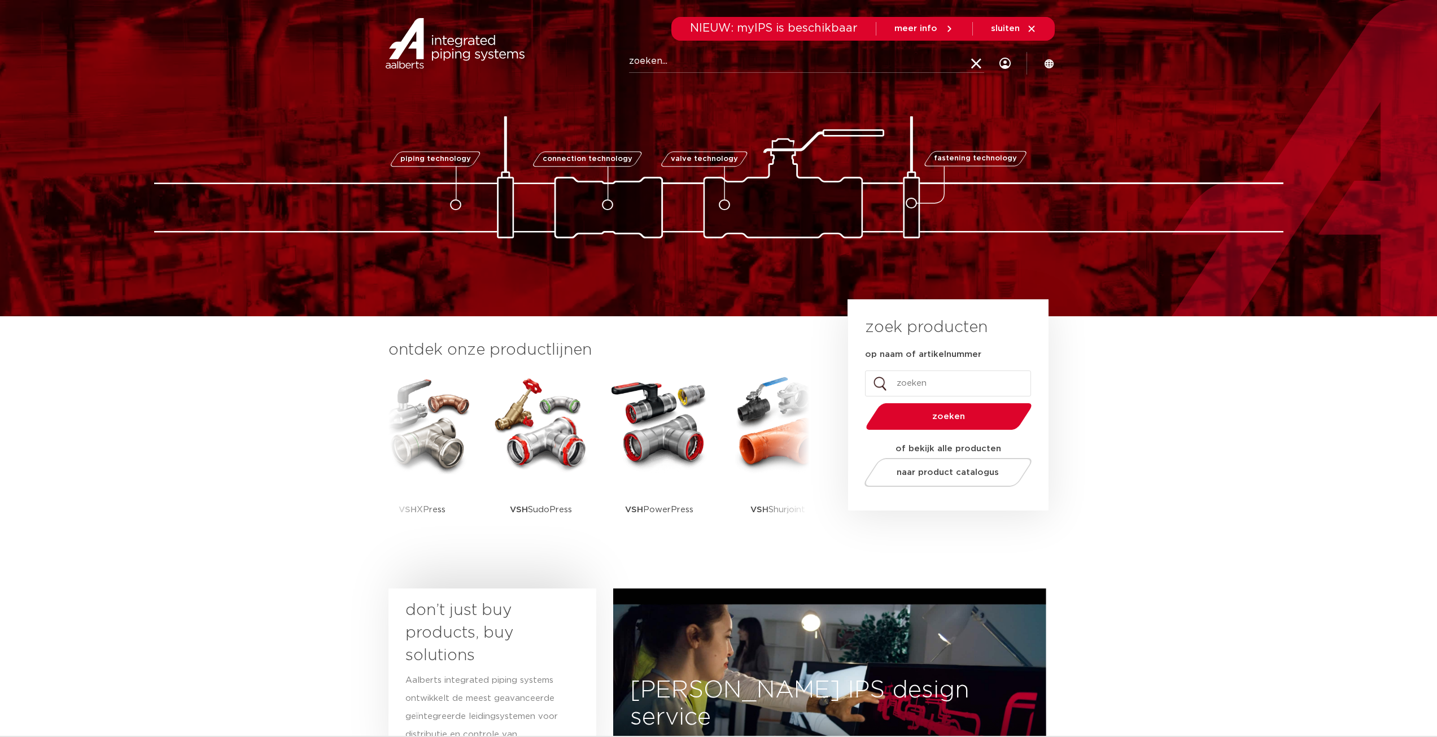
paste input "0451143"
type input "0451143"
click button "Zoeken" at bounding box center [0, 0] width 0 height 0
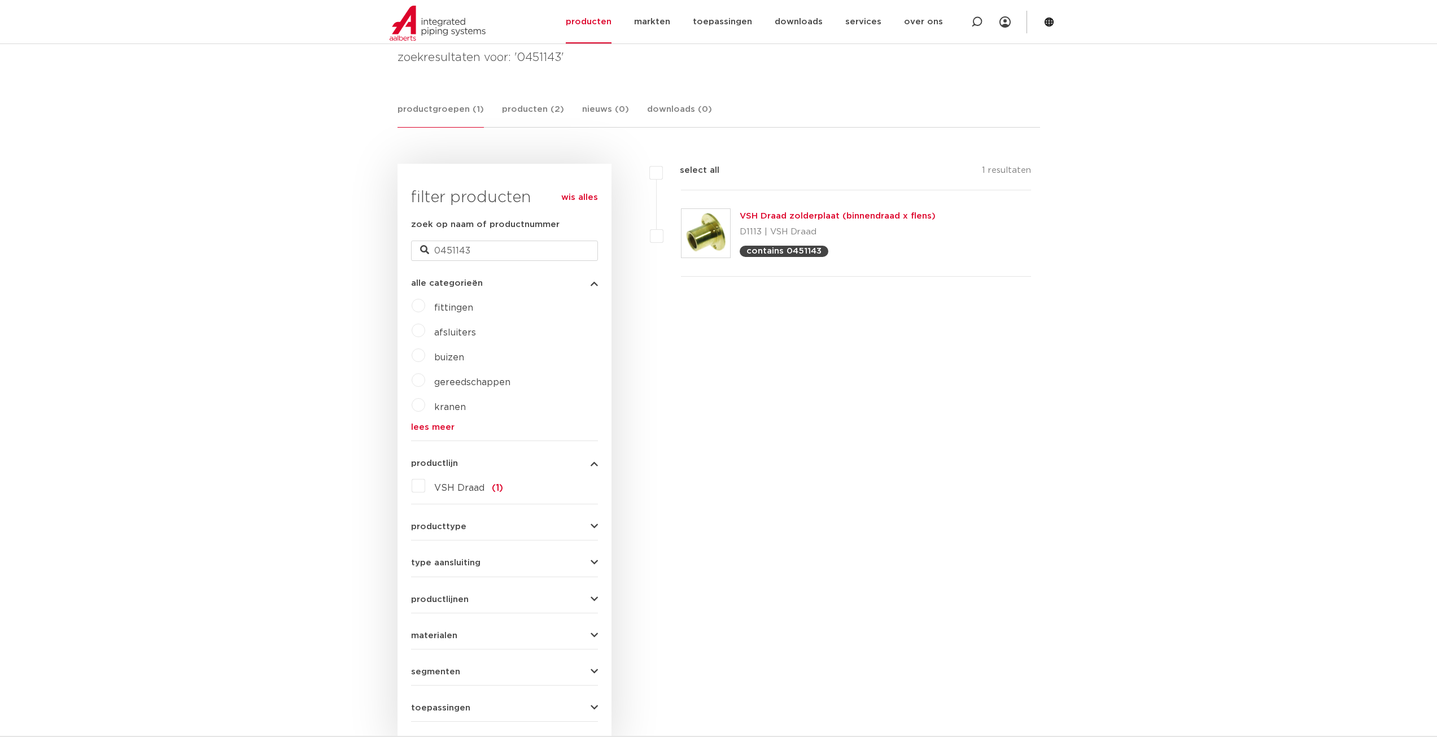
scroll to position [169, 0]
click at [860, 219] on link "VSH Draad zolderplaat (binnendraad x flens)" at bounding box center [838, 216] width 196 height 8
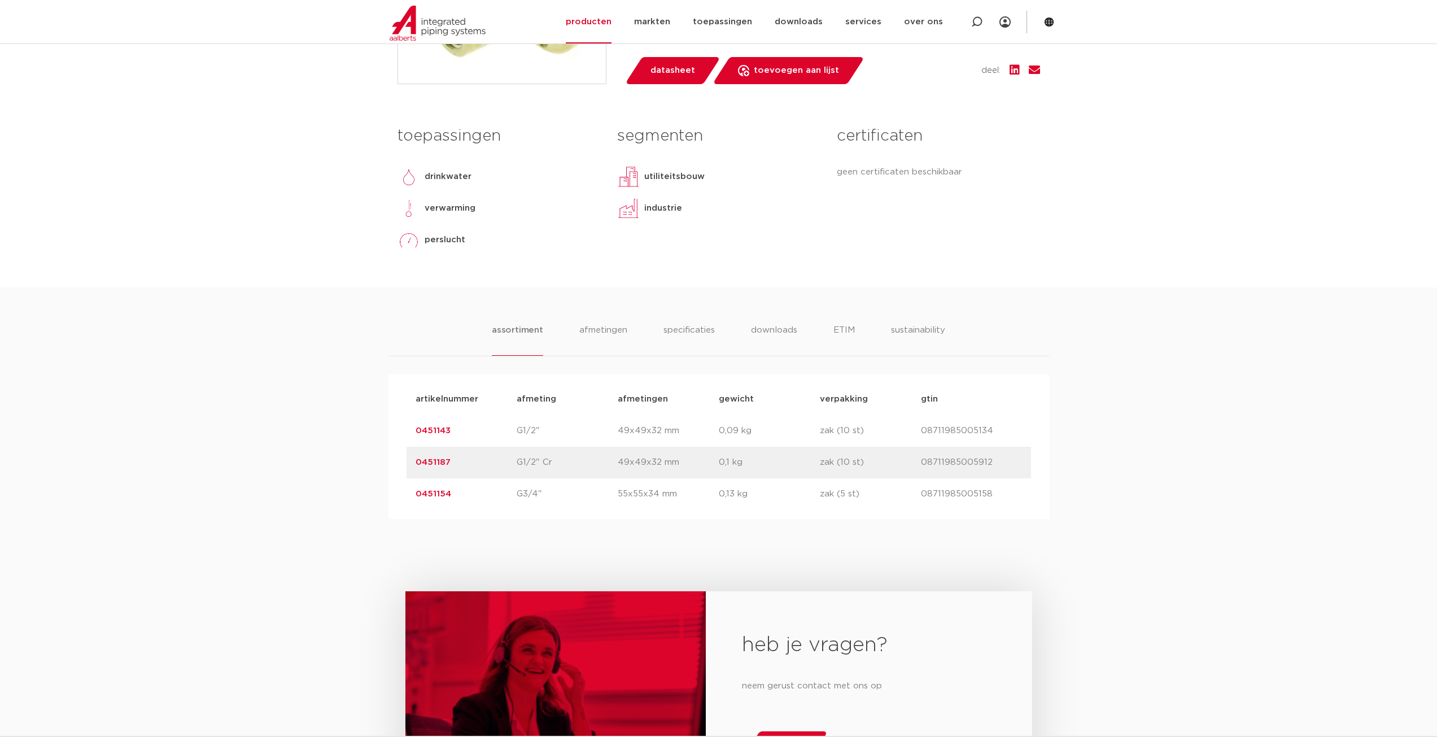
scroll to position [565, 0]
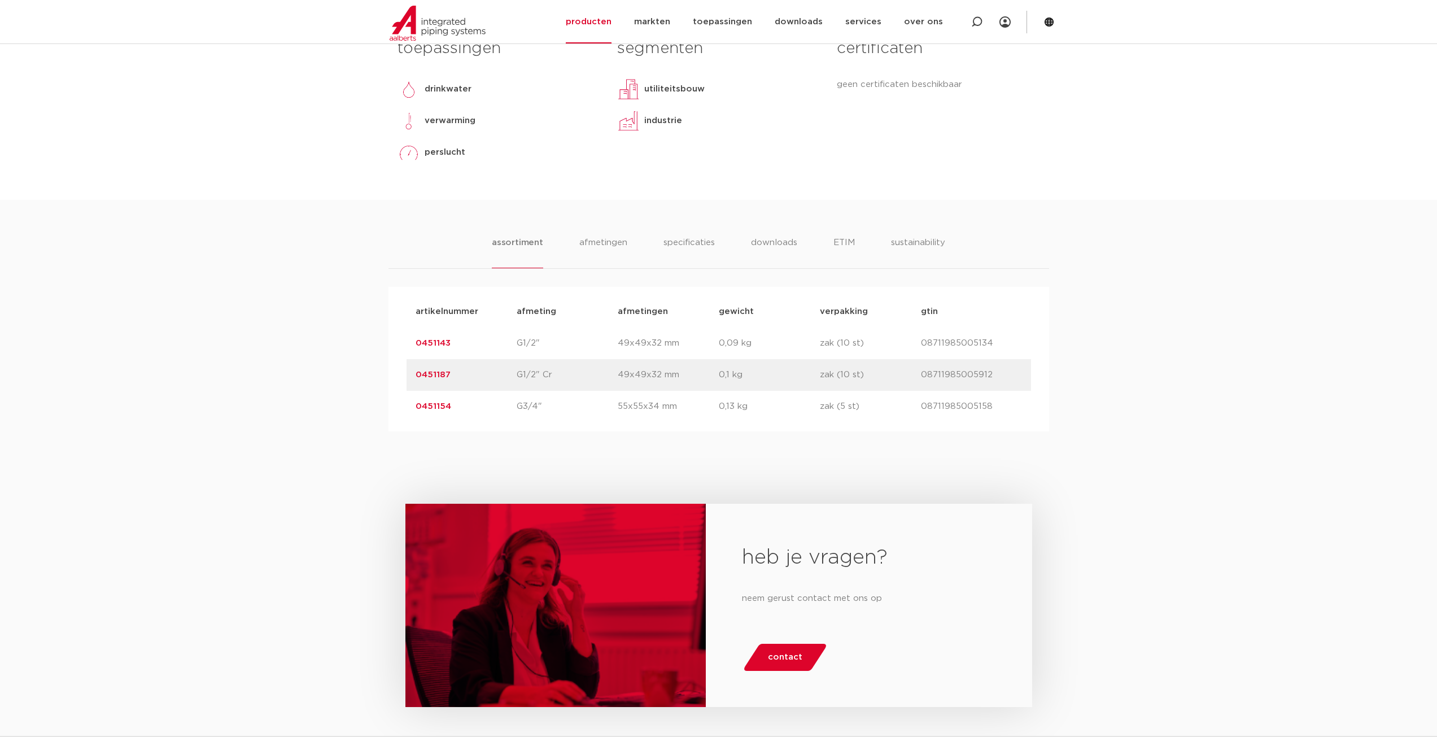
click at [438, 343] on link "0451143" at bounding box center [433, 343] width 35 height 8
